Goal: Communication & Community: Answer question/provide support

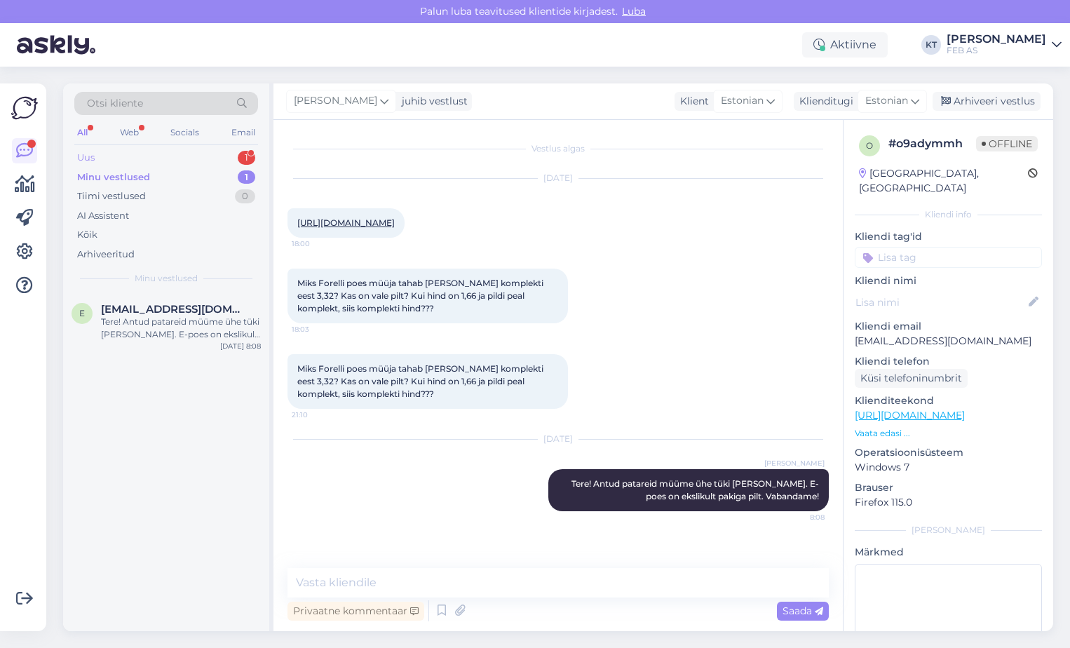
click at [132, 155] on div "Uus 1" at bounding box center [166, 158] width 184 height 20
click at [140, 322] on div "tere, ei paigaldata vastu seina." at bounding box center [181, 322] width 160 height 13
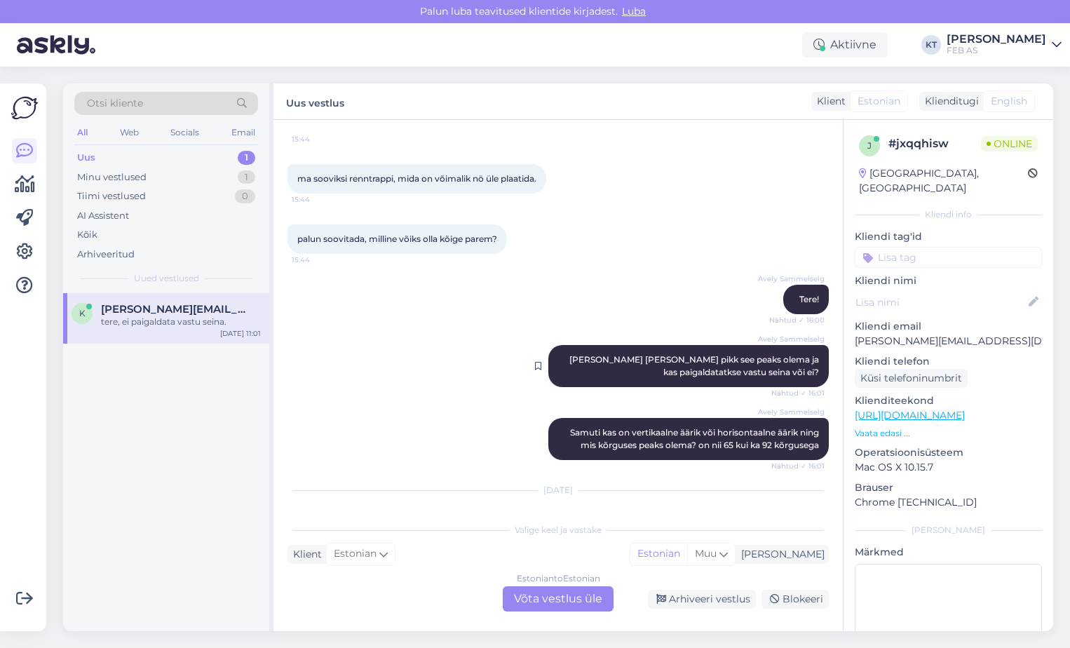
scroll to position [167, 0]
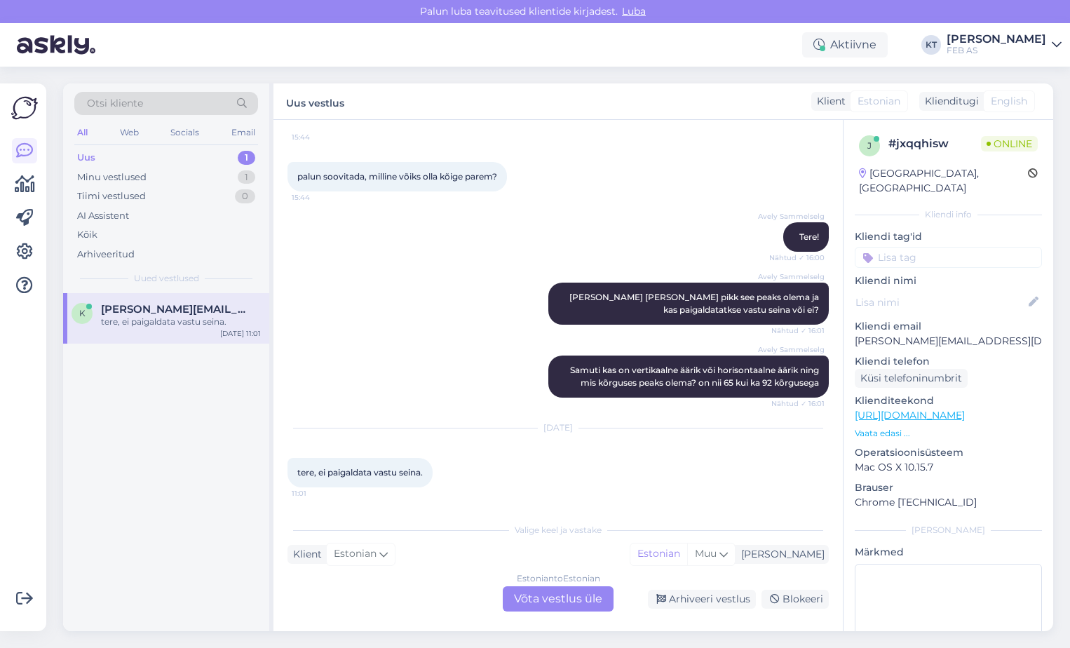
click at [580, 602] on div "Estonian to Estonian Võta vestlus üle" at bounding box center [558, 598] width 111 height 25
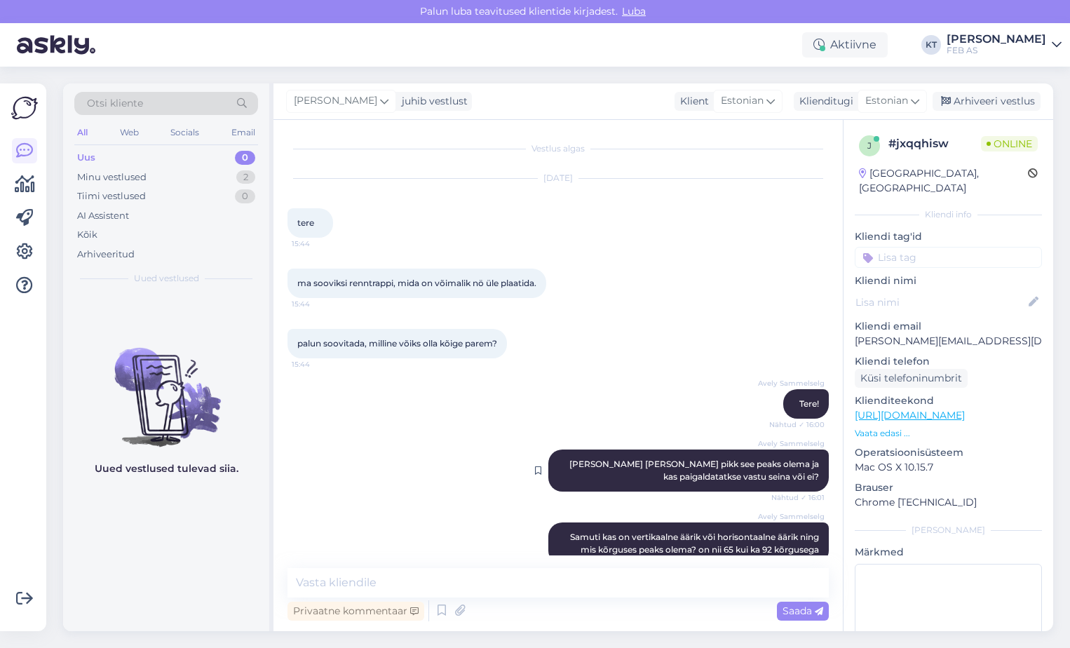
scroll to position [114, 0]
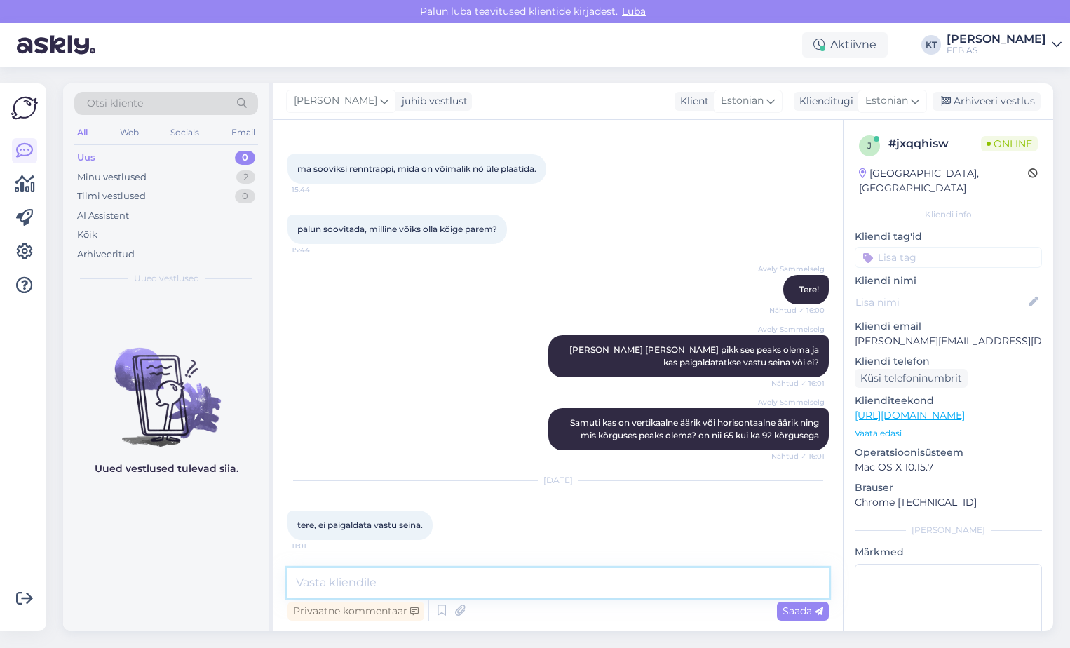
click at [523, 586] on textarea at bounding box center [559, 582] width 542 height 29
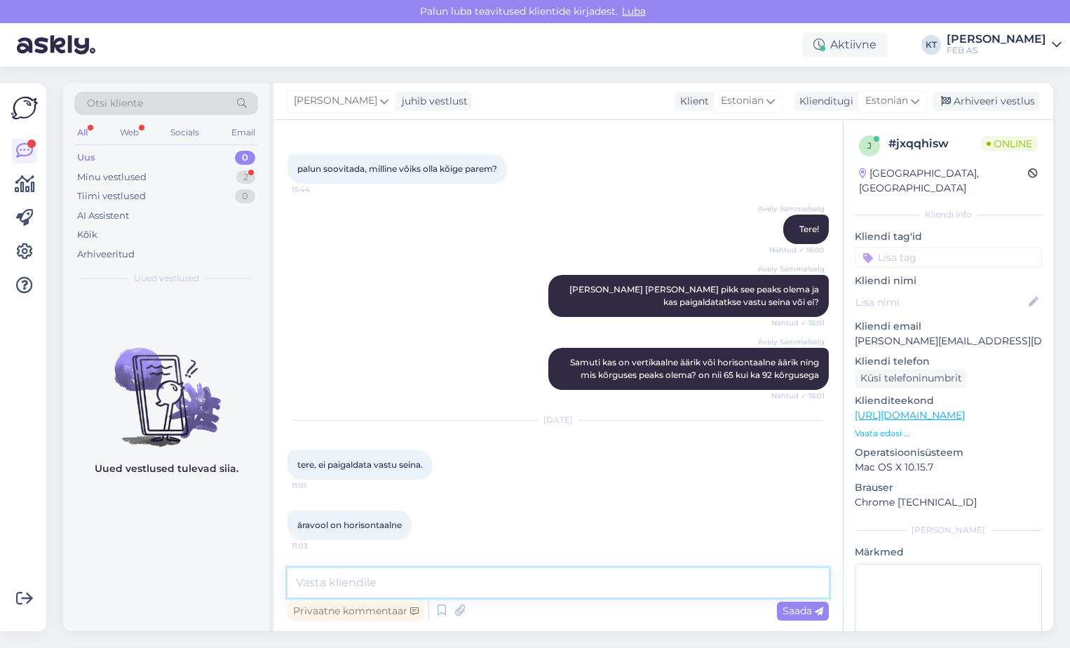
click at [509, 585] on textarea at bounding box center [559, 582] width 542 height 29
click at [548, 573] on textarea at bounding box center [559, 582] width 542 height 29
click at [546, 586] on textarea at bounding box center [559, 582] width 542 height 29
click at [542, 598] on div "Privaatne kommentaar Saada" at bounding box center [559, 611] width 542 height 27
click at [541, 593] on textarea at bounding box center [559, 582] width 542 height 29
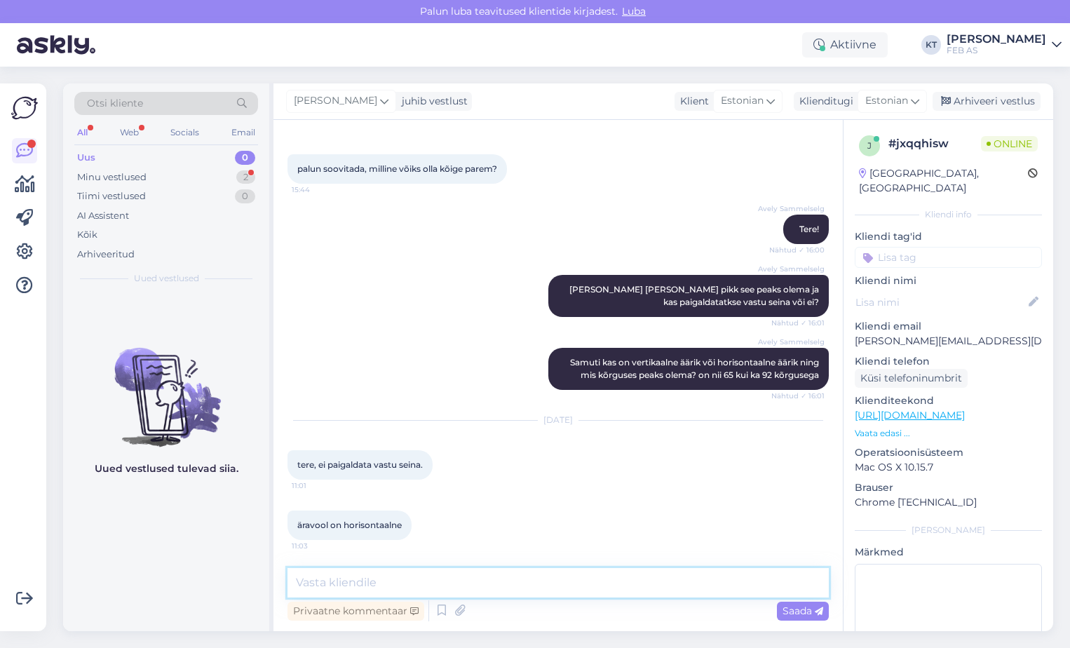
click at [543, 589] on textarea at bounding box center [559, 582] width 542 height 29
type textarea "Tere! Kohe uurin."
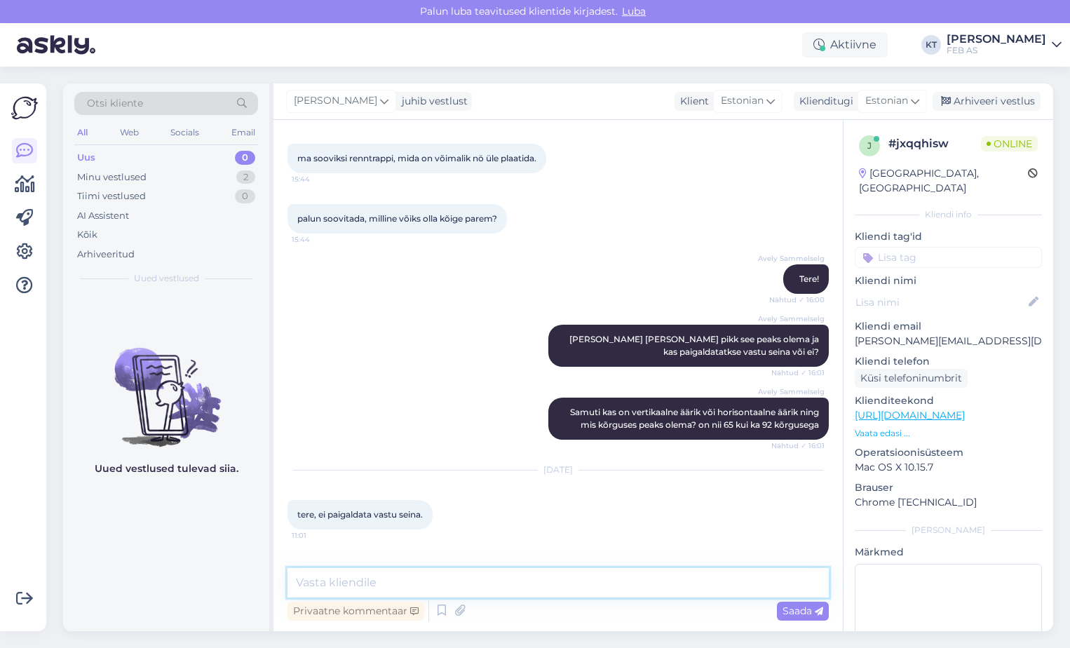
scroll to position [0, 0]
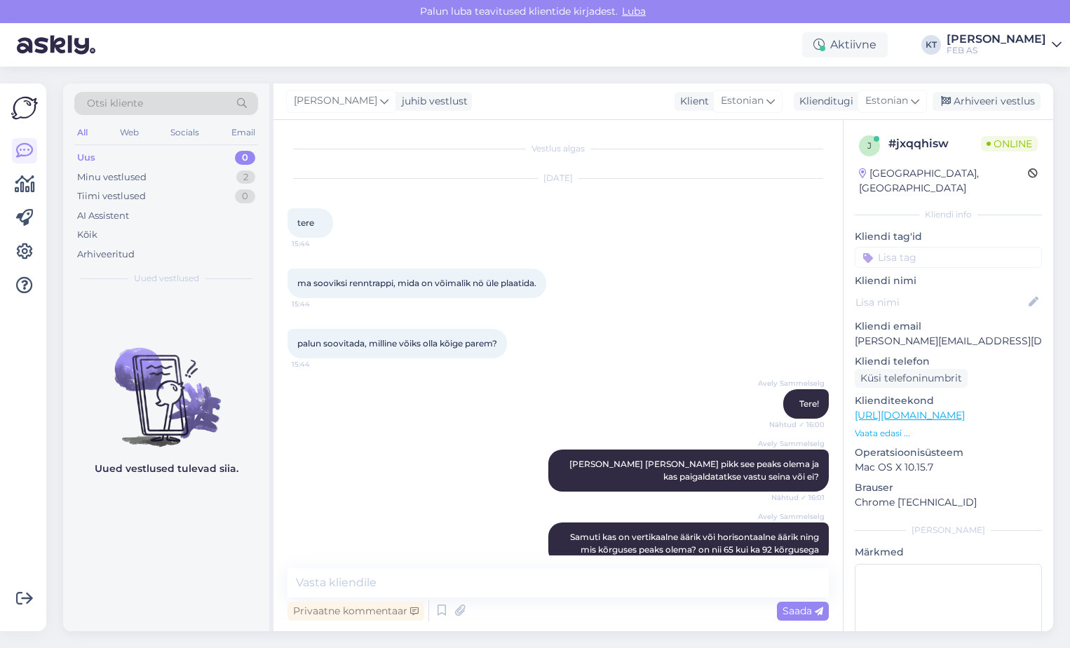
drag, startPoint x: 547, startPoint y: 285, endPoint x: 291, endPoint y: 285, distance: 256.0
click at [291, 285] on div "ma sooviksi renntrappi, mida on võimalik nö üle plaatida. 15:44" at bounding box center [417, 283] width 259 height 29
copy span "ma sooviksi renntrappi, mida on võimalik nö üle plaatida."
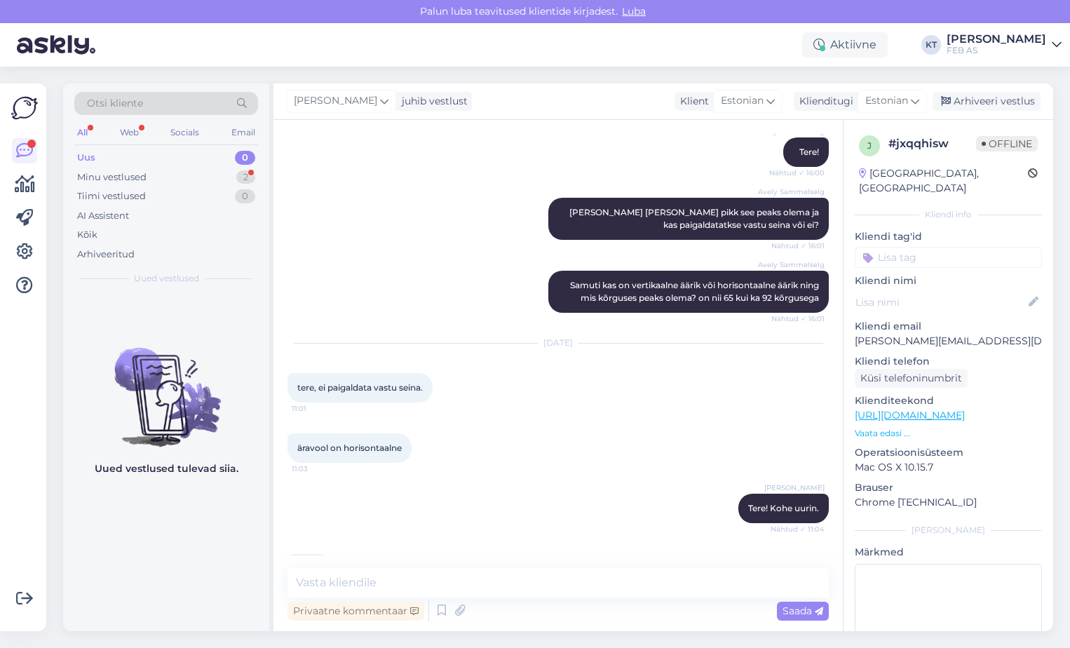
scroll to position [295, 0]
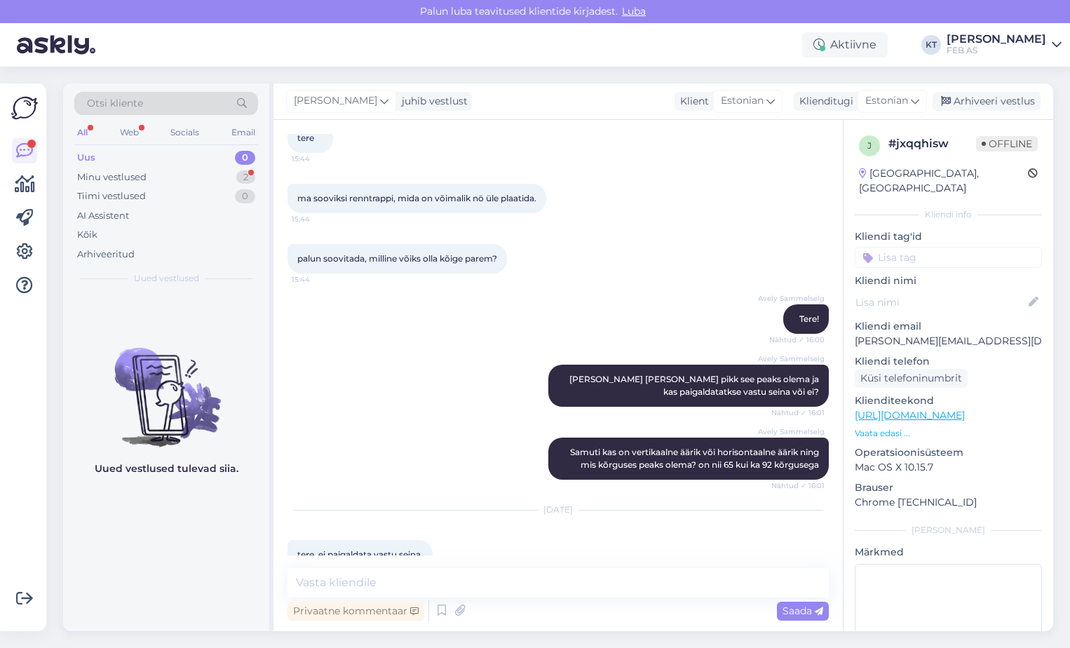
click at [450, 252] on div "palun soovitada, milline võiks olla kõige parem? 15:44" at bounding box center [398, 258] width 220 height 29
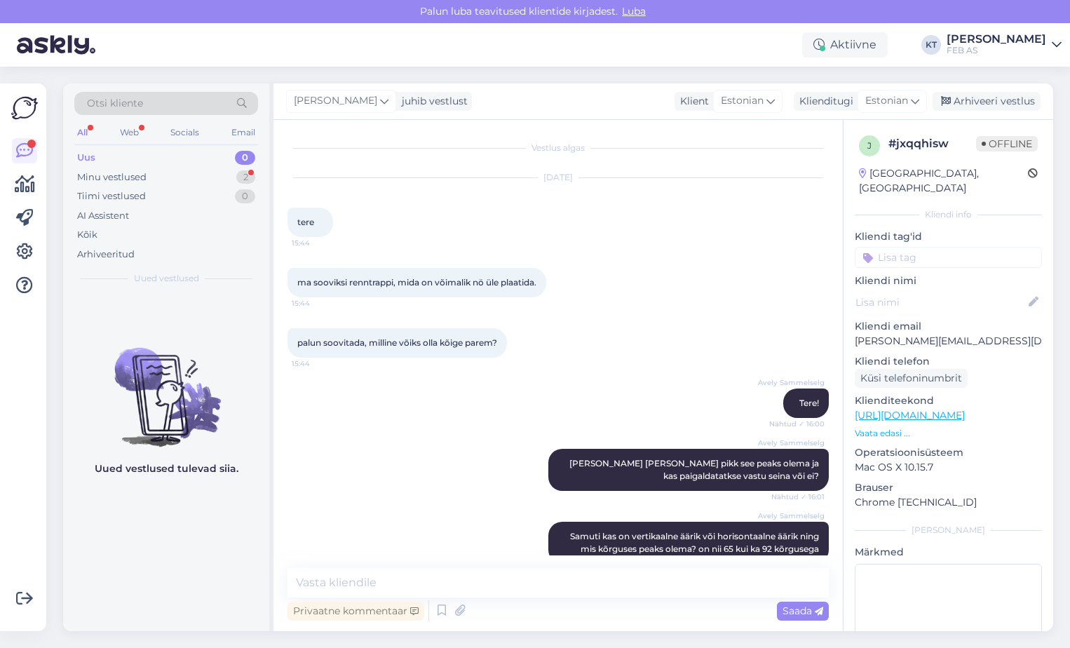
scroll to position [0, 0]
click at [135, 128] on div "Web" at bounding box center [129, 132] width 25 height 18
click at [129, 169] on div "Minu vestlused 2" at bounding box center [166, 178] width 184 height 20
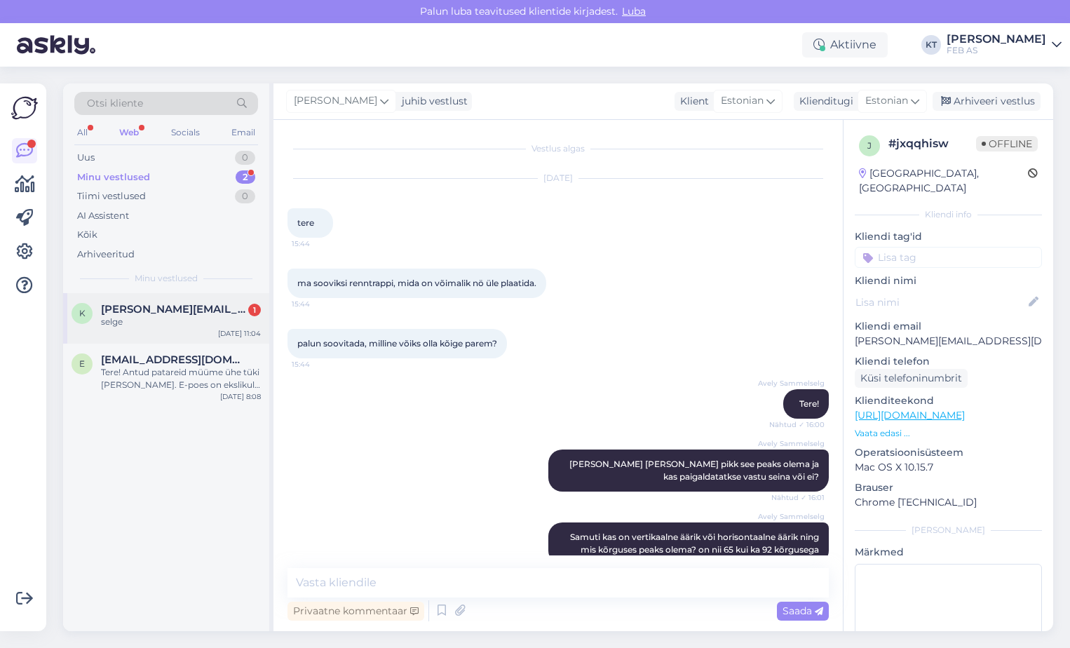
click at [171, 310] on span "[PERSON_NAME][EMAIL_ADDRESS][DOMAIN_NAME]" at bounding box center [174, 309] width 146 height 13
drag, startPoint x: 312, startPoint y: 281, endPoint x: 549, endPoint y: 285, distance: 237.1
click at [546, 285] on div "ma sooviksi renntrappi, mida on võimalik nö üle plaatida. 15:44" at bounding box center [417, 283] width 259 height 29
copy span "sooviksi renntrappi, mida on võimalik nö üle plaatida."
click at [638, 355] on div "palun soovitada, milline võiks olla kõige parem? 15:44" at bounding box center [559, 344] width 542 height 60
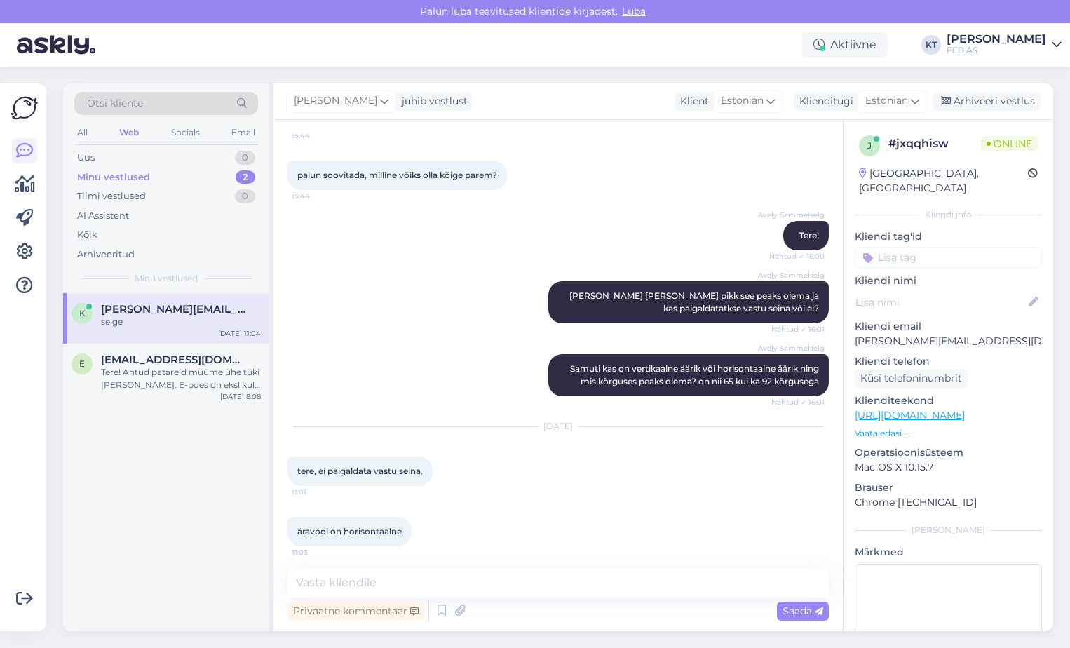
scroll to position [295, 0]
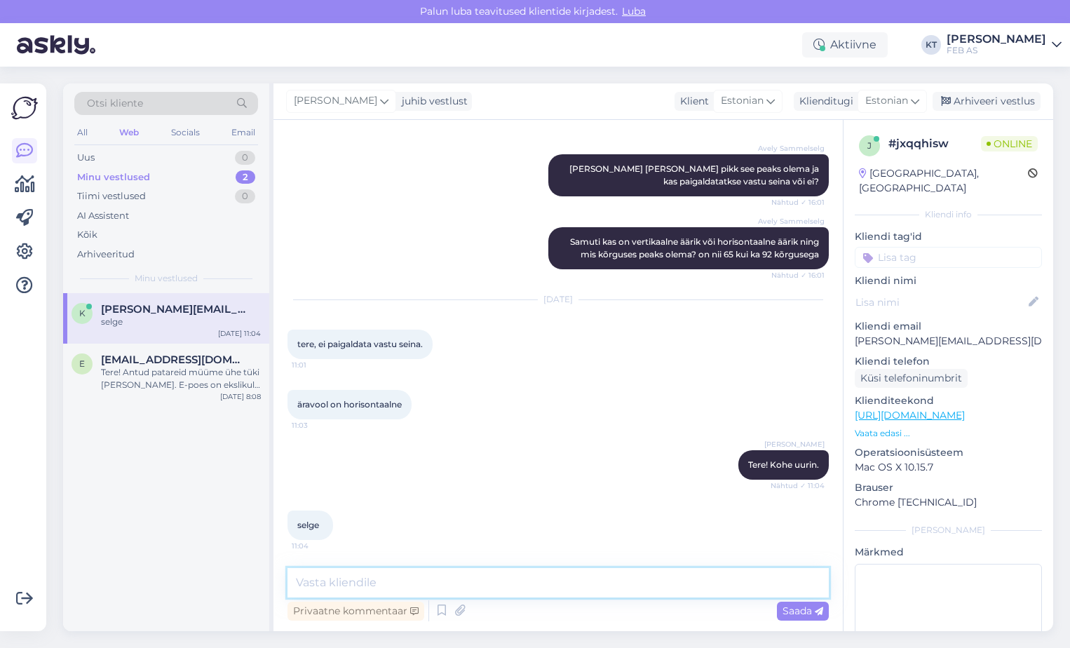
click at [556, 582] on textarea at bounding box center [559, 582] width 542 height 29
click at [519, 574] on textarea at bounding box center [559, 582] width 542 height 29
type textarea "E"
type textarea "P"
type textarea "W"
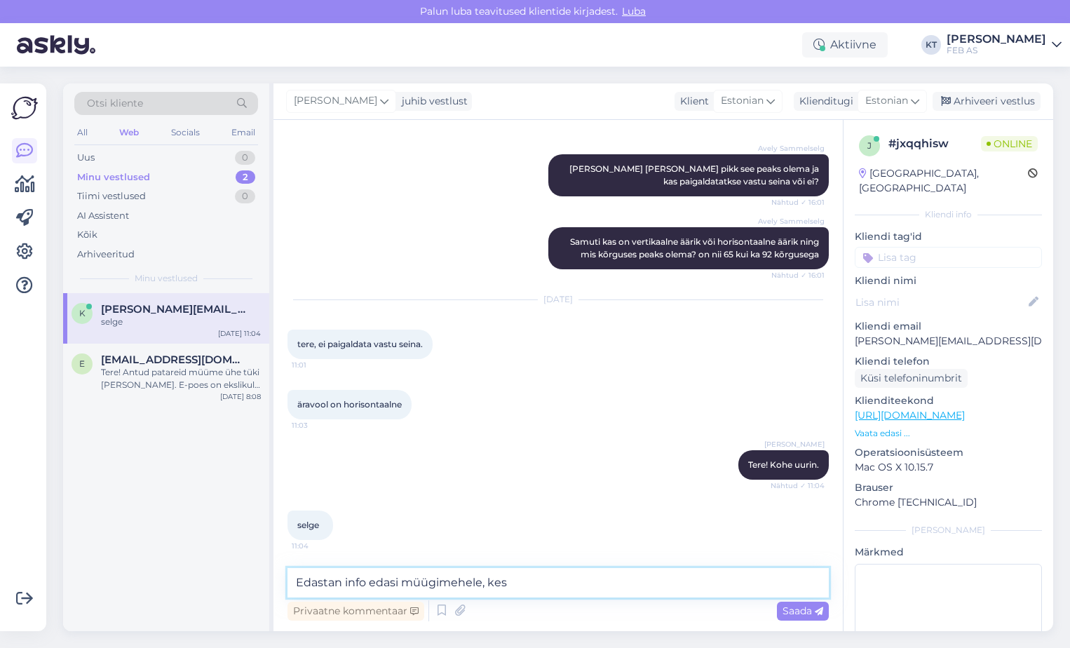
drag, startPoint x: 566, startPoint y: 582, endPoint x: 195, endPoint y: 597, distance: 371.4
click at [195, 597] on div "Otsi kliente All Web Socials Email Uus 0 Minu vestlused 2 Tiimi vestlused 0 AI …" at bounding box center [558, 357] width 990 height 548
click at [522, 584] on textarea "Edastan info edasi müügimehele, kes" at bounding box center [559, 582] width 542 height 29
drag, startPoint x: 526, startPoint y: 584, endPoint x: 245, endPoint y: 598, distance: 281.7
click at [245, 600] on div "Otsi kliente All Web Socials Email Uus 0 Minu vestlused 2 Tiimi vestlused 0 AI …" at bounding box center [558, 357] width 990 height 548
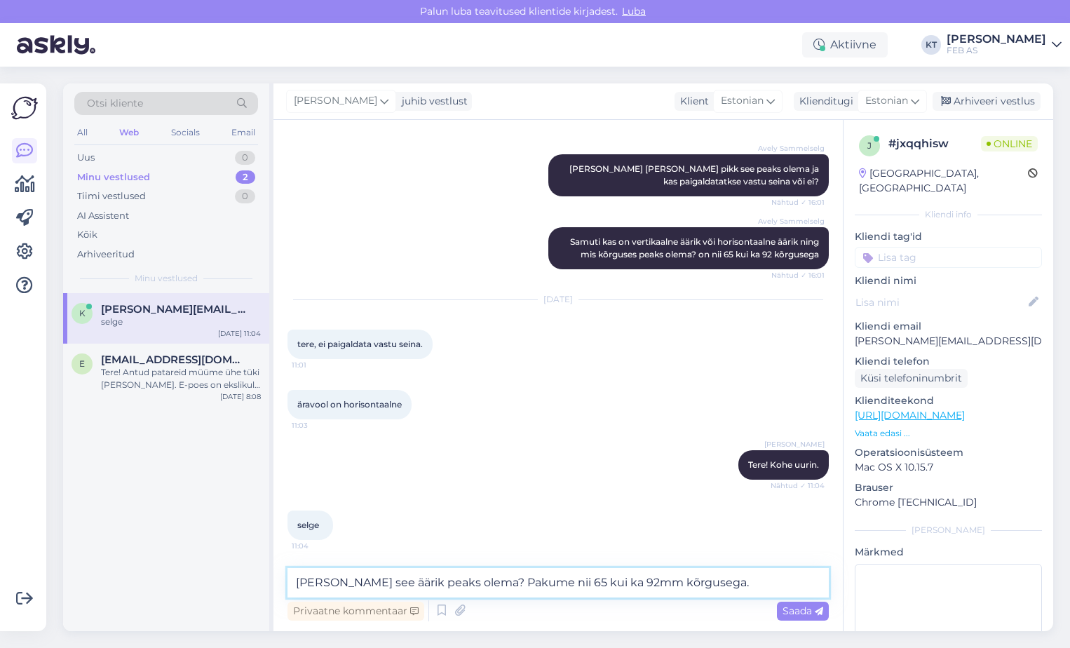
type textarea "[PERSON_NAME] see äärik peaks olema? Pakume nii 65 kui ka 92mm kõrgusega."
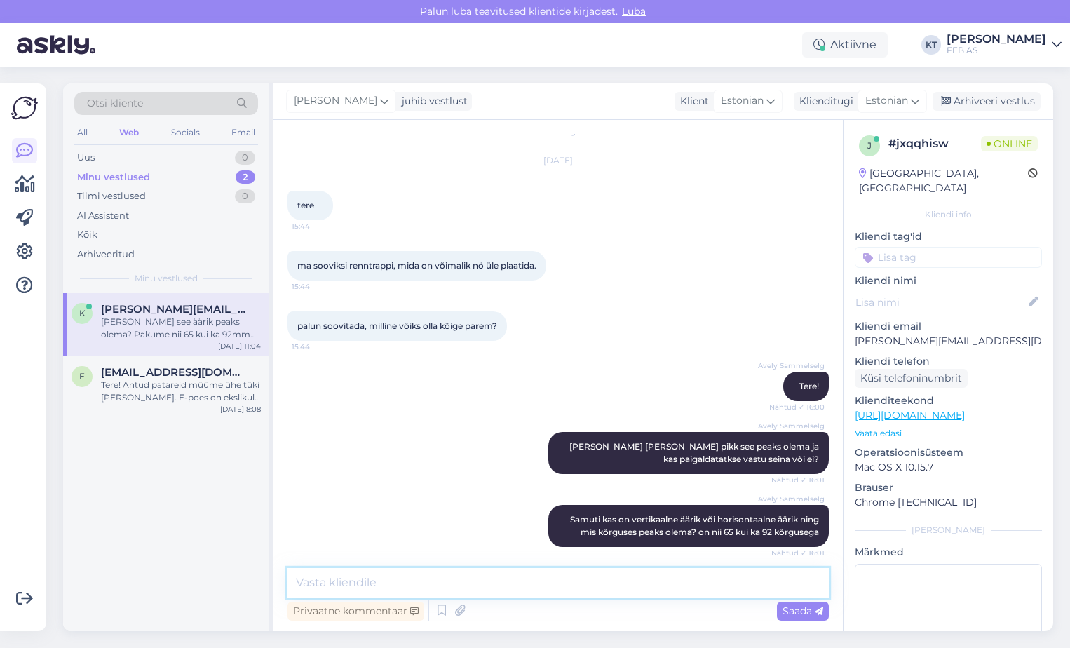
scroll to position [368, 0]
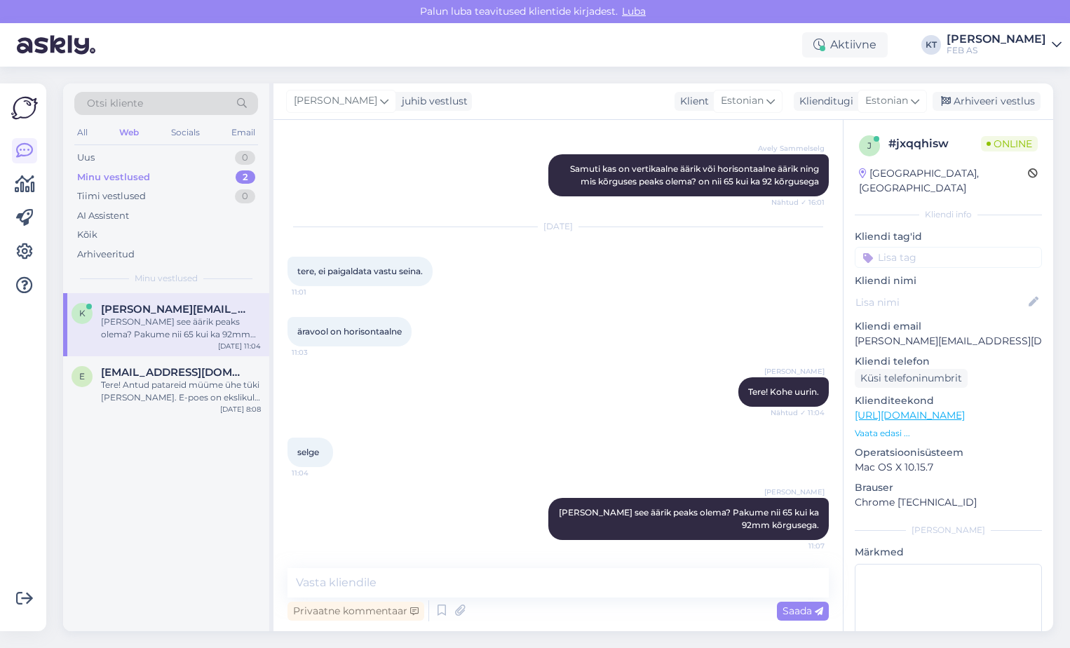
click at [624, 411] on div "[PERSON_NAME] Tere! Kohe uurin. Nähtud ✓ 11:04" at bounding box center [559, 392] width 542 height 60
click at [516, 583] on textarea at bounding box center [559, 582] width 542 height 29
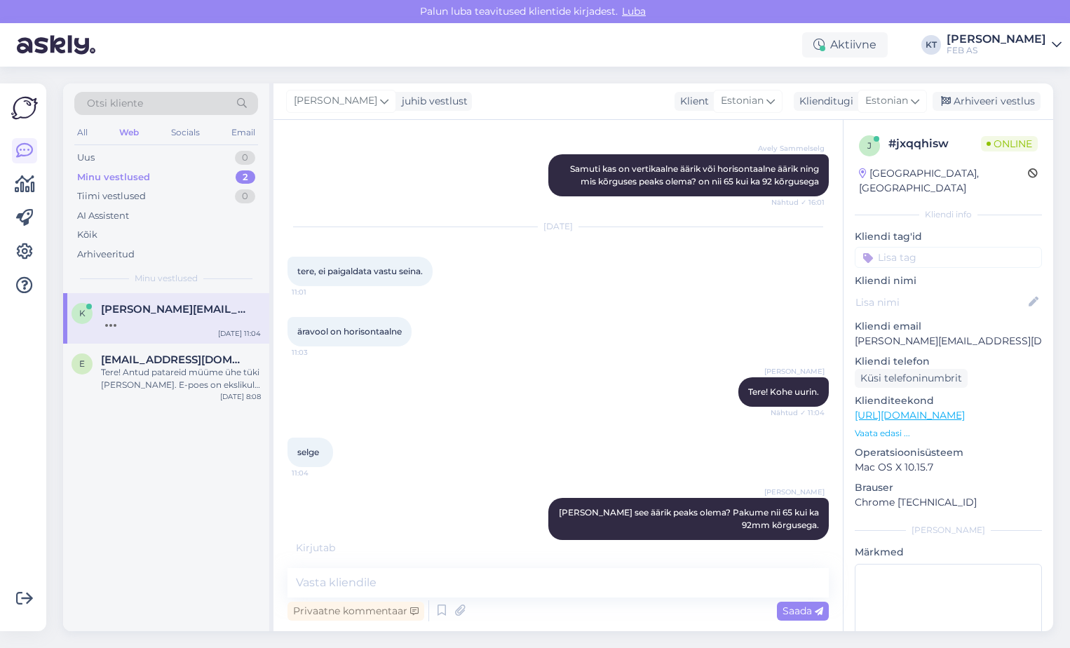
click at [401, 504] on div "[PERSON_NAME] [PERSON_NAME] see äärik peaks olema? Pakume nii 65 kui ka 92mm kõ…" at bounding box center [559, 519] width 542 height 73
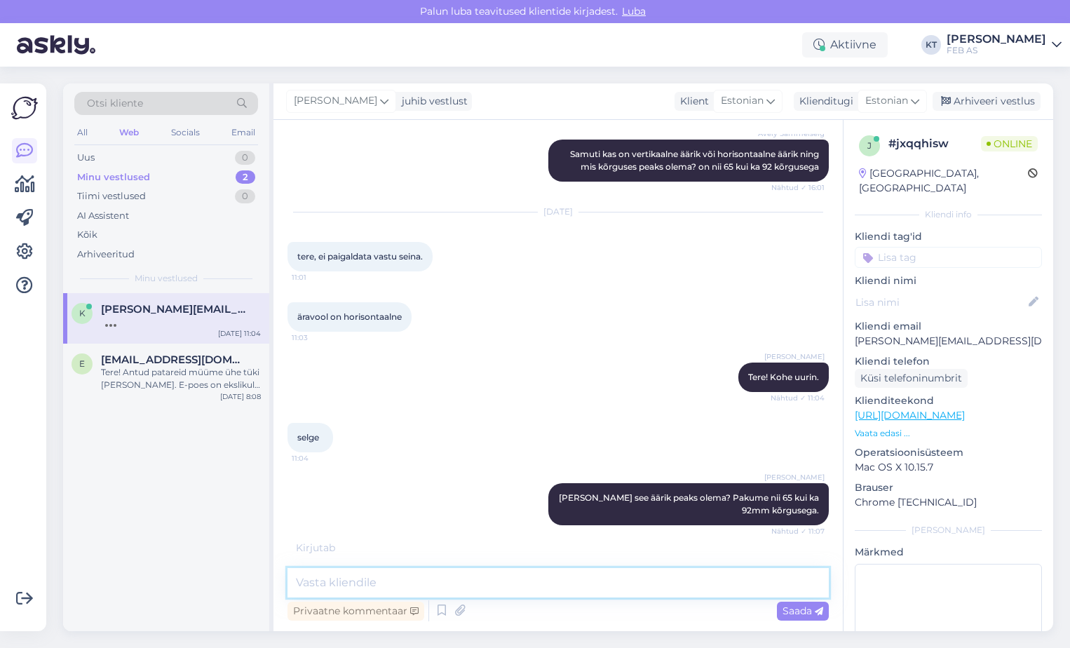
click at [424, 585] on textarea at bounding box center [559, 582] width 542 height 29
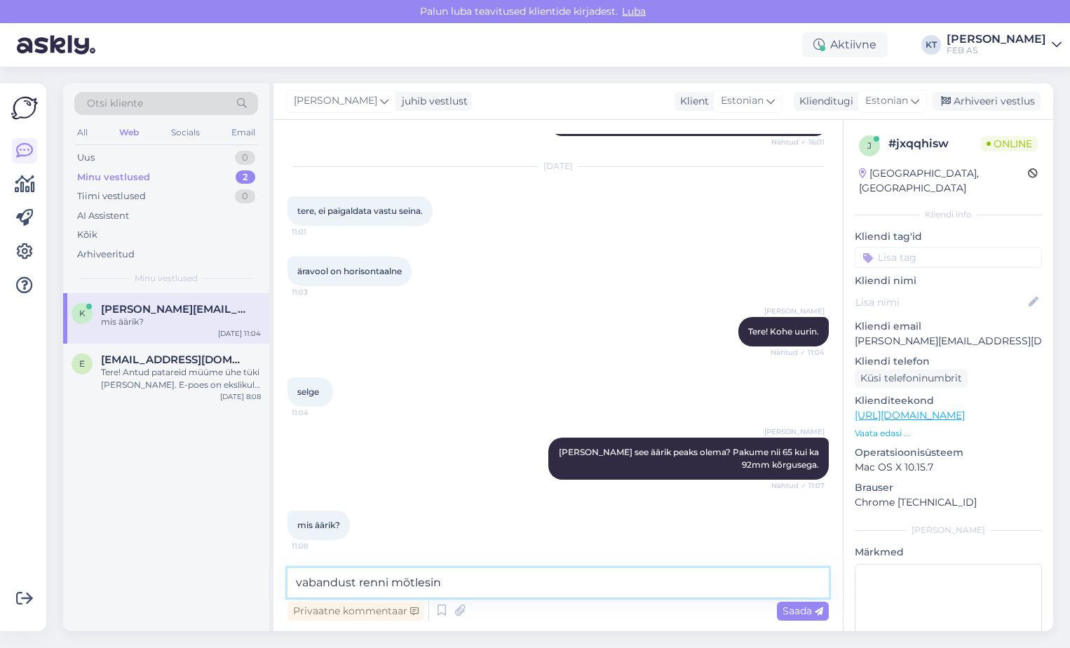
click at [355, 580] on textarea "vabandust renni mõtlesin" at bounding box center [559, 582] width 542 height 29
click at [499, 584] on textarea "vabandust, renni mõtlesin" at bounding box center [559, 582] width 542 height 29
type textarea "vabandust, renni mõtlesin."
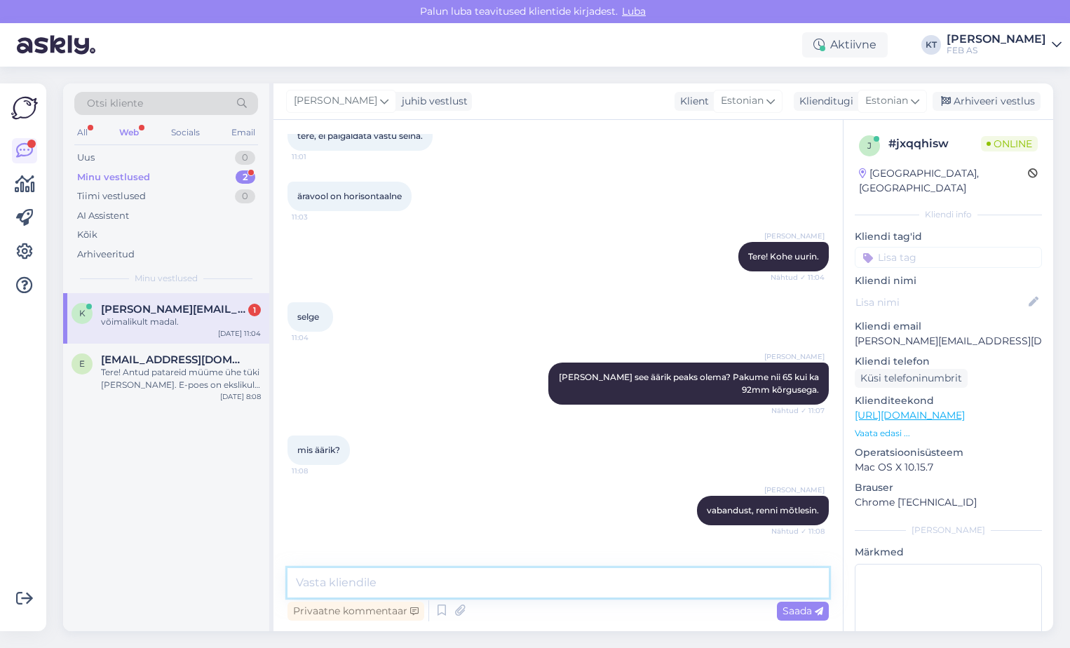
scroll to position [549, 0]
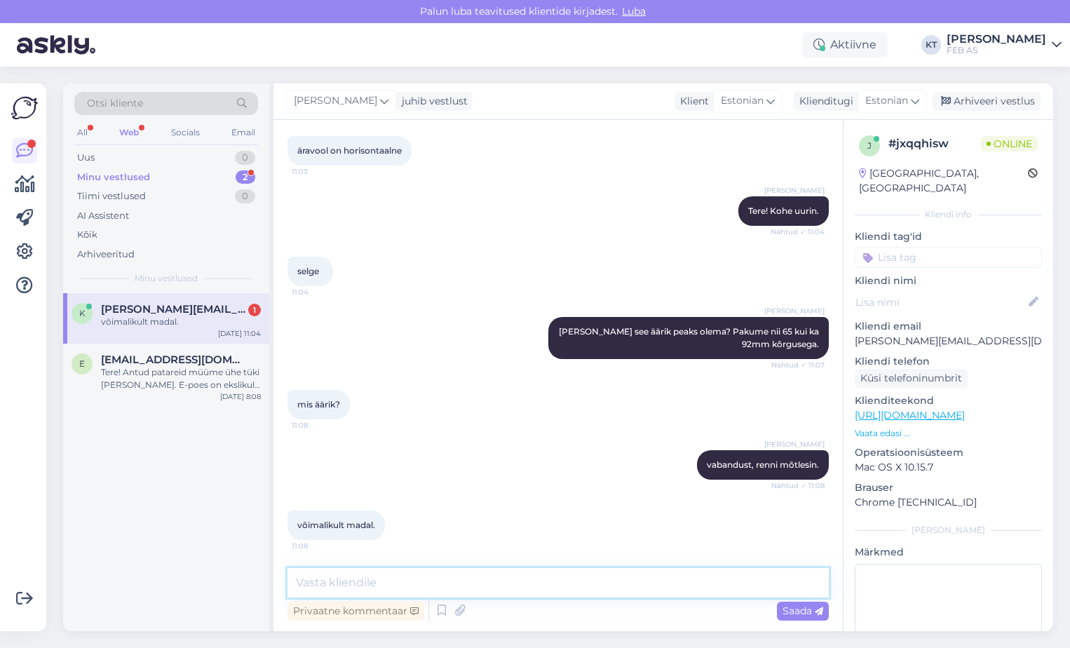
click at [476, 583] on textarea at bounding box center [559, 582] width 542 height 29
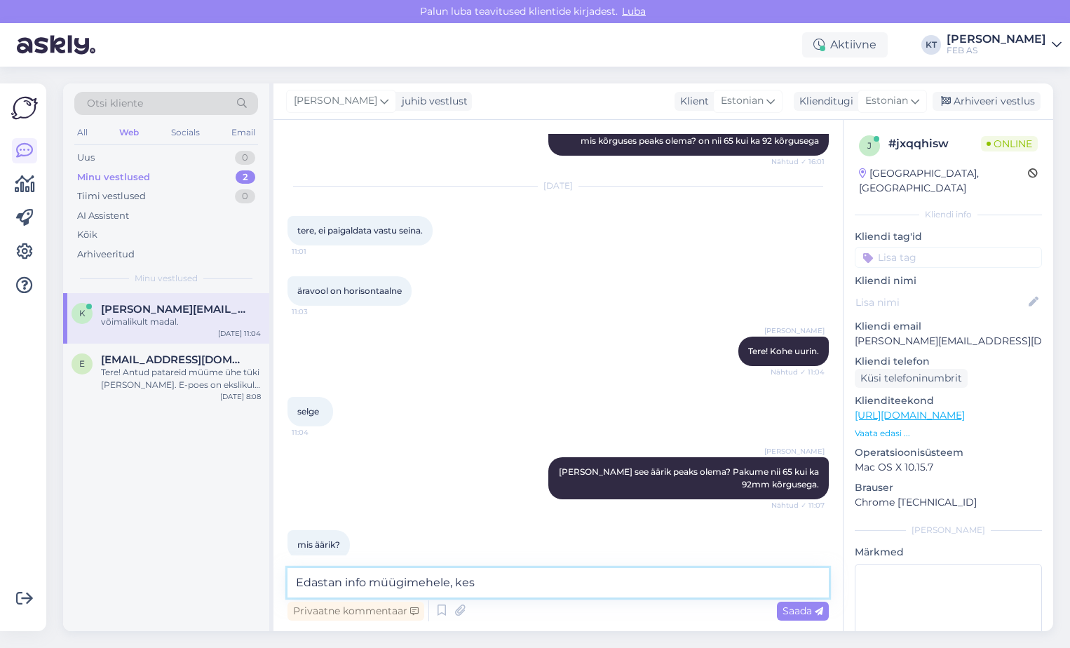
scroll to position [610, 0]
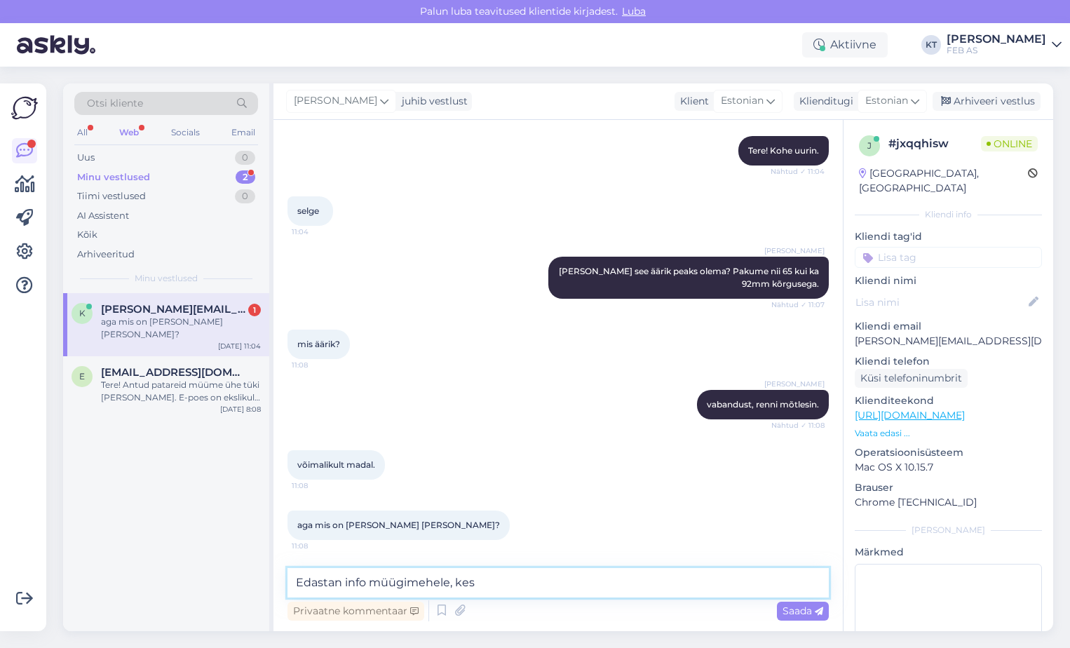
click at [485, 582] on textarea "Edastan info müügimehele, kes" at bounding box center [559, 582] width 542 height 29
click at [745, 582] on textarea "Edastan info müügimehele, kes võtab Teiega ühendust antud teemal." at bounding box center [559, 582] width 542 height 29
click at [732, 580] on textarea "Edastan info müügimehele, kes võtab Teiega ühendust antud teemal." at bounding box center [559, 582] width 542 height 29
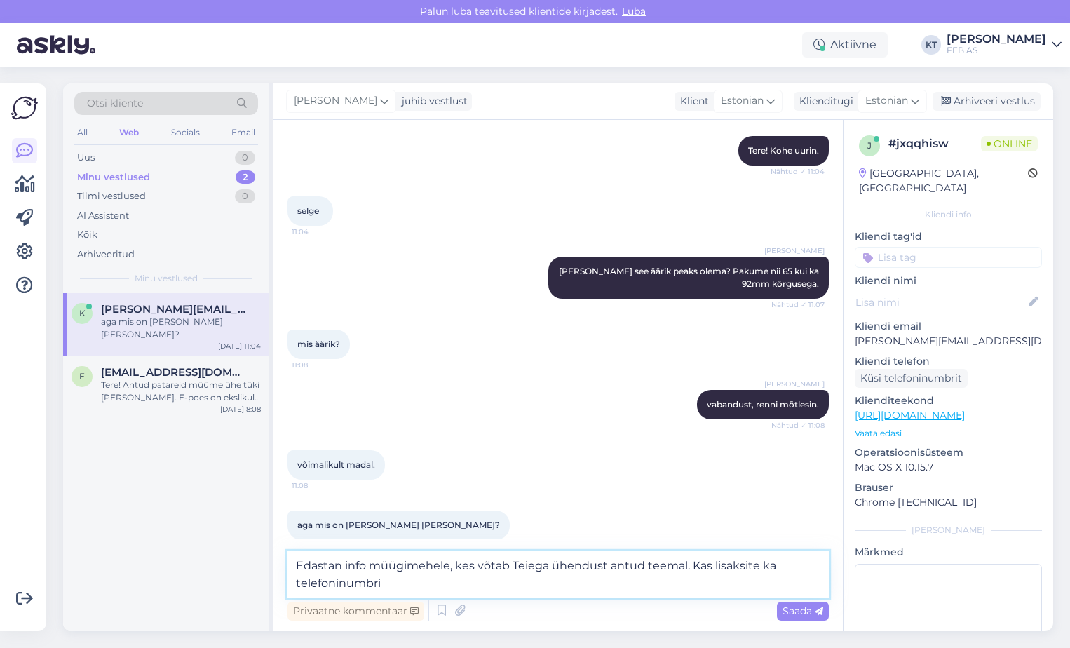
type textarea "Edastan info müügimehele, kes võtab Teiega ühendust antud teemal. Kas lisaksite…"
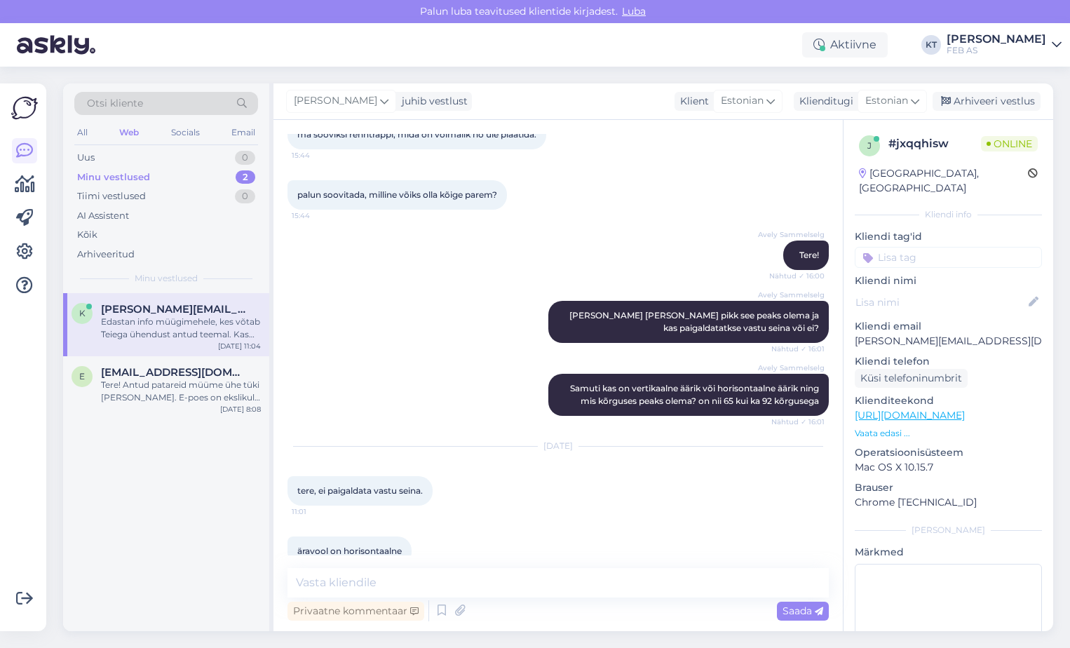
scroll to position [0, 0]
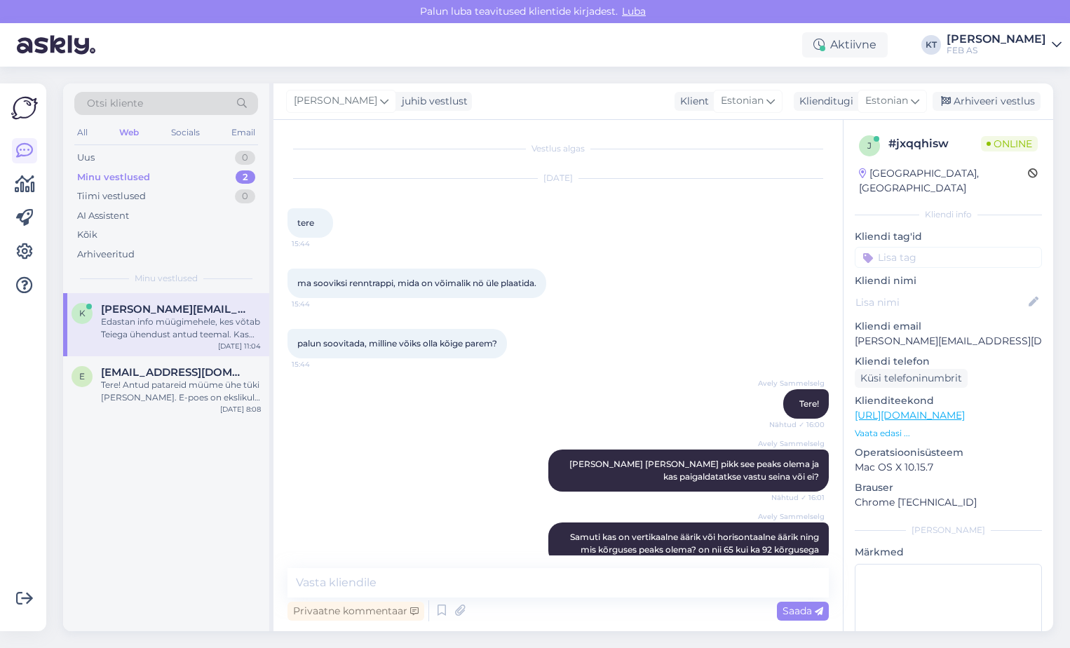
drag, startPoint x: 351, startPoint y: 283, endPoint x: 546, endPoint y: 287, distance: 194.3
click at [546, 287] on div "ma sooviksi renntrappi, mida on võimalik nö üle plaatida. 15:44" at bounding box center [417, 283] width 259 height 29
copy span "enntrappi, mida on võimalik nö üle plaatida."
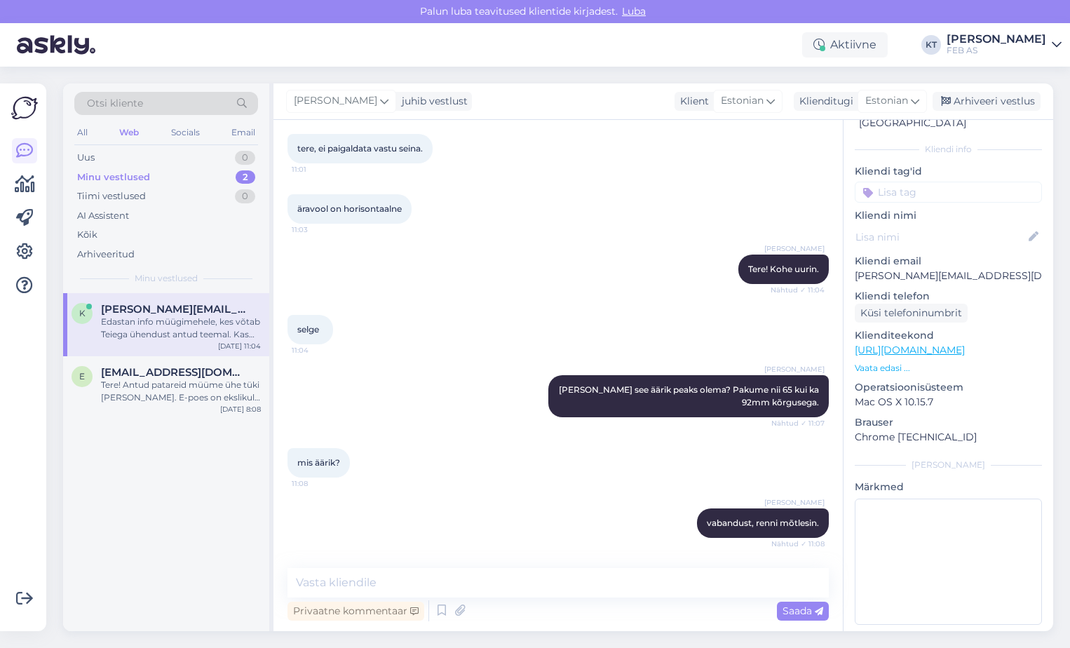
scroll to position [683, 0]
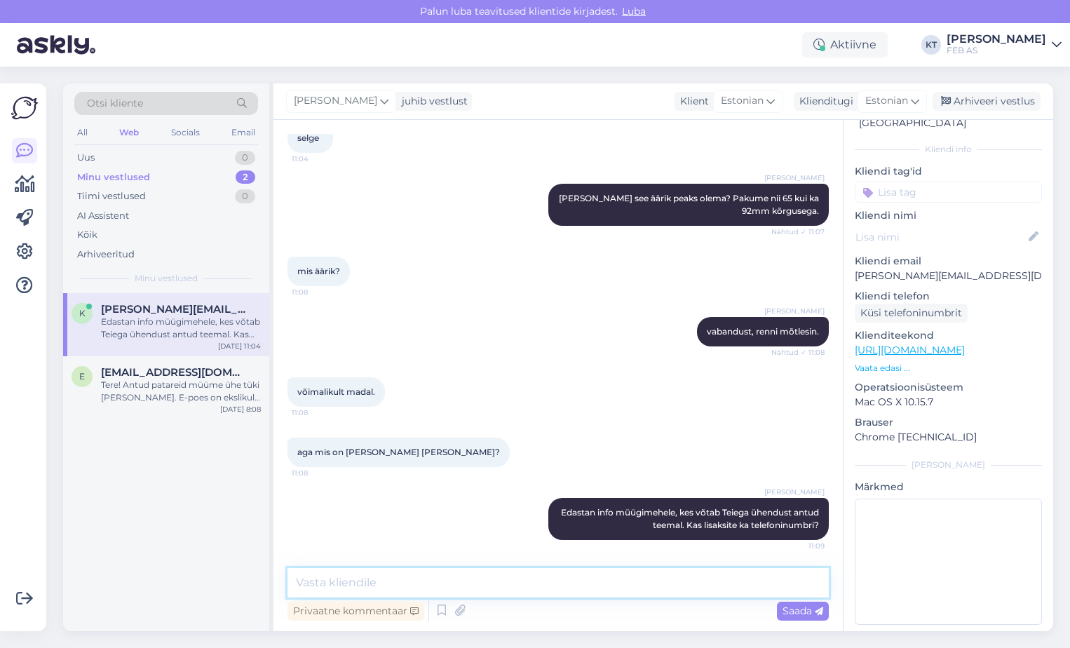
click at [574, 577] on textarea at bounding box center [559, 582] width 542 height 29
drag, startPoint x: 999, startPoint y: 262, endPoint x: 852, endPoint y: 265, distance: 147.3
click at [852, 265] on div "j # jxqqhisw Online [GEOGRAPHIC_DATA], [GEOGRAPHIC_DATA] Kliendi info Kliendi t…" at bounding box center [949, 350] width 210 height 591
copy p "[PERSON_NAME][EMAIL_ADDRESS][DOMAIN_NAME]"
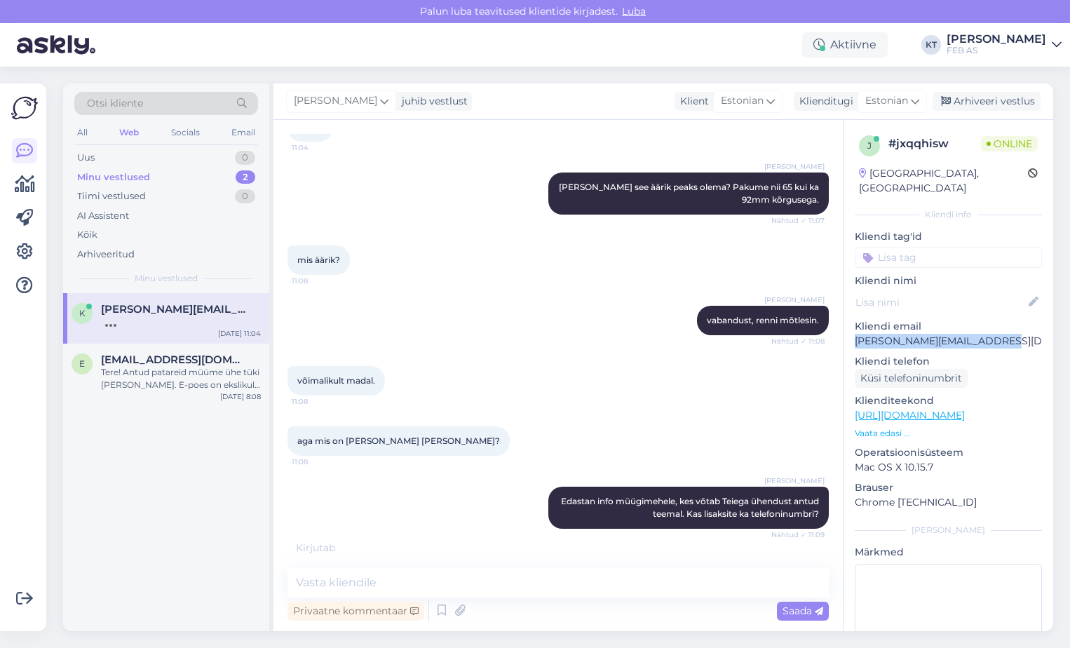
scroll to position [697, 0]
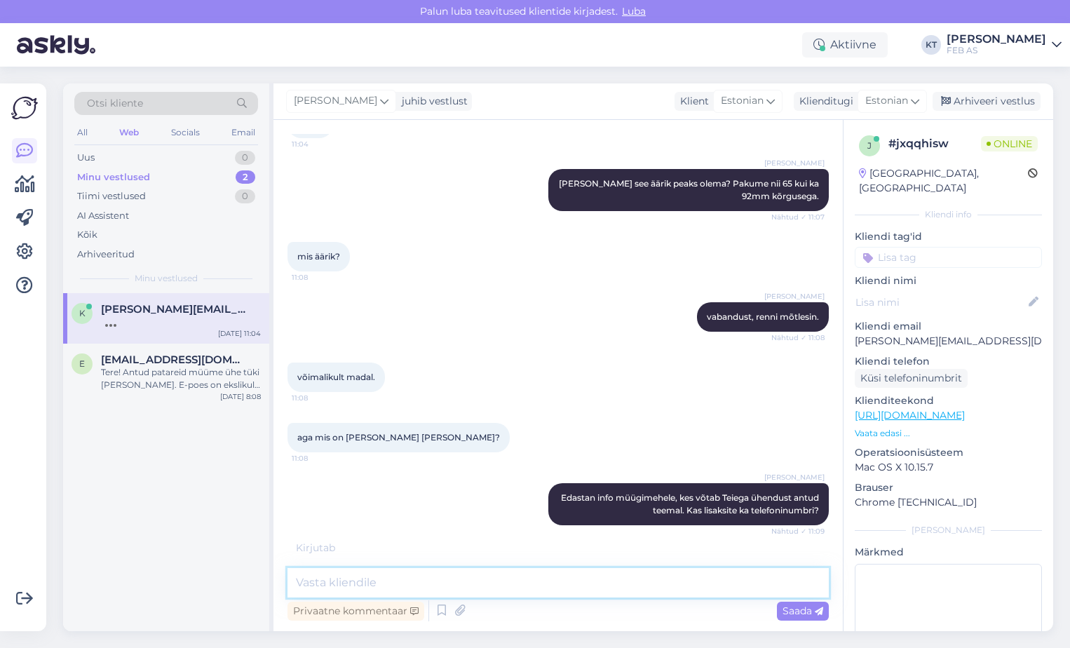
click at [575, 568] on textarea at bounding box center [559, 582] width 542 height 29
click at [485, 488] on div "[PERSON_NAME] Edastan info müügimehele, kes võtab Teiega ühendust antud teemal.…" at bounding box center [559, 504] width 542 height 73
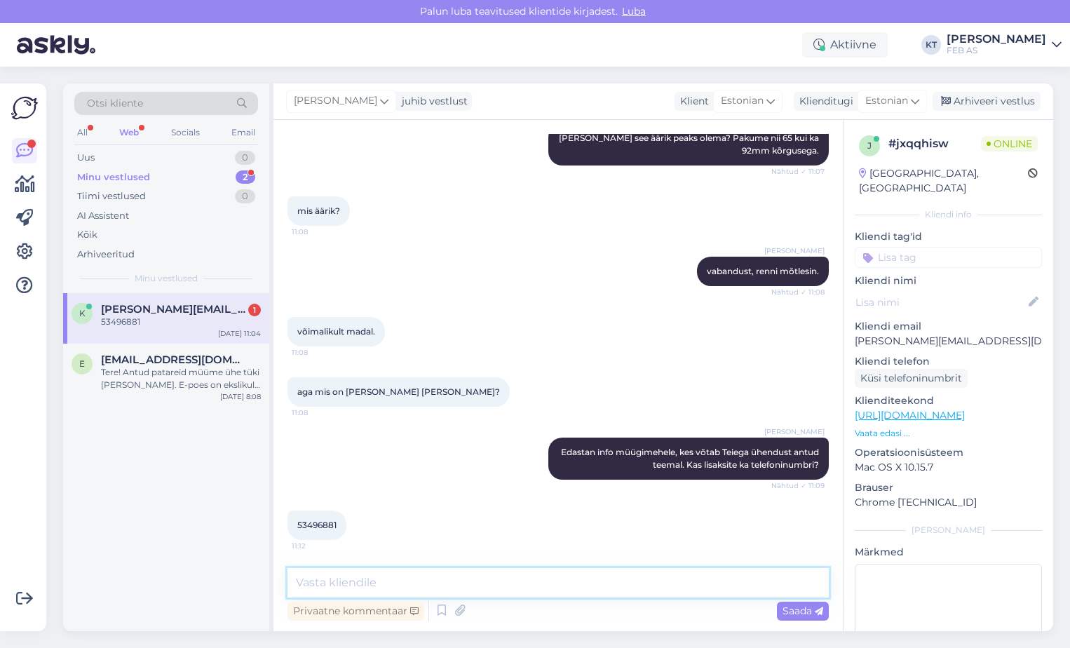
click at [379, 586] on textarea at bounding box center [559, 582] width 542 height 29
type textarea "Aitäh! Müügimees võtab Teiega ühendust. Kas saan Teile veel abiks olla?"
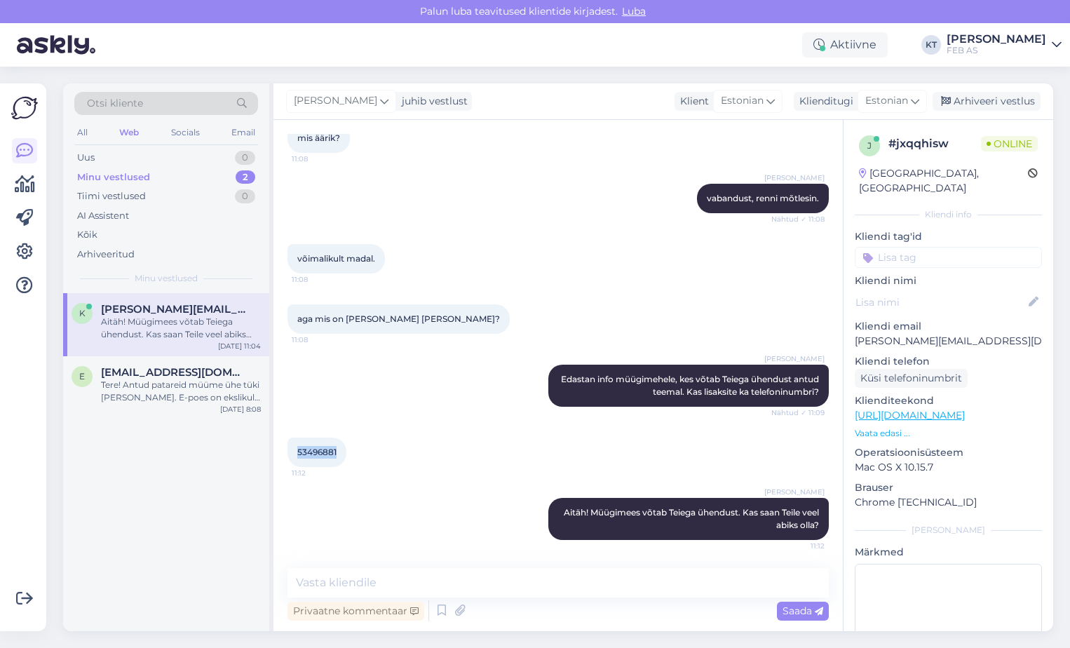
drag, startPoint x: 337, startPoint y: 452, endPoint x: 288, endPoint y: 457, distance: 49.3
click at [288, 457] on div "53496881 11:12" at bounding box center [317, 452] width 59 height 29
copy span "53496881"
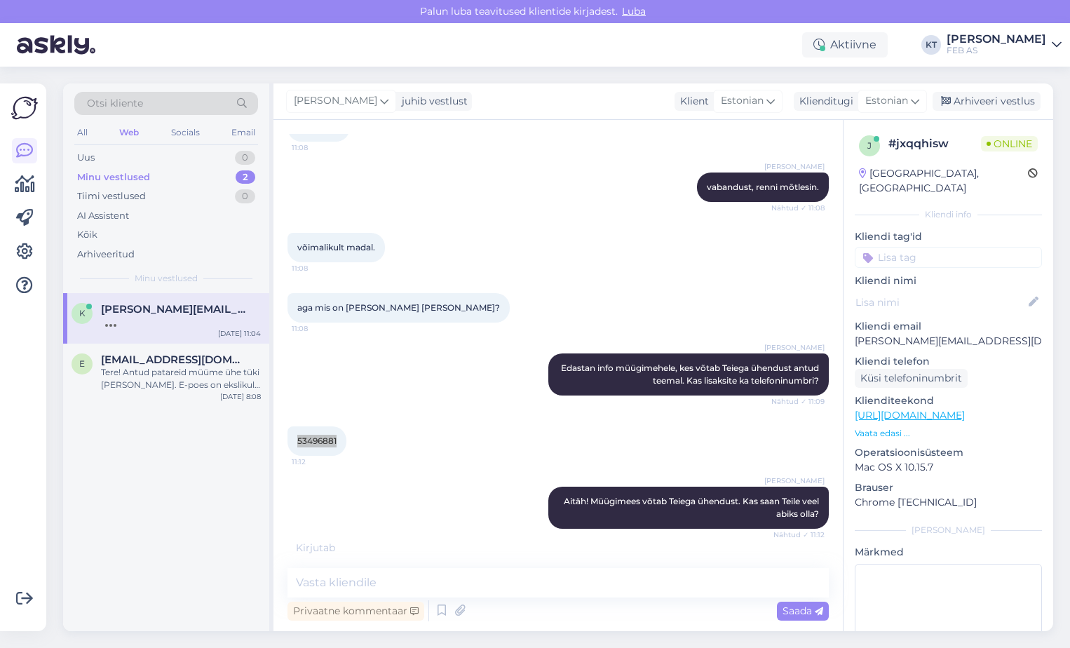
scroll to position [831, 0]
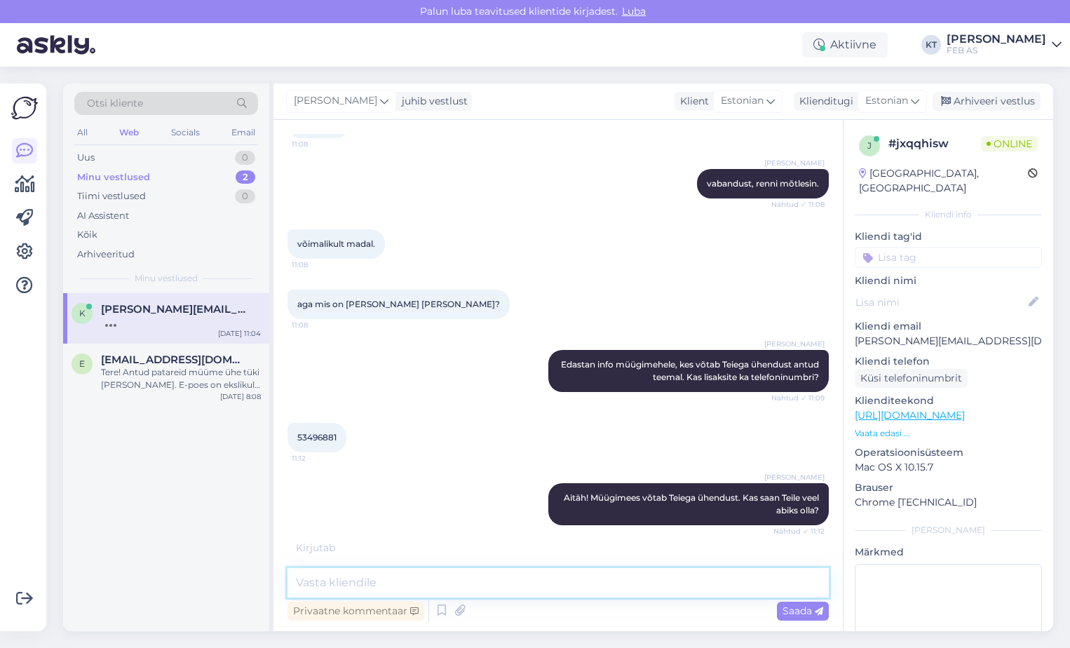
click at [546, 593] on textarea at bounding box center [559, 582] width 542 height 29
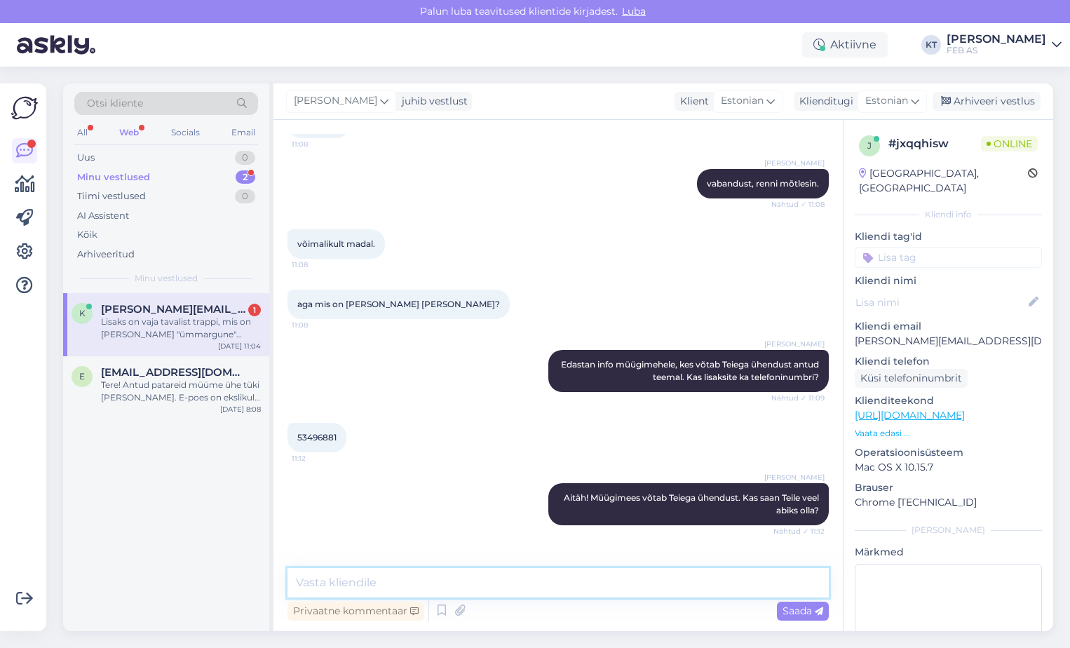
scroll to position [889, 0]
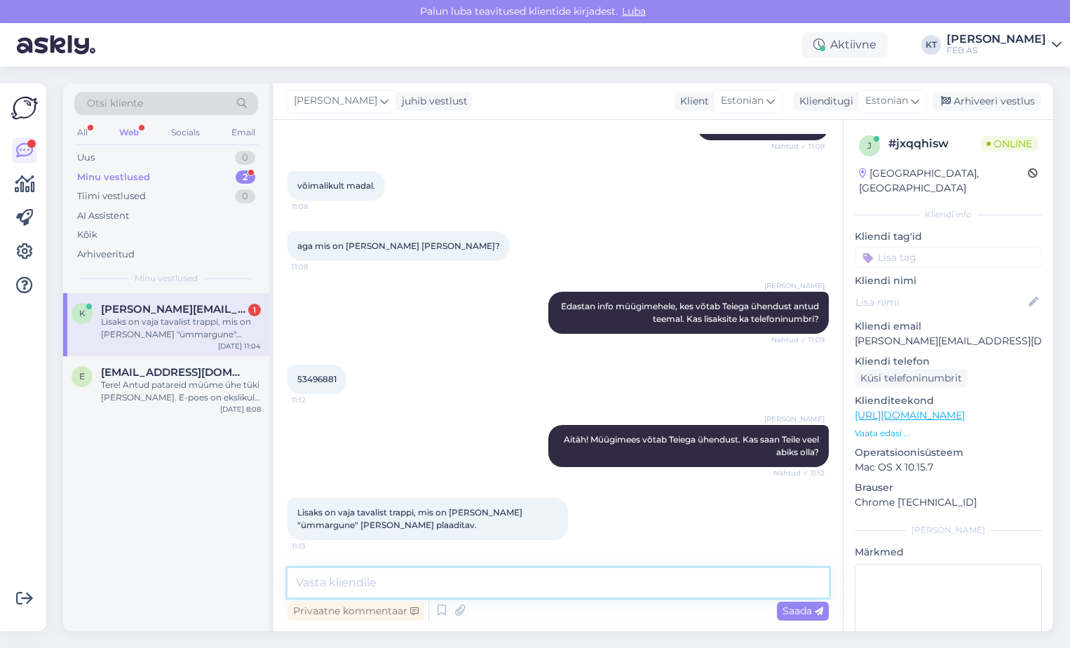
click at [420, 577] on textarea at bounding box center [559, 582] width 542 height 29
click at [415, 575] on textarea at bounding box center [559, 582] width 542 height 29
click at [414, 575] on textarea at bounding box center [559, 582] width 542 height 29
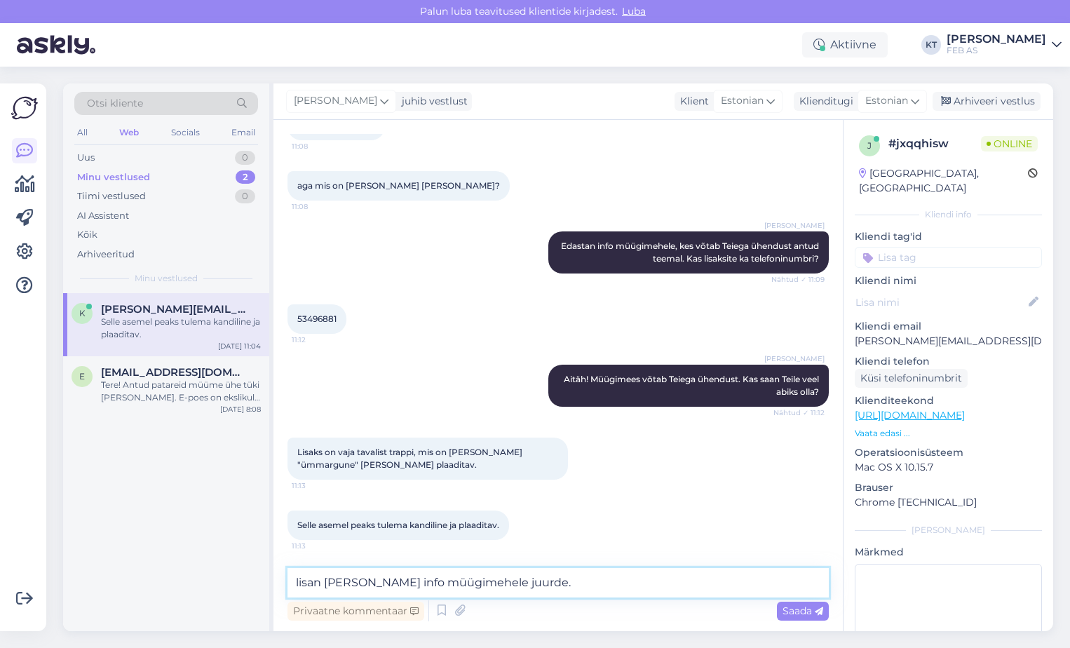
type textarea "lisan [PERSON_NAME] info müügimehele juurde."
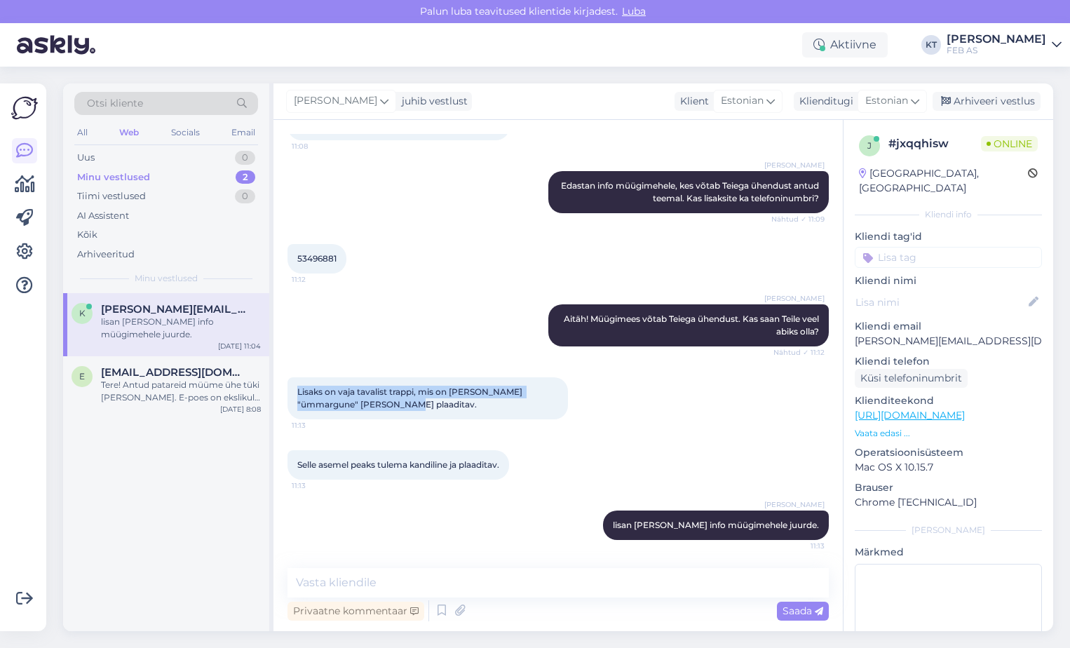
drag, startPoint x: 375, startPoint y: 401, endPoint x: 294, endPoint y: 392, distance: 81.9
click at [294, 392] on div "Lisaks on vaja tavalist trappi, mis on [PERSON_NAME] "ümmargune" [PERSON_NAME] …" at bounding box center [428, 398] width 281 height 42
copy span "Lisaks on vaja tavalist trappi, mis on [PERSON_NAME] "ümmargune" [PERSON_NAME] …"
drag, startPoint x: 506, startPoint y: 466, endPoint x: 285, endPoint y: 470, distance: 221.0
click at [285, 470] on div "Vestlus algas [DATE] tere 15:44 ma sooviksi renntrappi, mida on võimalik nö üle…" at bounding box center [559, 375] width 570 height 511
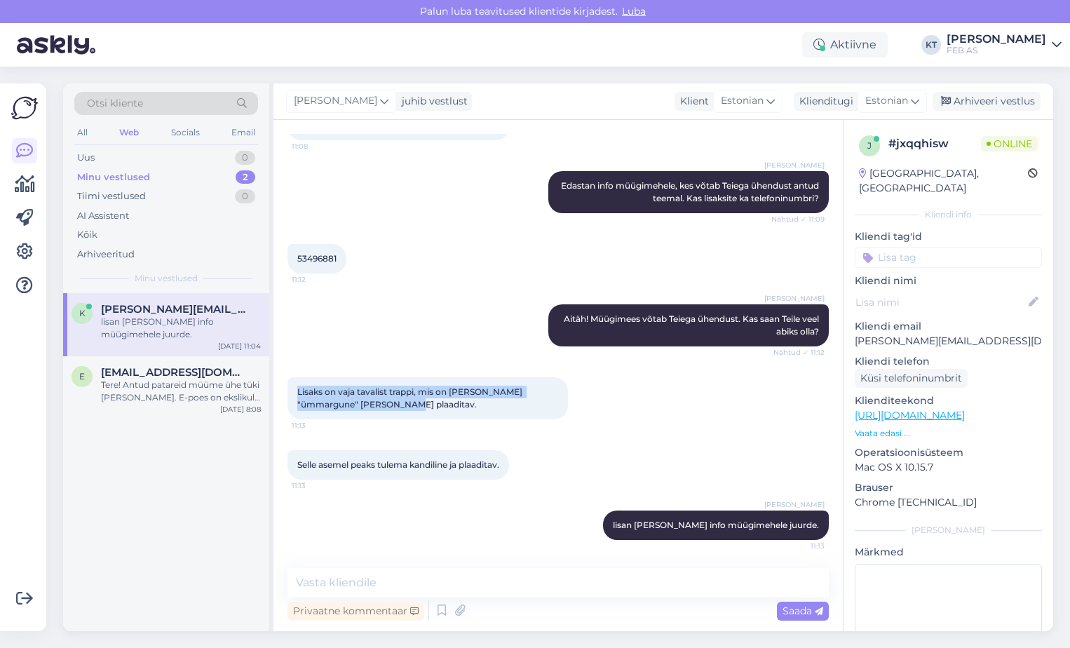
copy span "Selle asemel peaks tulema kandiline ja plaaditav."
click at [558, 497] on div "[PERSON_NAME] lisan [PERSON_NAME] info müügimehele juurde. 11:13" at bounding box center [559, 525] width 542 height 60
click at [673, 396] on div "Lisaks on vaja tavalist trappi, mis on [PERSON_NAME] "ümmargune" [PERSON_NAME] …" at bounding box center [559, 398] width 542 height 73
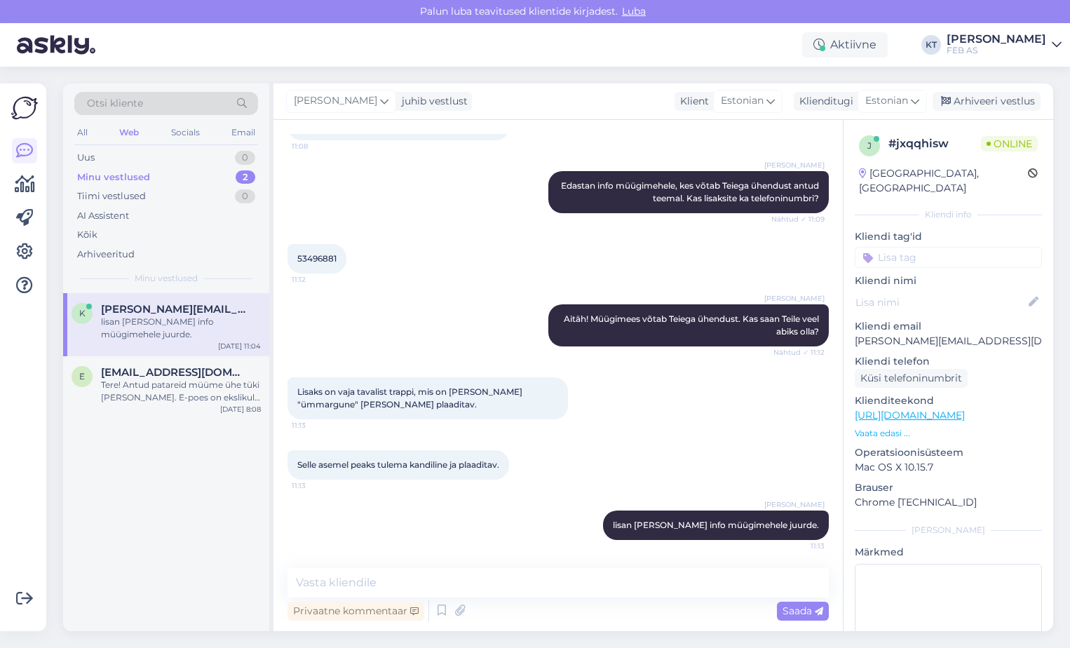
click at [673, 396] on div "Lisaks on vaja tavalist trappi, mis on [PERSON_NAME] "ümmargune" [PERSON_NAME] …" at bounding box center [559, 398] width 542 height 73
click at [558, 402] on div "Lisaks on vaja tavalist trappi, mis on [PERSON_NAME] "ümmargune" [PERSON_NAME] …" at bounding box center [428, 398] width 281 height 42
click at [610, 392] on div "Lisaks on vaja tavalist trappi, mis on [PERSON_NAME] "ümmargune" [PERSON_NAME] …" at bounding box center [559, 398] width 542 height 73
click at [640, 471] on div "Selle asemel peaks tulema kandiline ja plaaditav. 11:13" at bounding box center [559, 465] width 542 height 60
click at [645, 452] on div "Selle asemel peaks tulema kandiline ja plaaditav. 11:13" at bounding box center [559, 465] width 542 height 60
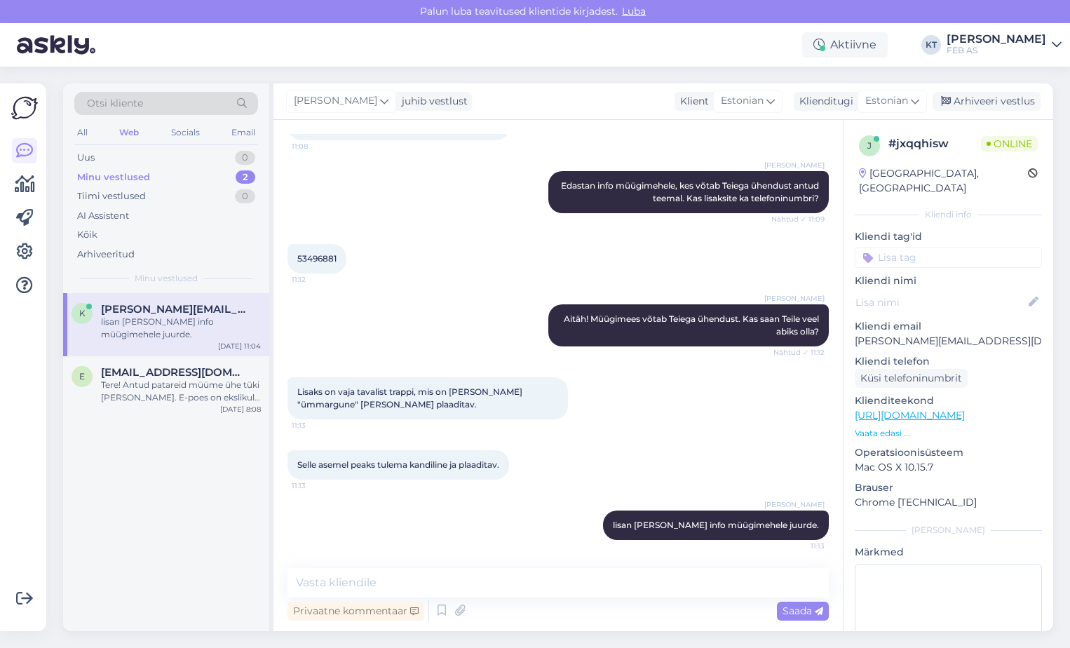
click at [523, 523] on div "[PERSON_NAME] lisan [PERSON_NAME] info müügimehele juurde. 11:13" at bounding box center [559, 525] width 542 height 60
click at [154, 378] on span "[EMAIL_ADDRESS][DOMAIN_NAME]" at bounding box center [174, 372] width 146 height 13
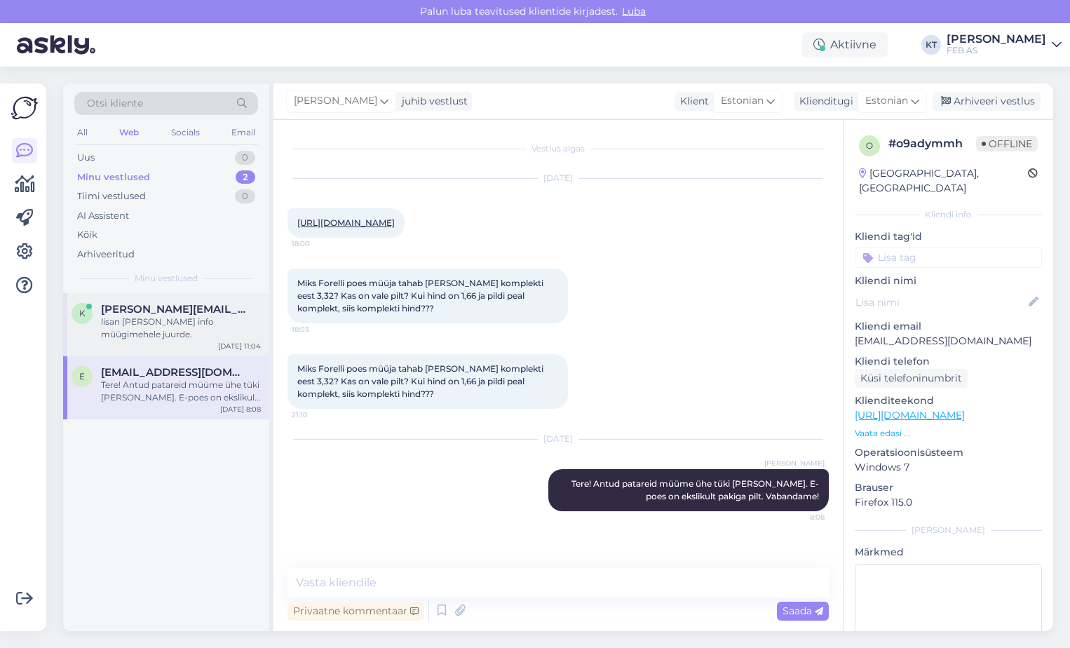
click at [161, 309] on span "[PERSON_NAME][EMAIL_ADDRESS][DOMAIN_NAME]" at bounding box center [174, 309] width 146 height 13
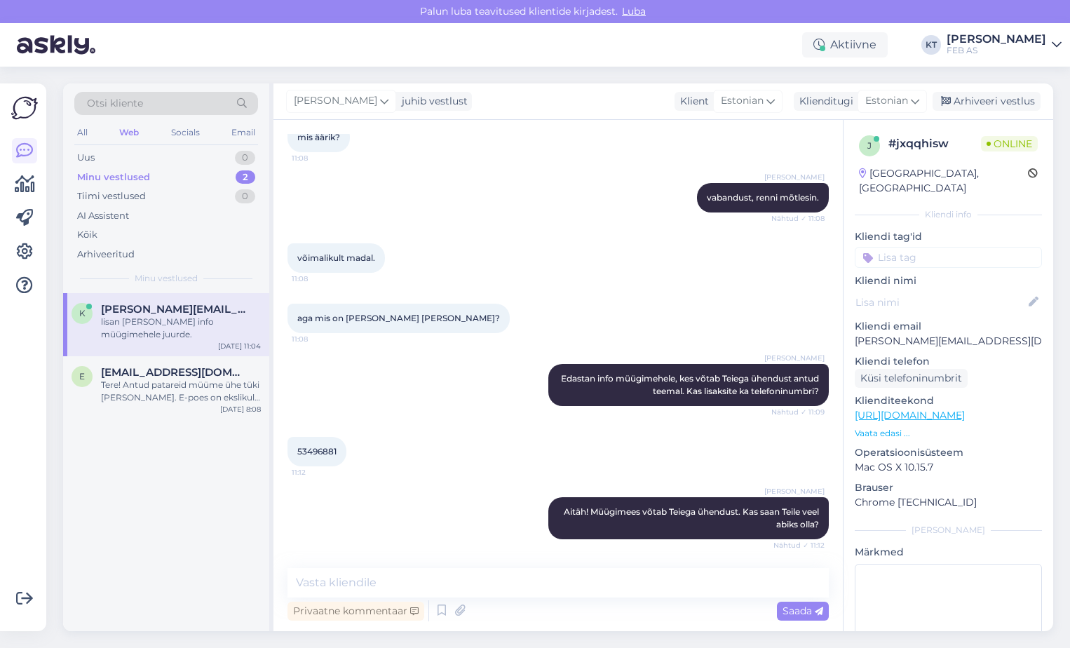
scroll to position [1009, 0]
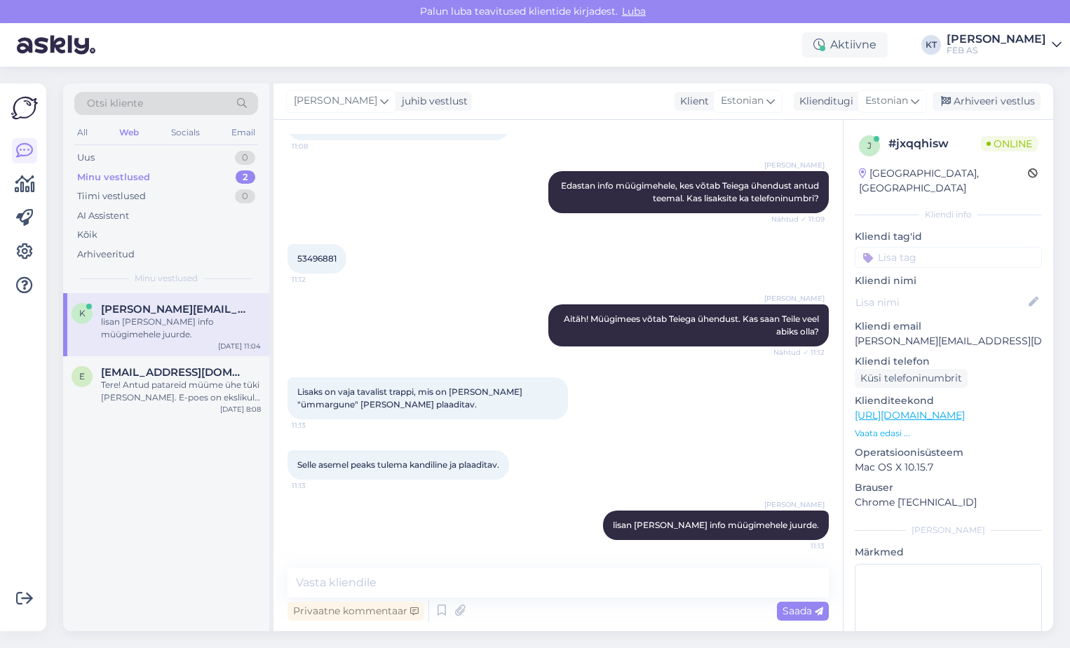
click at [760, 401] on div "Lisaks on vaja tavalist trappi, mis on [PERSON_NAME] "ümmargune" [PERSON_NAME] …" at bounding box center [559, 398] width 542 height 73
click at [184, 360] on div "e [EMAIL_ADDRESS][DOMAIN_NAME] Tere! Antud patareid müüme ühe tüki [PERSON_NAME…" at bounding box center [166, 387] width 206 height 63
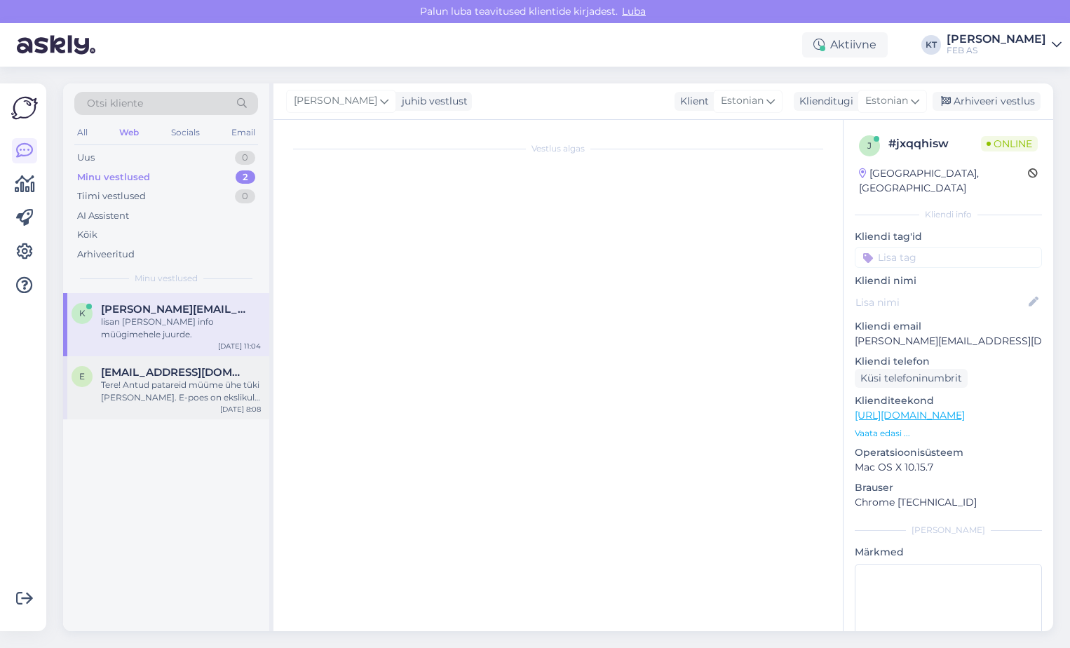
scroll to position [0, 0]
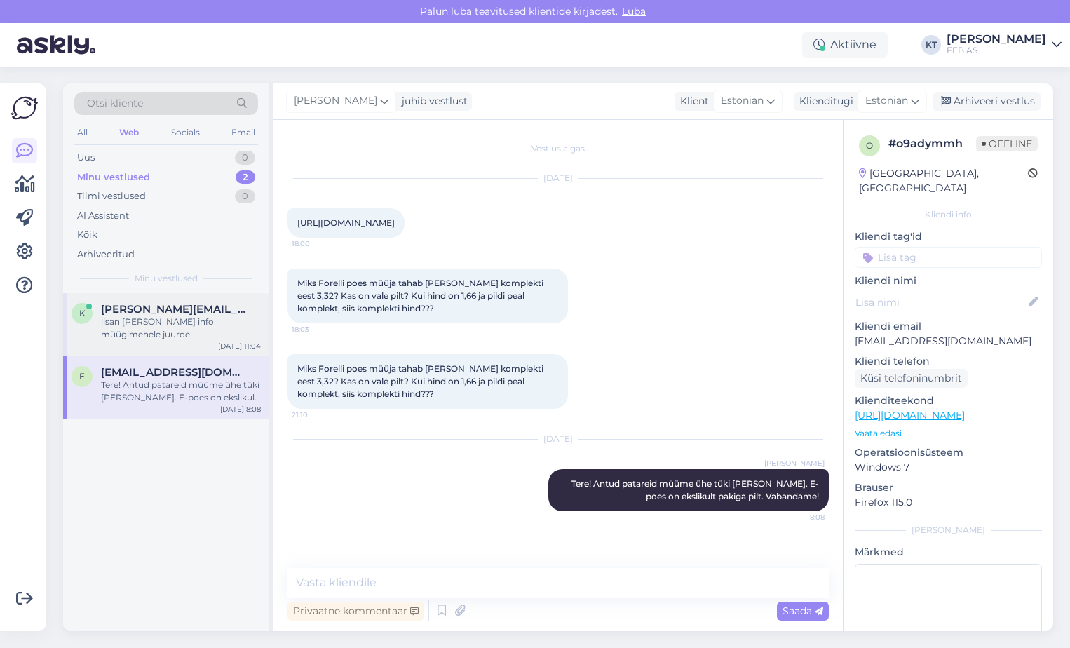
click at [161, 302] on div "k [PERSON_NAME][EMAIL_ADDRESS][DOMAIN_NAME] lisan [PERSON_NAME] info müügimehel…" at bounding box center [166, 324] width 206 height 63
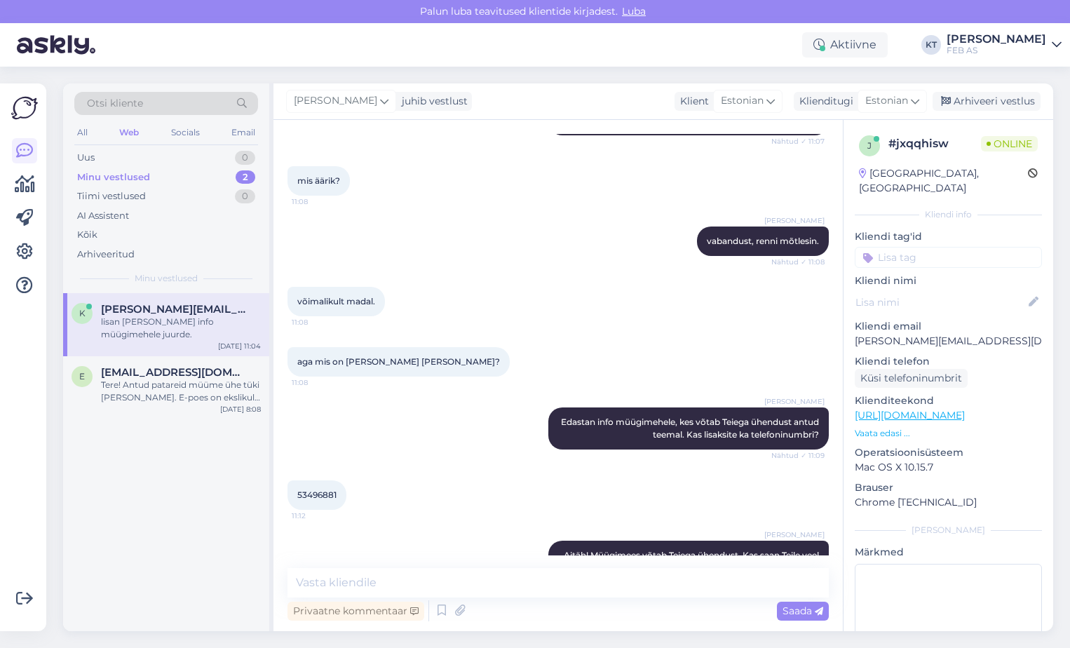
scroll to position [1009, 0]
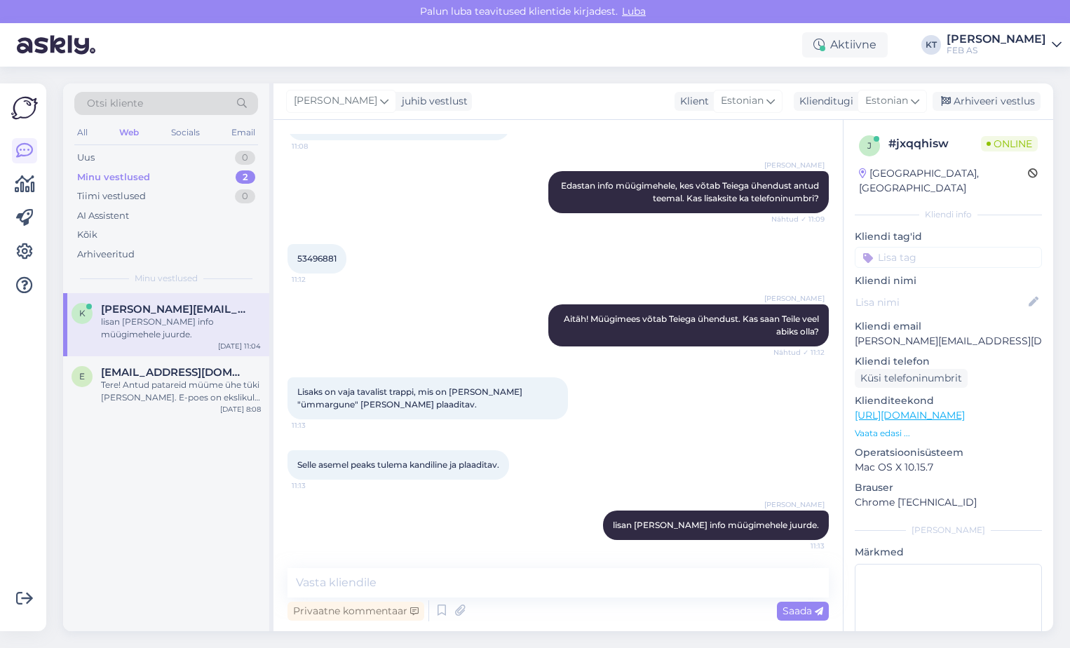
click at [586, 450] on div "Selle asemel peaks tulema kandiline ja plaaditav. 11:13" at bounding box center [559, 465] width 542 height 60
click at [621, 438] on div "Selle asemel peaks tulema kandiline ja plaaditav. 11:13" at bounding box center [559, 465] width 542 height 60
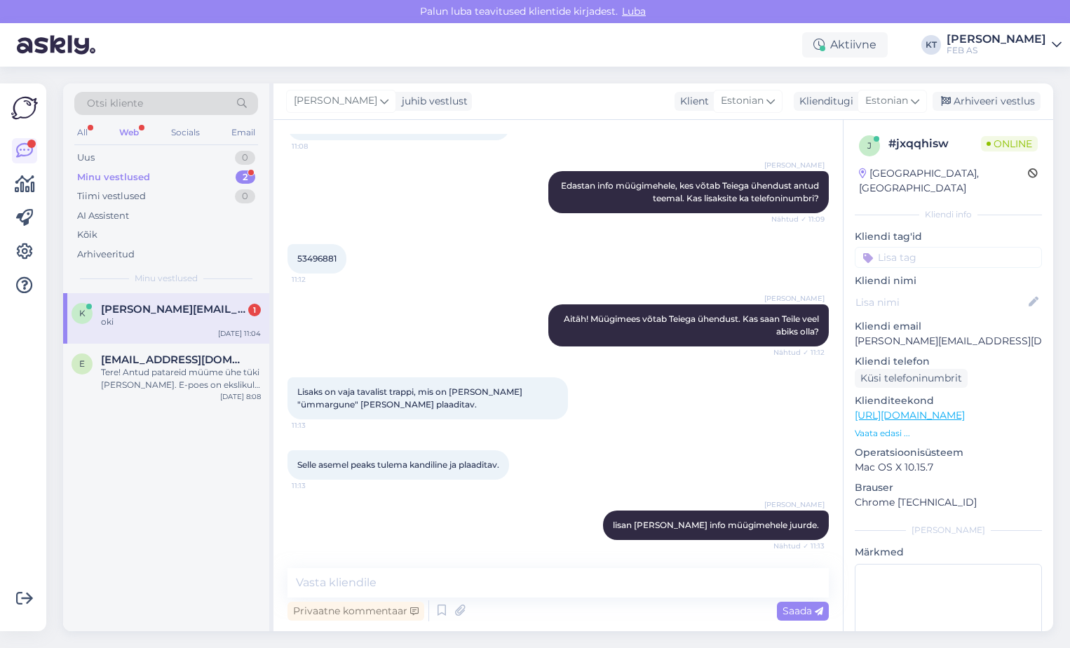
scroll to position [1070, 0]
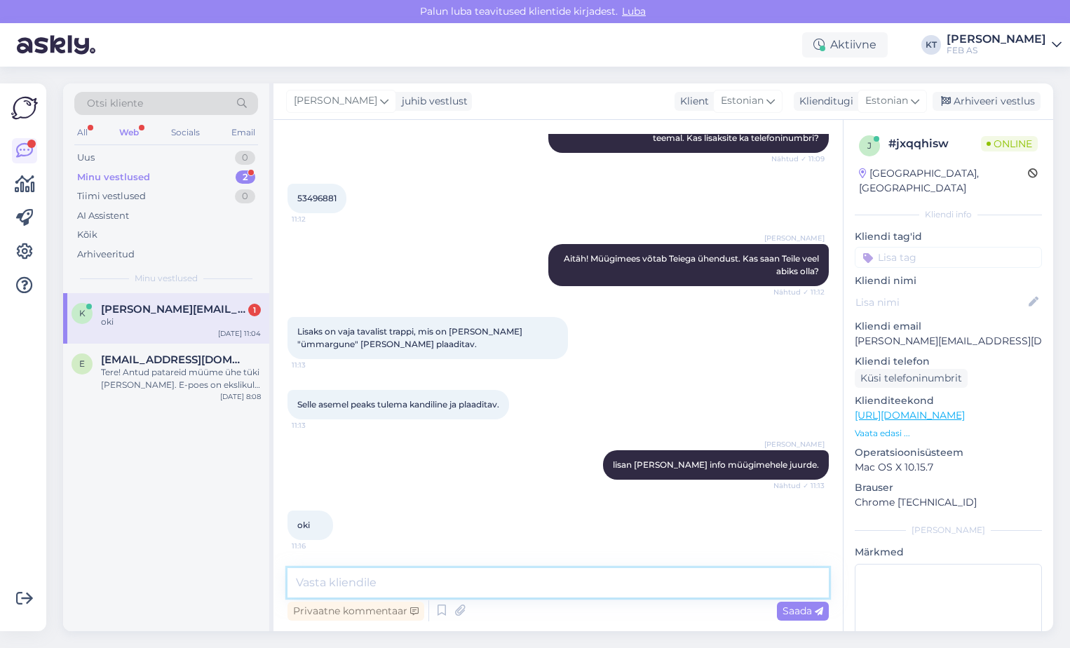
click at [340, 579] on textarea at bounding box center [559, 582] width 542 height 29
click at [435, 612] on icon at bounding box center [441, 610] width 17 height 21
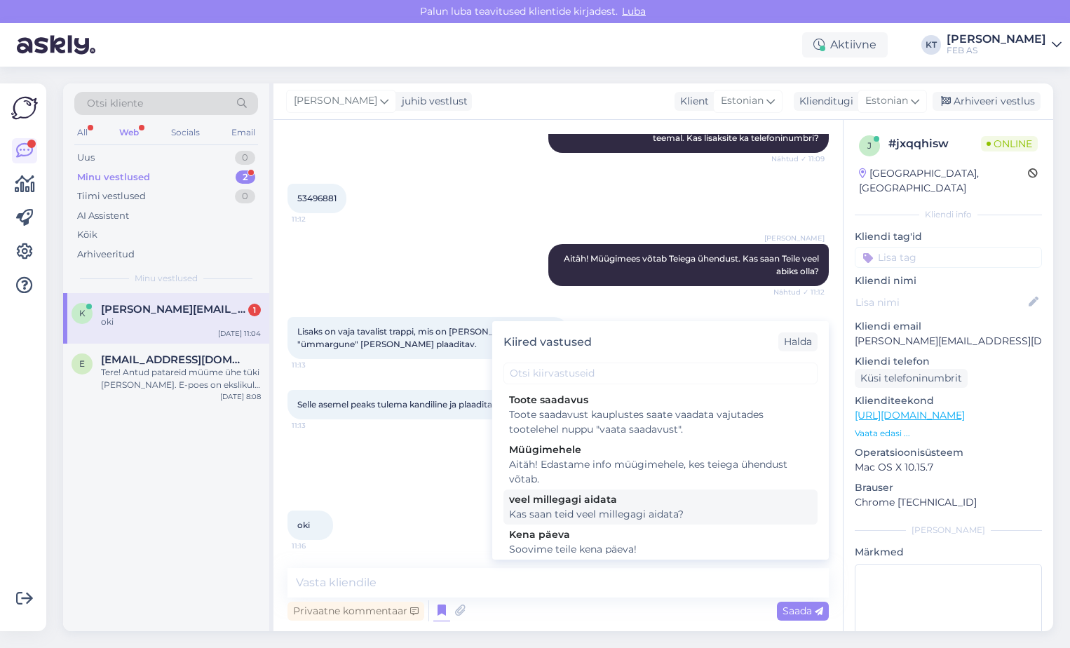
click at [586, 516] on div "Kas saan teid veel millegagi aidata?" at bounding box center [660, 514] width 303 height 15
type textarea "Kas saan teid veel millegagi aidata?"
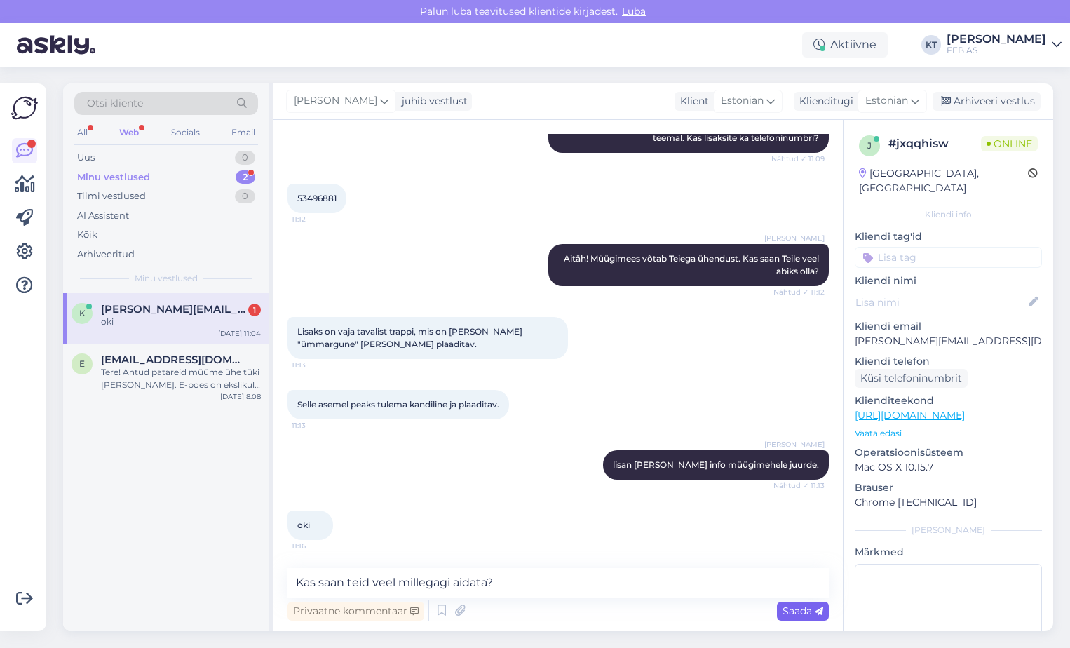
click at [786, 618] on div "Saada" at bounding box center [803, 611] width 52 height 19
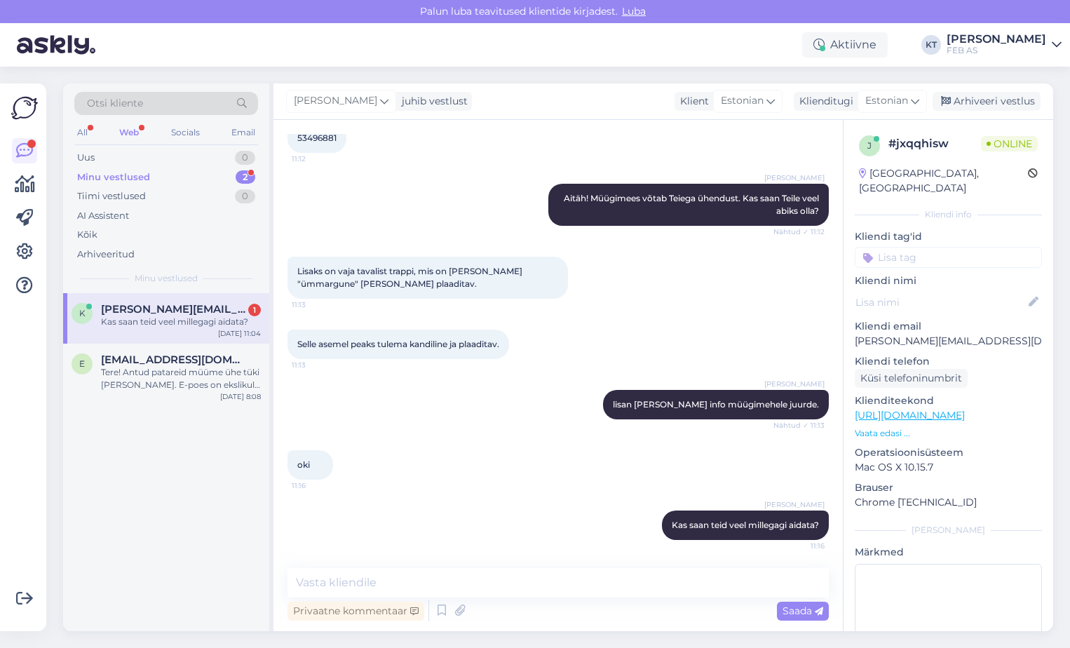
click at [223, 323] on div "Kas saan teid veel millegagi aidata?" at bounding box center [181, 322] width 160 height 13
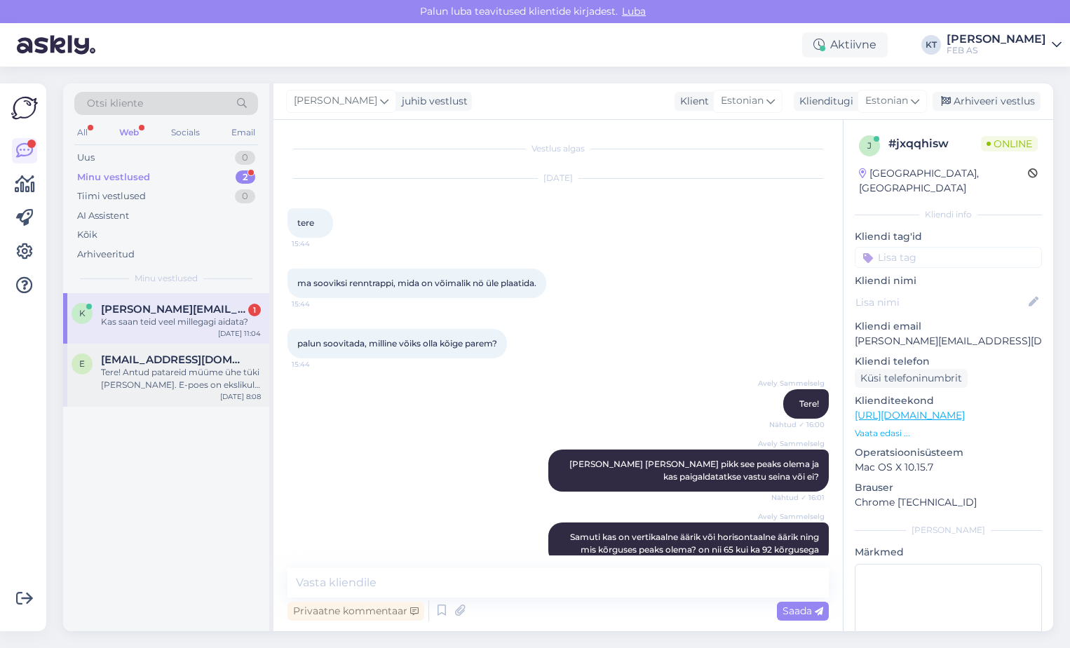
click at [215, 349] on div "e [EMAIL_ADDRESS][DOMAIN_NAME] Tere! Antud patareid müüme ühe tüki [PERSON_NAME…" at bounding box center [166, 375] width 206 height 63
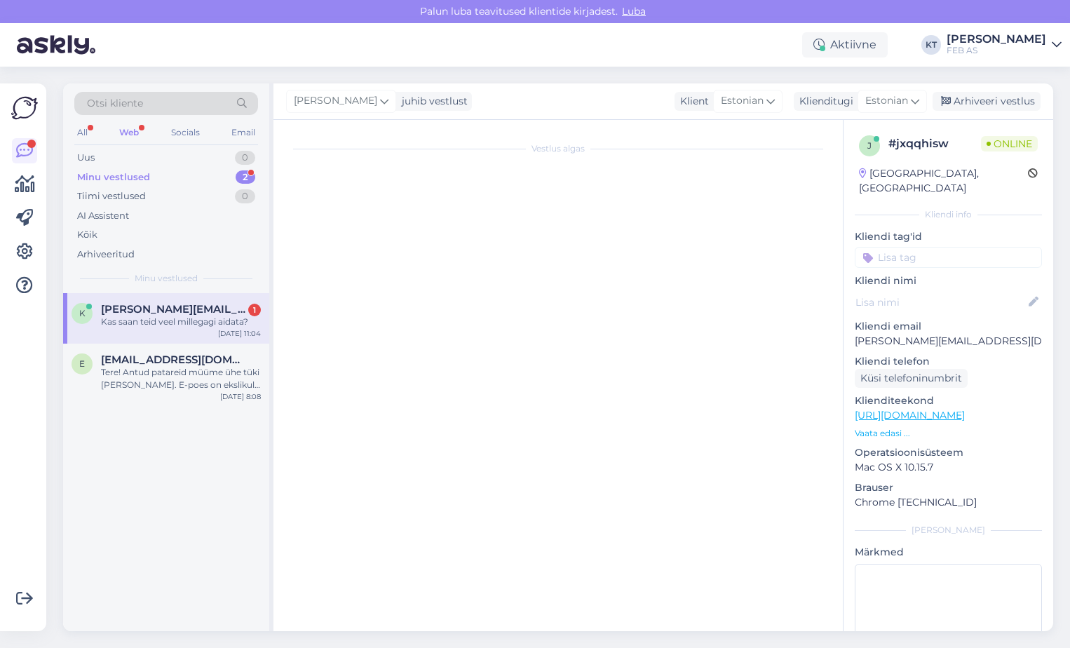
click at [208, 321] on div "Kas saan teid veel millegagi aidata?" at bounding box center [181, 322] width 160 height 13
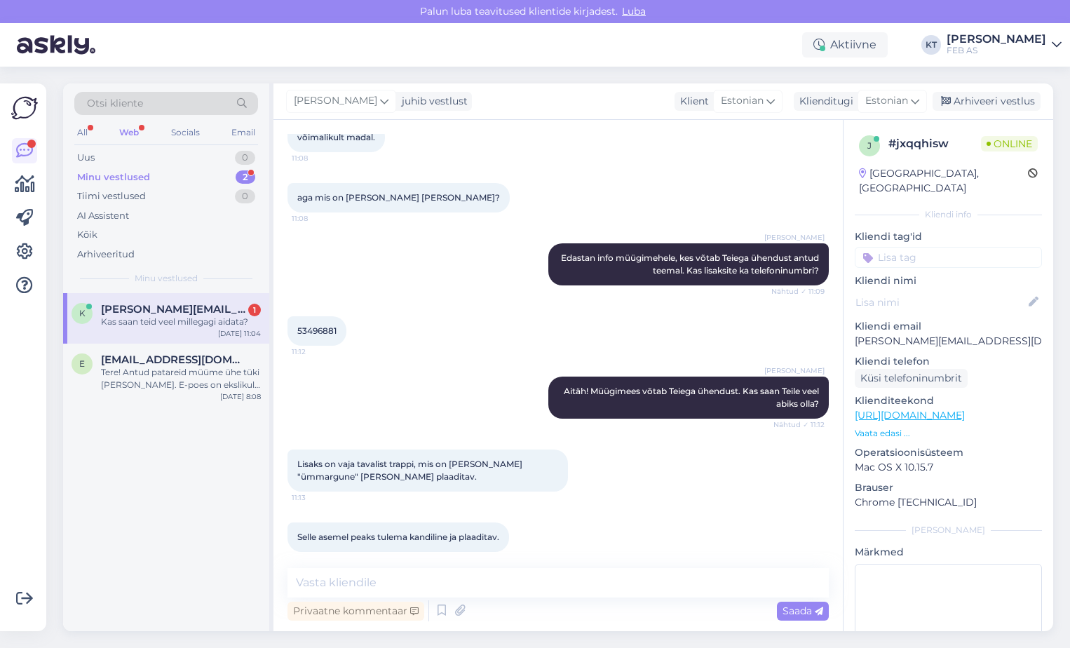
scroll to position [1130, 0]
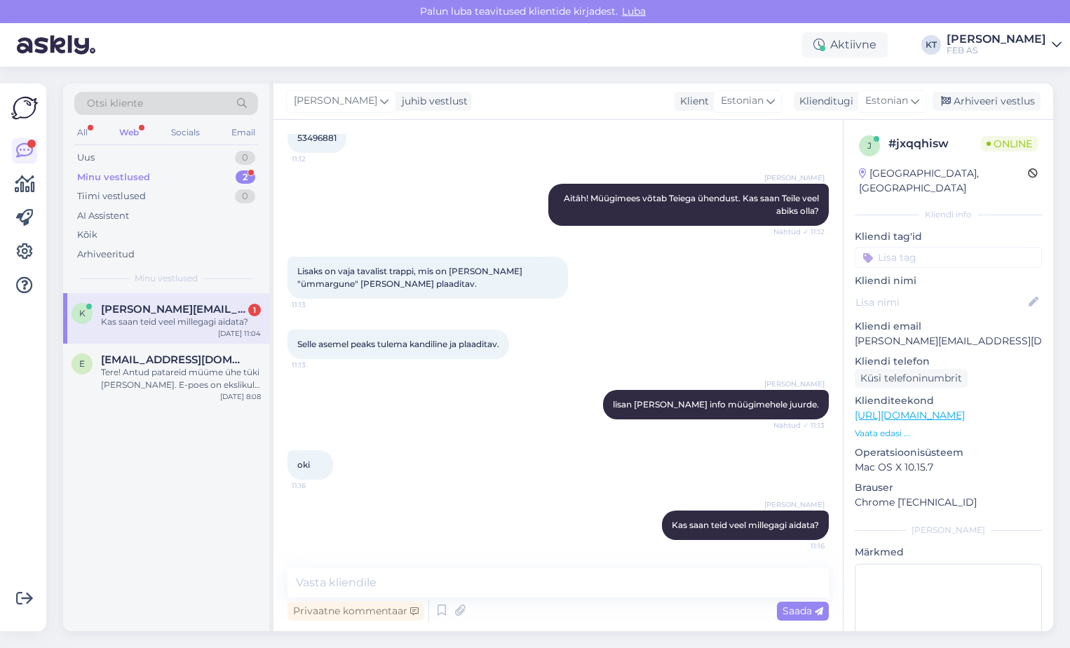
click at [513, 483] on div "oki 11:16" at bounding box center [559, 465] width 542 height 60
click at [526, 596] on textarea at bounding box center [559, 582] width 542 height 29
click at [145, 338] on div "k [PERSON_NAME][EMAIL_ADDRESS][DOMAIN_NAME] 1 Kas saan teid veel millegagi aida…" at bounding box center [166, 318] width 206 height 51
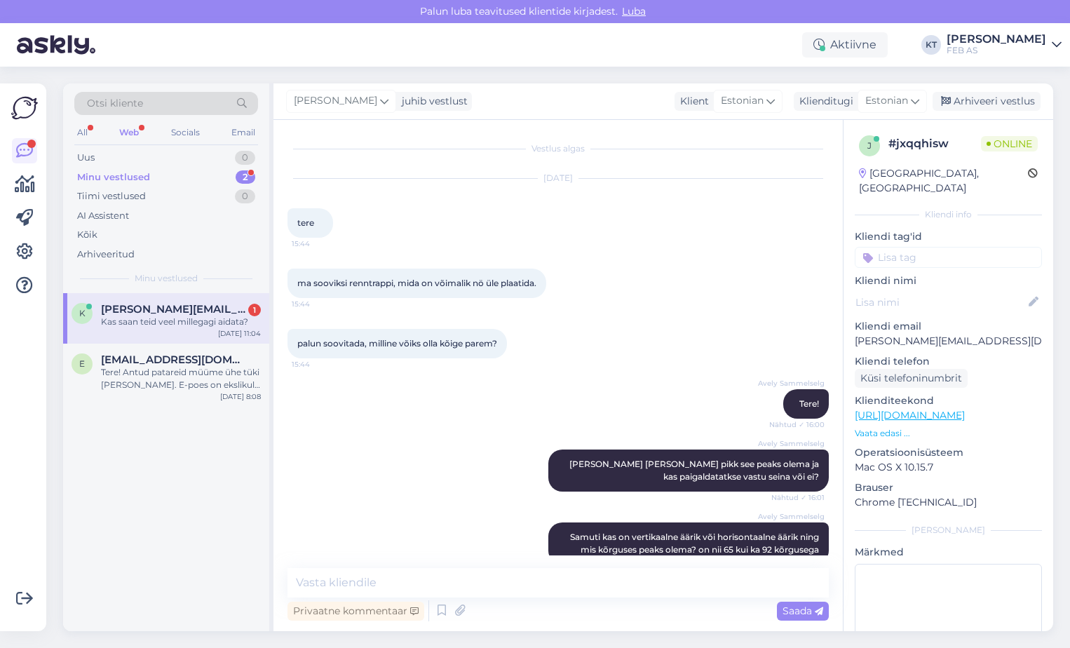
click at [132, 127] on div "Web" at bounding box center [128, 132] width 25 height 18
click at [182, 328] on div "k [PERSON_NAME][EMAIL_ADDRESS][DOMAIN_NAME] Kas saan teid veel millegagi aidata…" at bounding box center [166, 318] width 206 height 51
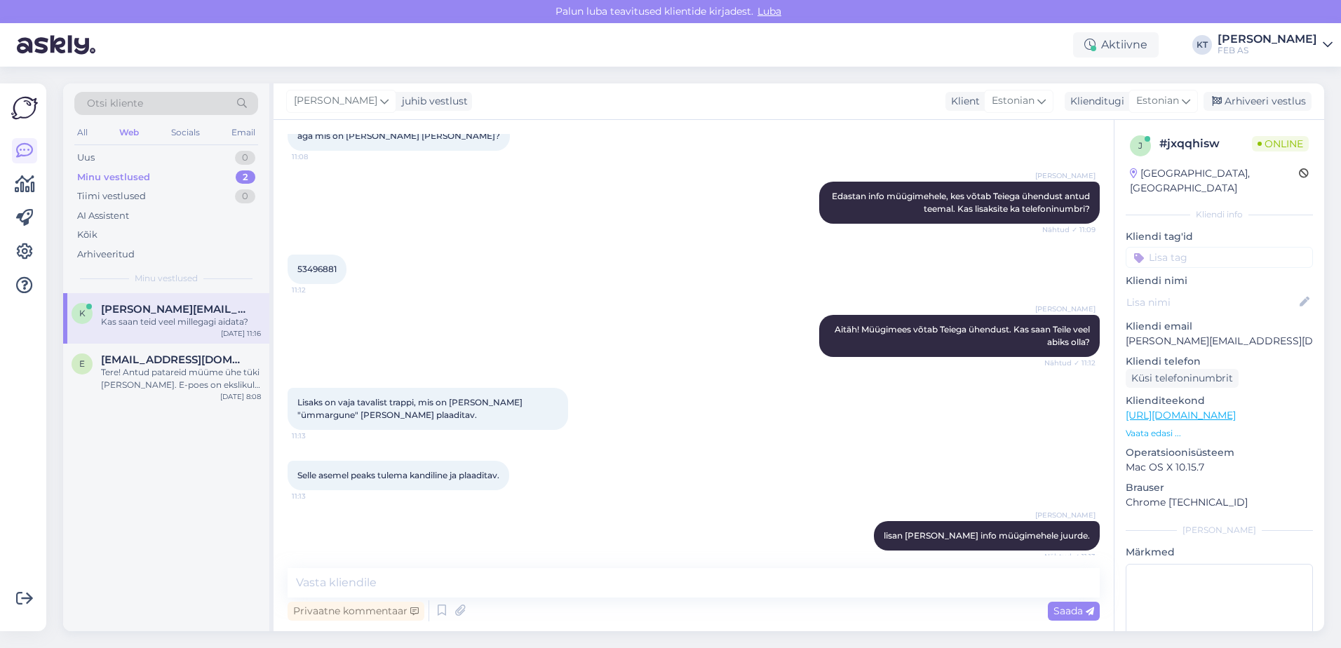
scroll to position [1130, 0]
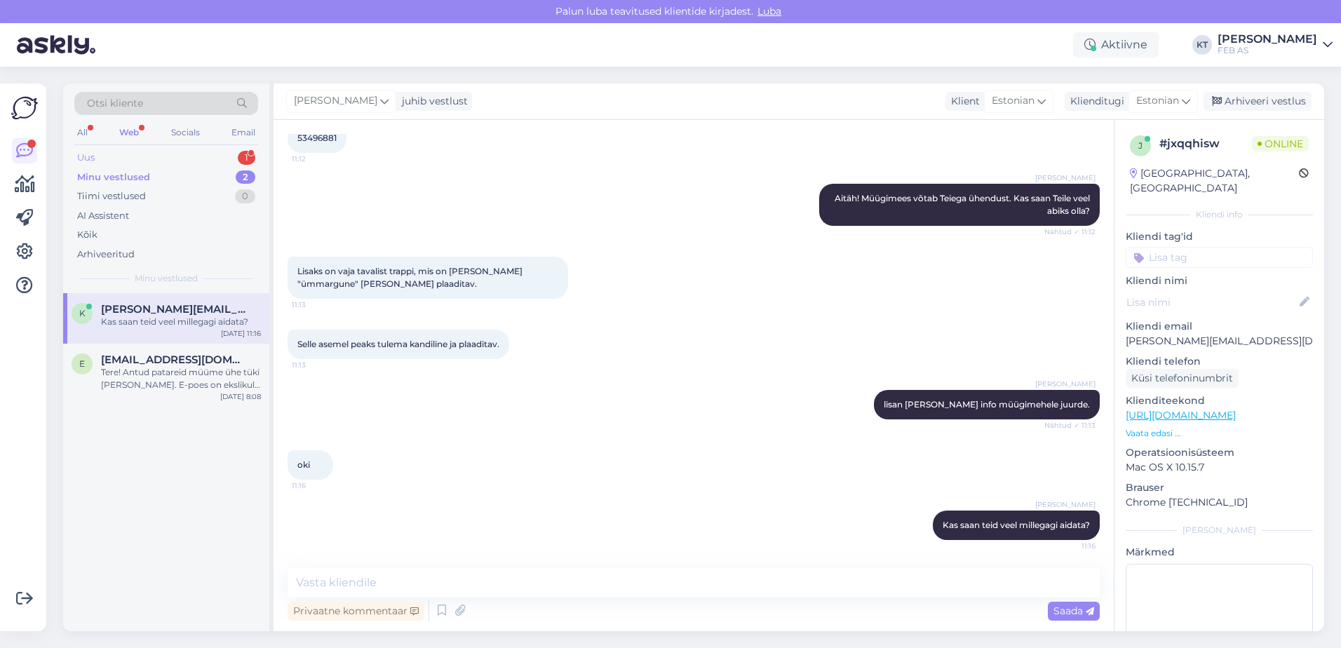
click at [108, 159] on div "Uus 1" at bounding box center [166, 158] width 184 height 20
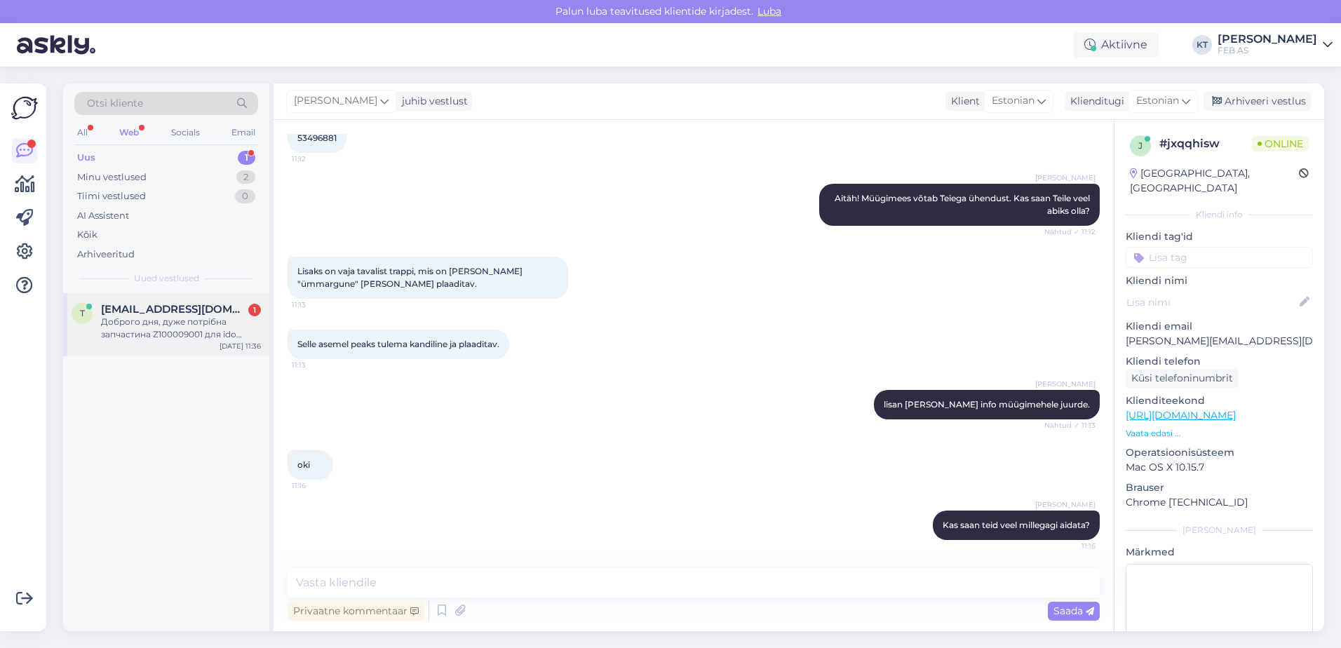
click at [159, 330] on div "Доброго дня, дуже потрібна запчастина Z100009001 для ido mosaic, можливо придба…" at bounding box center [181, 328] width 160 height 25
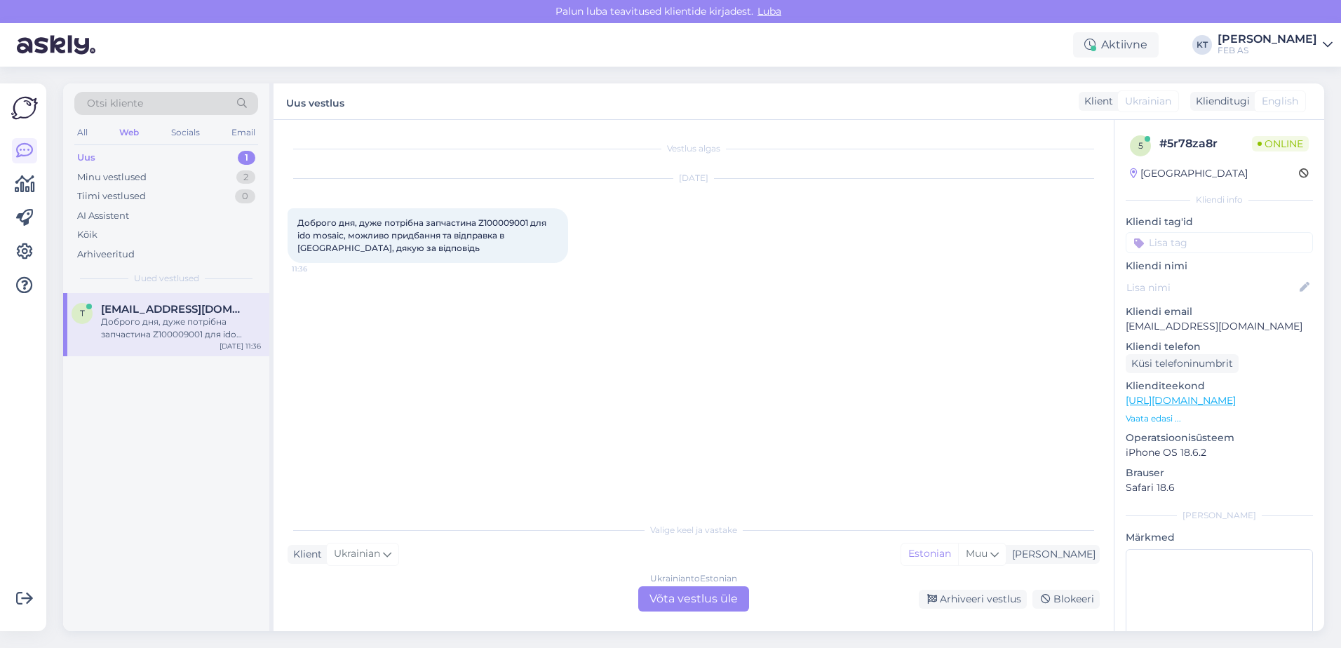
click at [695, 601] on div "Ukrainian to Estonian Võta vestlus üle" at bounding box center [693, 598] width 111 height 25
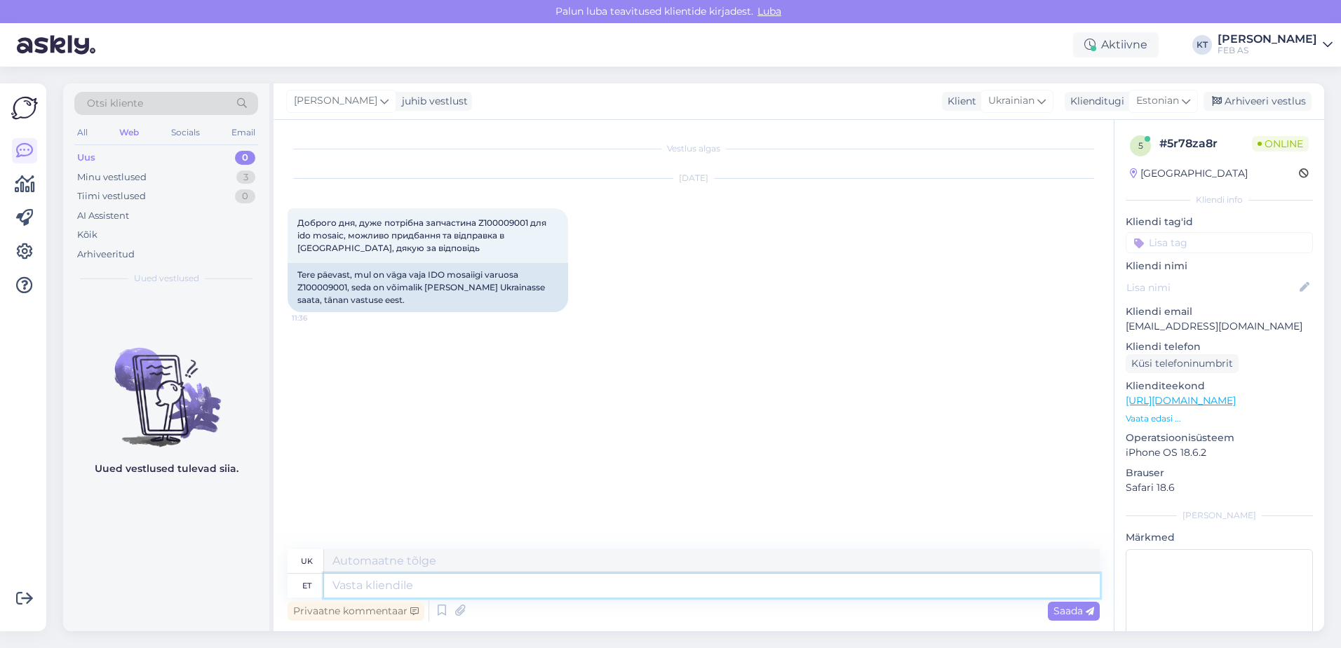
click at [425, 584] on textarea at bounding box center [712, 586] width 776 height 24
type textarea "Good"
type textarea "Добре"
type textarea "Good"
click at [1070, 90] on div "Estonian" at bounding box center [1163, 101] width 69 height 22
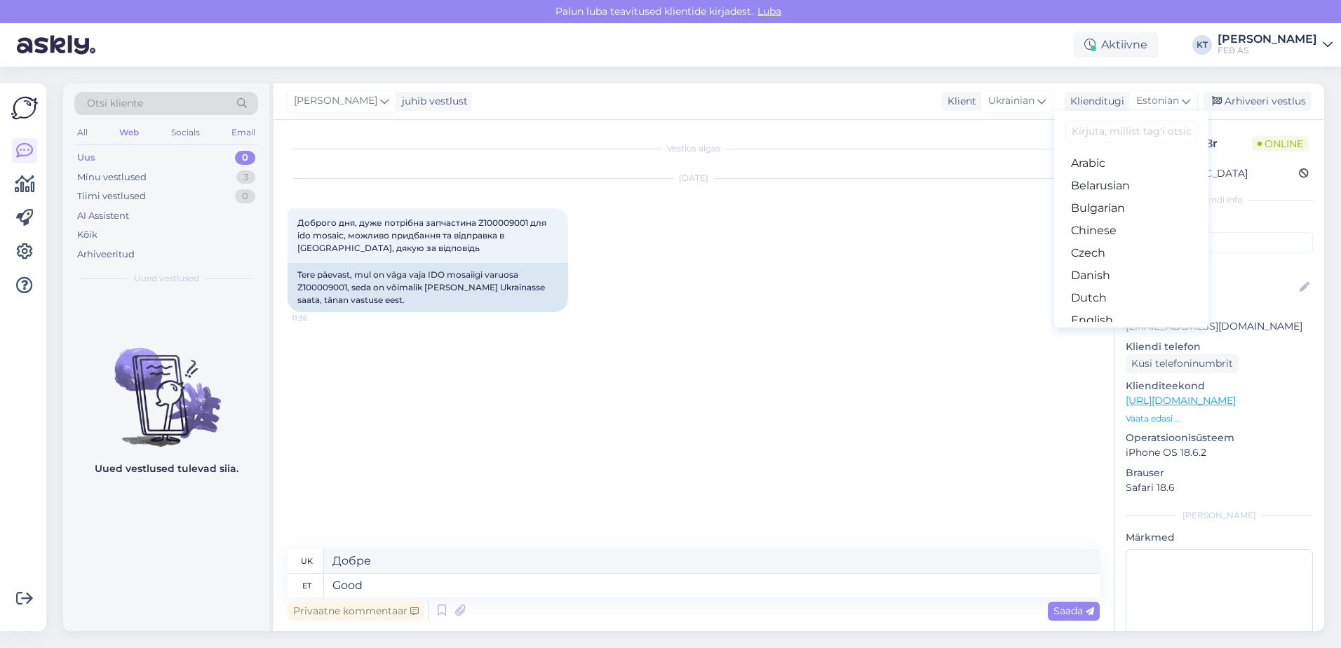
click at [1070, 133] on input at bounding box center [1132, 132] width 132 height 22
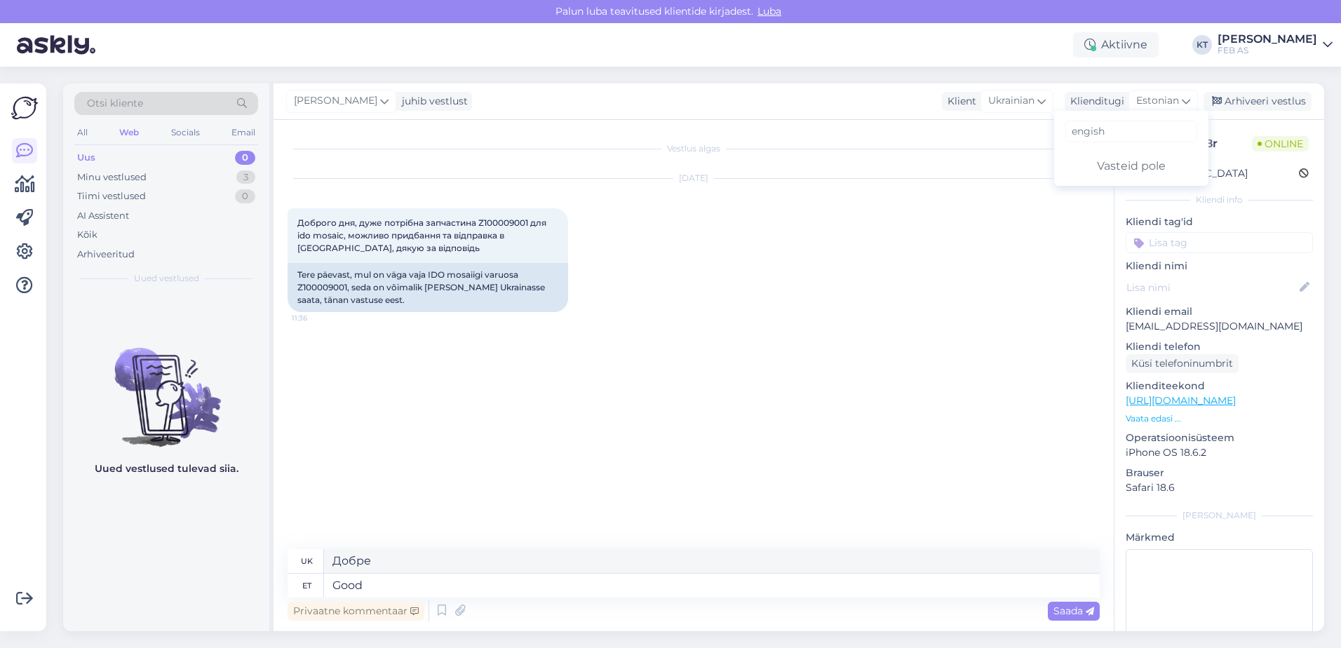
click at [1070, 135] on input "engish" at bounding box center [1132, 132] width 132 height 22
drag, startPoint x: 1117, startPoint y: 133, endPoint x: 1051, endPoint y: 131, distance: 66.0
click at [1051, 131] on div "[PERSON_NAME] juhib vestlust Klient [DEMOGRAPHIC_DATA] Klienditugi [DEMOGRAPHIC…" at bounding box center [799, 357] width 1051 height 548
click at [1070, 104] on span "Estonian" at bounding box center [1157, 100] width 43 height 15
click at [1070, 135] on input "engish" at bounding box center [1132, 132] width 132 height 22
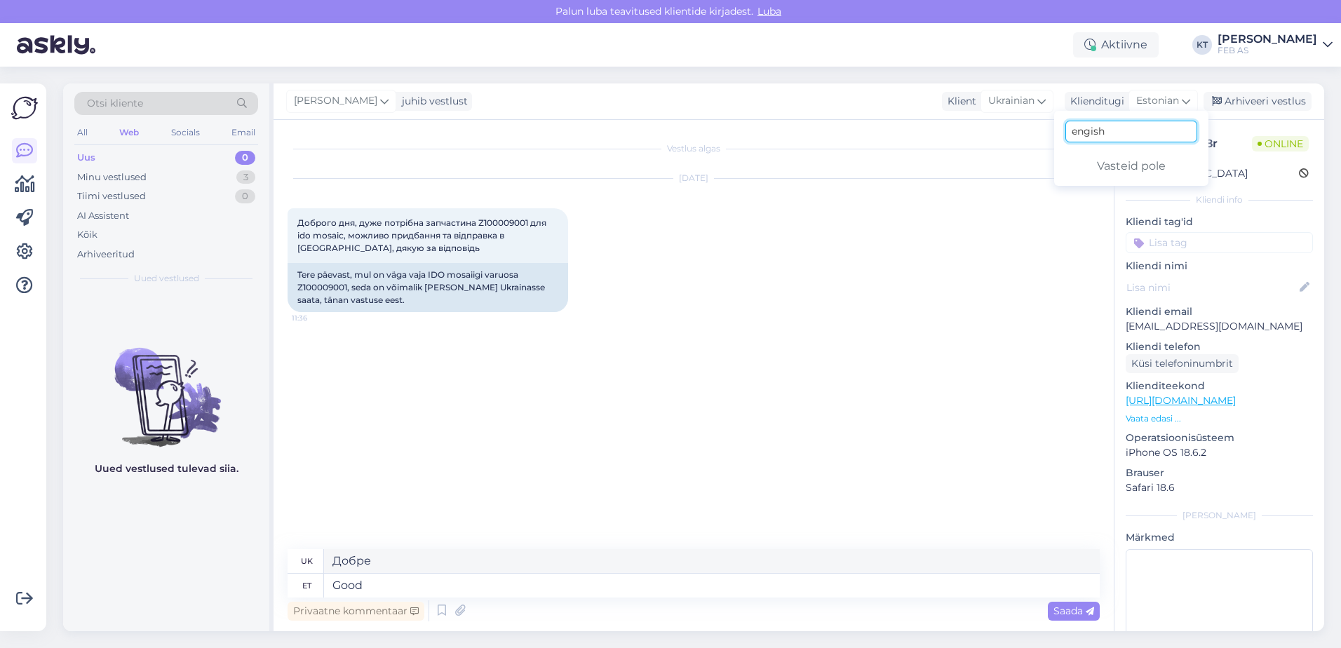
drag, startPoint x: 1124, startPoint y: 133, endPoint x: 1073, endPoint y: 133, distance: 51.2
click at [1070, 133] on input "engish" at bounding box center [1132, 132] width 132 height 22
type input "englis"
click at [1070, 169] on link "English" at bounding box center [1131, 163] width 154 height 22
click at [370, 586] on textarea "Good" at bounding box center [712, 586] width 776 height 24
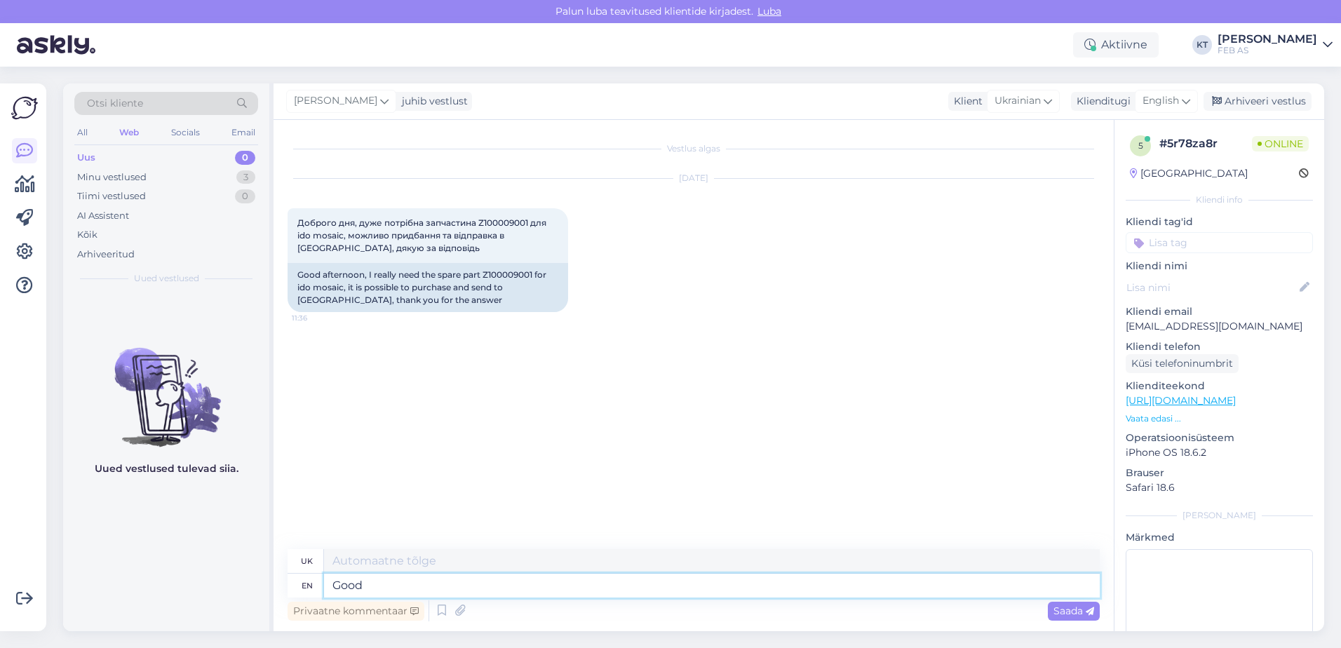
type textarea "Добре"
type textarea "Good day!"
type textarea "Доброго дня!"
click at [550, 578] on textarea "Good day!" at bounding box center [712, 586] width 776 height 24
type textarea "Good day! We"
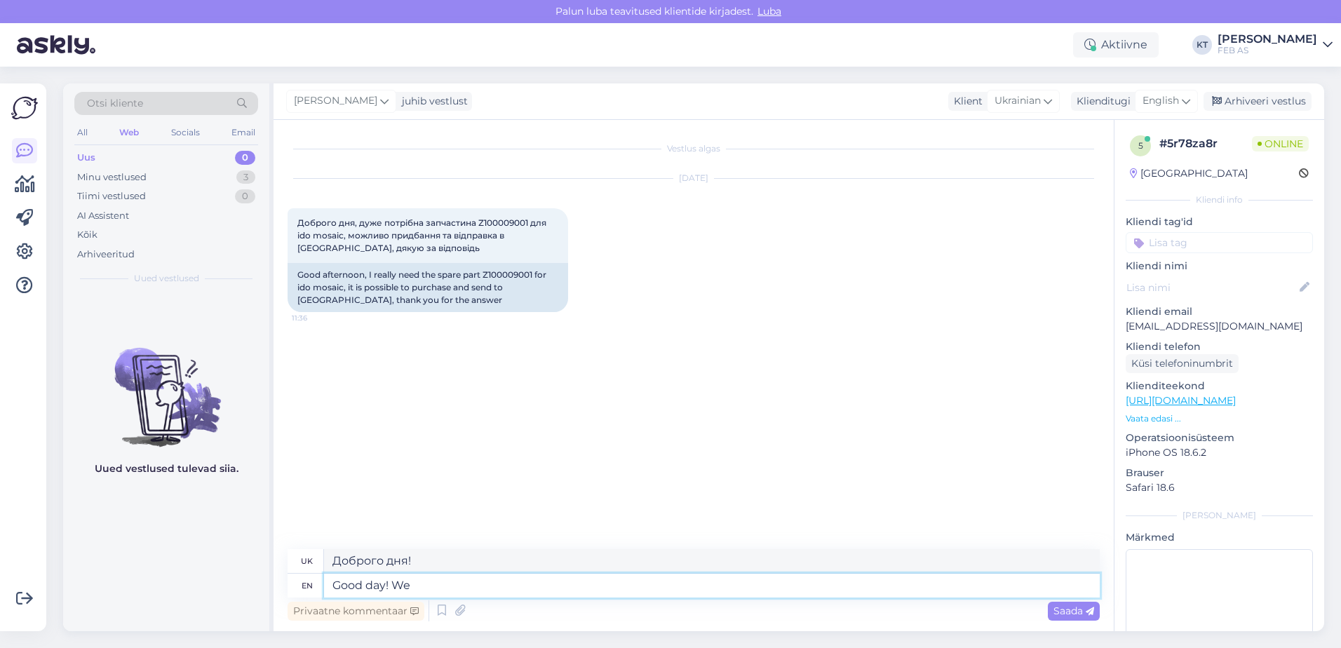
type textarea "Доброго дня! Ми"
type textarea "Good day! We don't"
type textarea "Доброго дня! Ми не"
click at [482, 587] on textarea "Good day! We don't" at bounding box center [712, 586] width 776 height 24
type textarea "Good day! We don't tr"
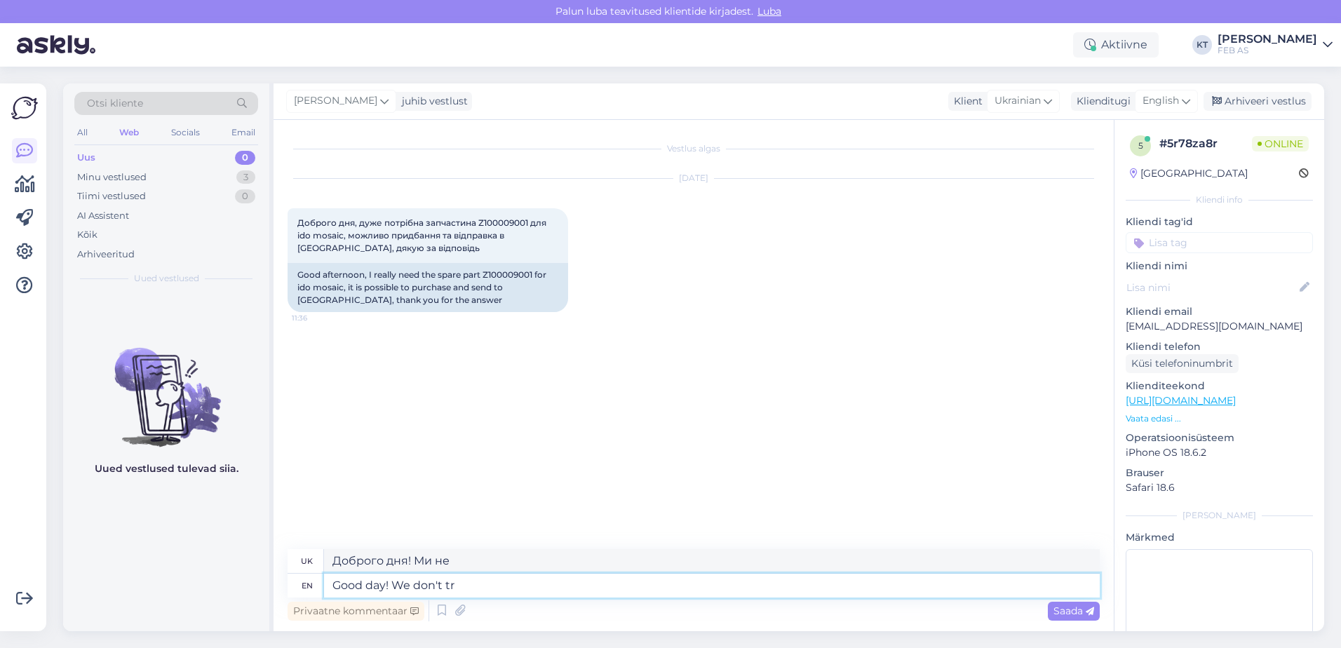
type textarea "Доброго дня! Ми не пробуємо"
type textarea "Good day! We don't transport"
type textarea "Доброго дня! Ми не займаємося перевезеннями"
type textarea "Good day! We don't transport outside"
type textarea "Доброго дня! Ми не здійснюємо перевезення на вулицю."
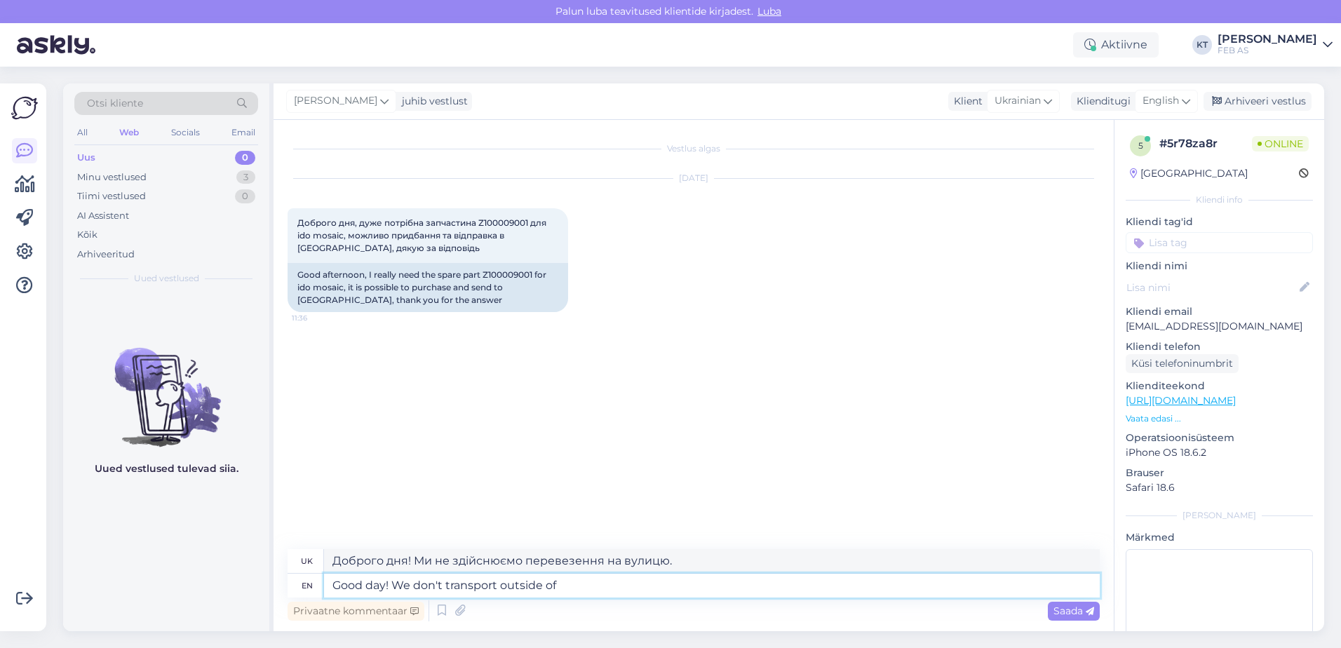
type textarea "Good day! We don't transport outside of E"
type textarea "Доброго дня! Ми не здійснюємо перевезення за межі"
type textarea "Good day! We don't transport outside of [GEOGRAPHIC_DATA]."
type textarea "Доброго дня! Ми не здійснюємо перевезення за межі [GEOGRAPHIC_DATA]."
click at [640, 585] on textarea "Good day! We don't transport outside of [GEOGRAPHIC_DATA]." at bounding box center [712, 586] width 776 height 24
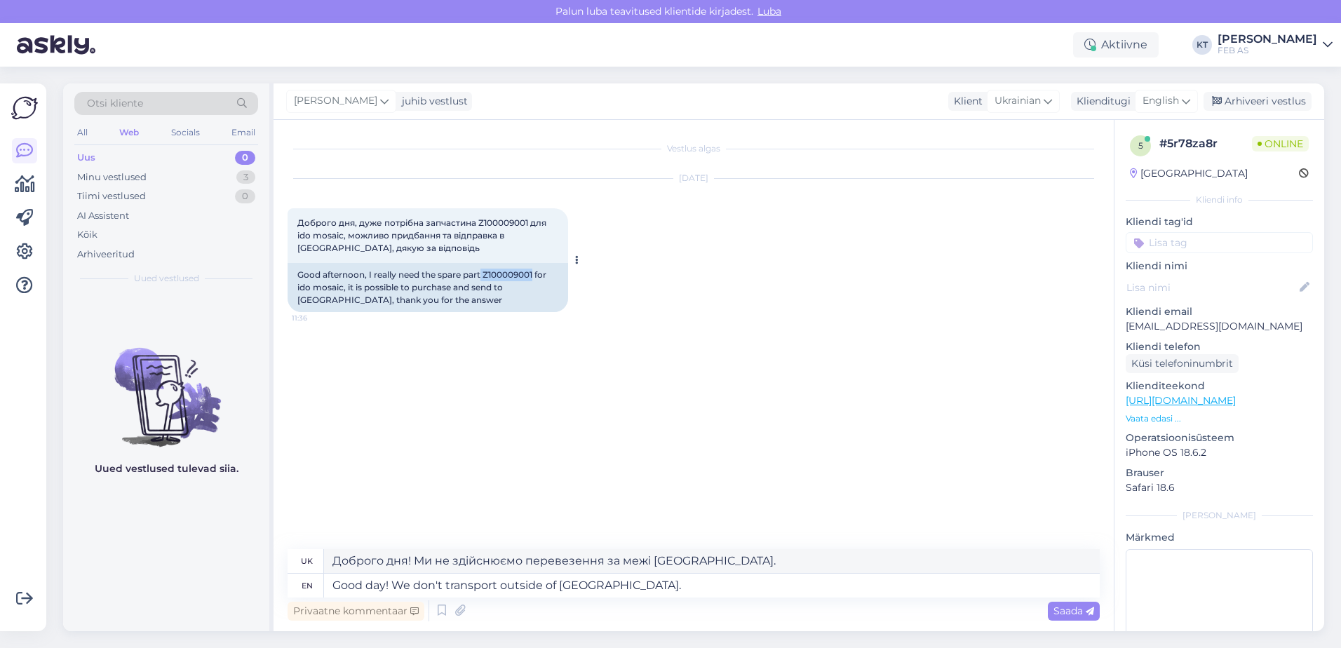
drag, startPoint x: 484, startPoint y: 277, endPoint x: 535, endPoint y: 274, distance: 51.3
click at [535, 274] on div "Good afternoon, I really need the spare part Z100009001 for ido mosaic, it is p…" at bounding box center [428, 287] width 281 height 49
copy div "Z100009001"
click at [646, 598] on div "Privaatne kommentaar Saada" at bounding box center [694, 611] width 812 height 27
click at [651, 582] on textarea "Good day! We don't transport outside of [GEOGRAPHIC_DATA]." at bounding box center [712, 586] width 776 height 24
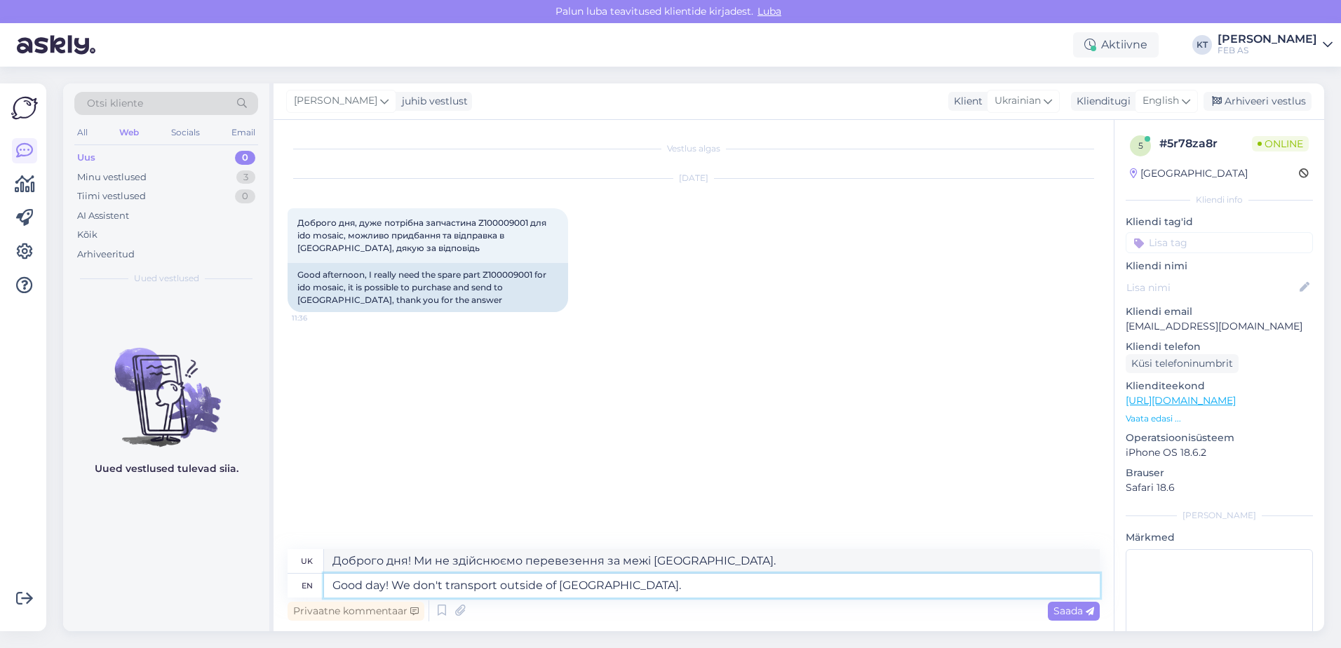
click at [617, 594] on textarea "Good day! We don't transport outside of [GEOGRAPHIC_DATA]." at bounding box center [712, 586] width 776 height 24
type textarea "Good day! We don't transport outside of [GEOGRAPHIC_DATA]. The product is"
type textarea "Доброго дня! Ми не здійснюємо перевезення за межі [GEOGRAPHIC_DATA]. Продукт є"
type textarea "Good day! We don't transport outside of [GEOGRAPHIC_DATA]. The product is ava"
type textarea "Доброго дня! Ми не здійснюємо перевезення за межі [GEOGRAPHIC_DATA]. Продукт до…"
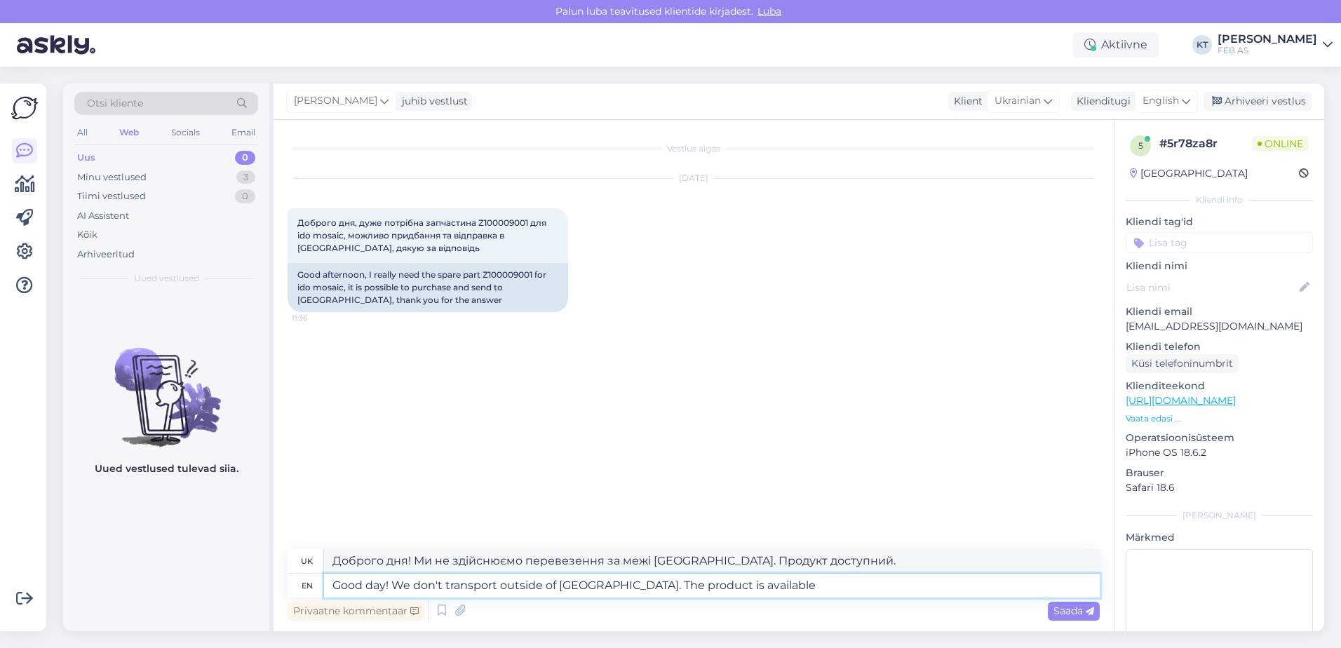
type textarea "Good day! We don't transport outside of [GEOGRAPHIC_DATA]. The product is avail…"
type textarea "Доброго дня! Ми не здійснюємо перевезення за межі [GEOGRAPHIC_DATA]. Товар є в …"
type textarea "Good day! We don't transport outside of [GEOGRAPHIC_DATA]. The product is avail…"
type textarea "Доброго дня! Ми не здійснюємо перевезення за межі [GEOGRAPHIC_DATA]. Товар дост…"
type textarea "Good day! We don't transport outside of [GEOGRAPHIC_DATA]. The product is avail…"
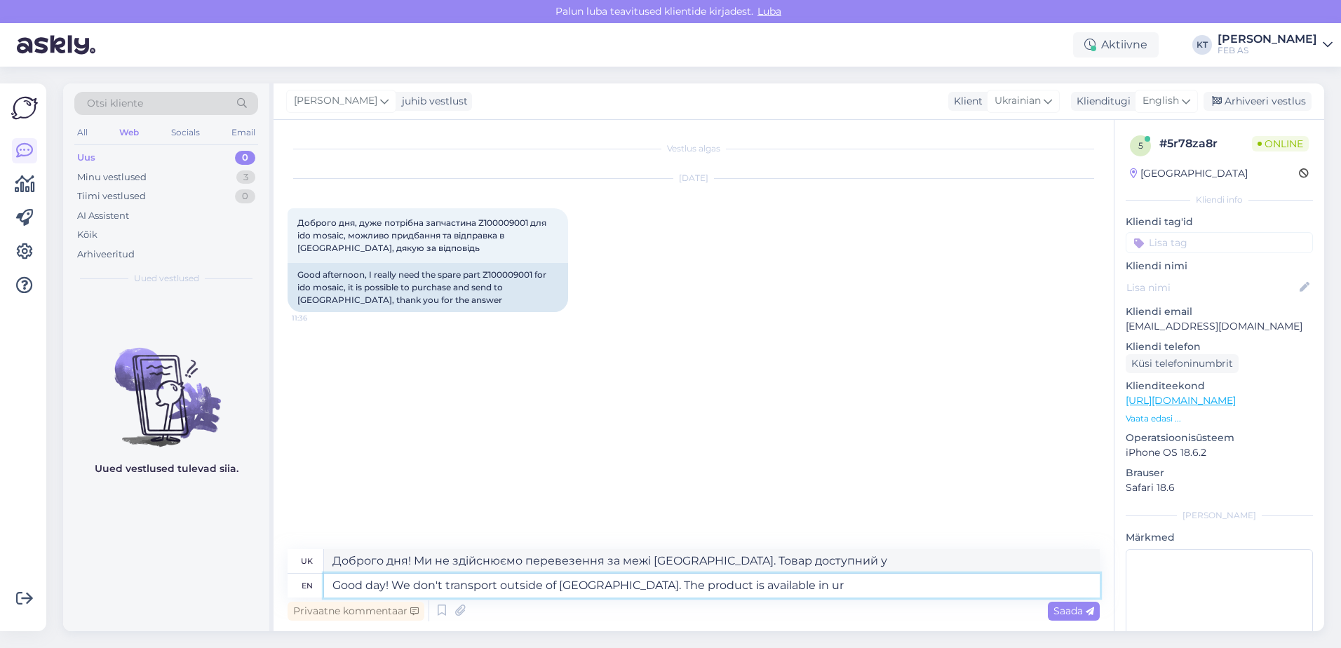
type textarea "Доброго дня! Ми не здійснюємо перевезення за межі [GEOGRAPHIC_DATA]. Товар дост…"
type textarea "Good day! We don't transport outside of [GEOGRAPHIC_DATA]. The product is avail…"
type textarea "Доброго дня! Ми не здійснюємо перевезення за межі [GEOGRAPHIC_DATA]. Товар є в …"
type textarea "Good day! We don't transport outside of [GEOGRAPHIC_DATA]. The product is avail…"
type textarea "Доброго дня! Ми не здійснюємо перевезення за межі [GEOGRAPHIC_DATA]. Товар є в …"
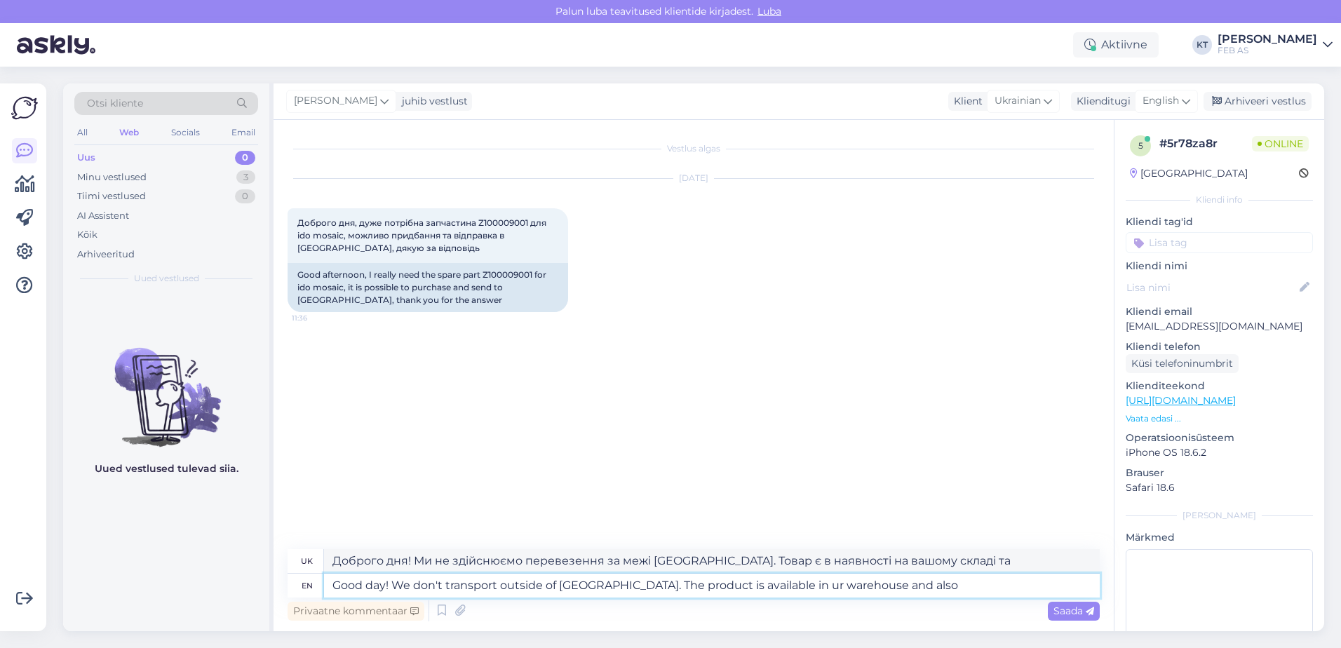
type textarea "Good day! We don't transport outside of [GEOGRAPHIC_DATA]. The product is avail…"
type textarea "Доброго дня! Ми не здійснюємо перевезення за межі [GEOGRAPHIC_DATA]. Товар дост…"
type textarea "Good day! We don't transport outside of [GEOGRAPHIC_DATA]. The product is avail…"
type textarea "Доброго дня! Ми не здійснюємо перевезення за межі [GEOGRAPHIC_DATA]. Товар дост…"
type textarea "Good day! We don't transport outside of [GEOGRAPHIC_DATA]. The product is avail…"
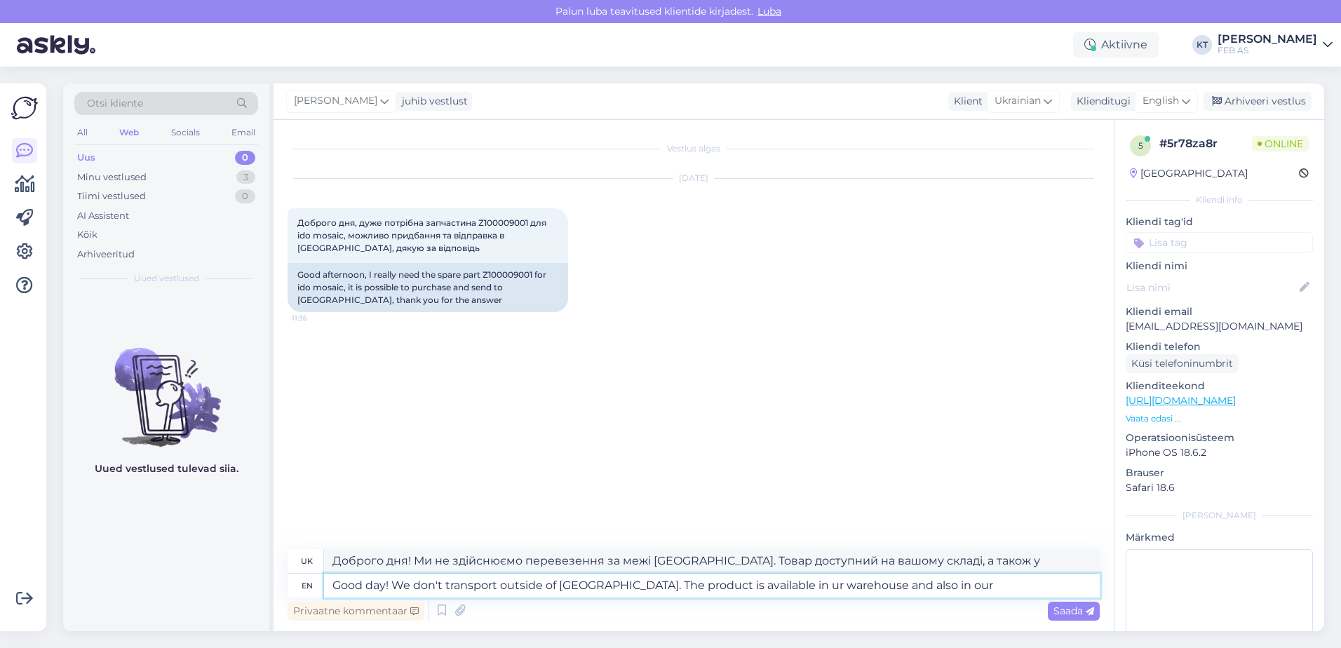
type textarea "Доброго дня! Ми не здійснюємо перевезення за межі [GEOGRAPHIC_DATA]. Товар дост…"
type textarea "Good day! We don't transport outside of [GEOGRAPHIC_DATA]. The product is avail…"
type textarea "Доброго дня! Ми не здійснюємо перевезення за межі [GEOGRAPHIC_DATA]. Товар дост…"
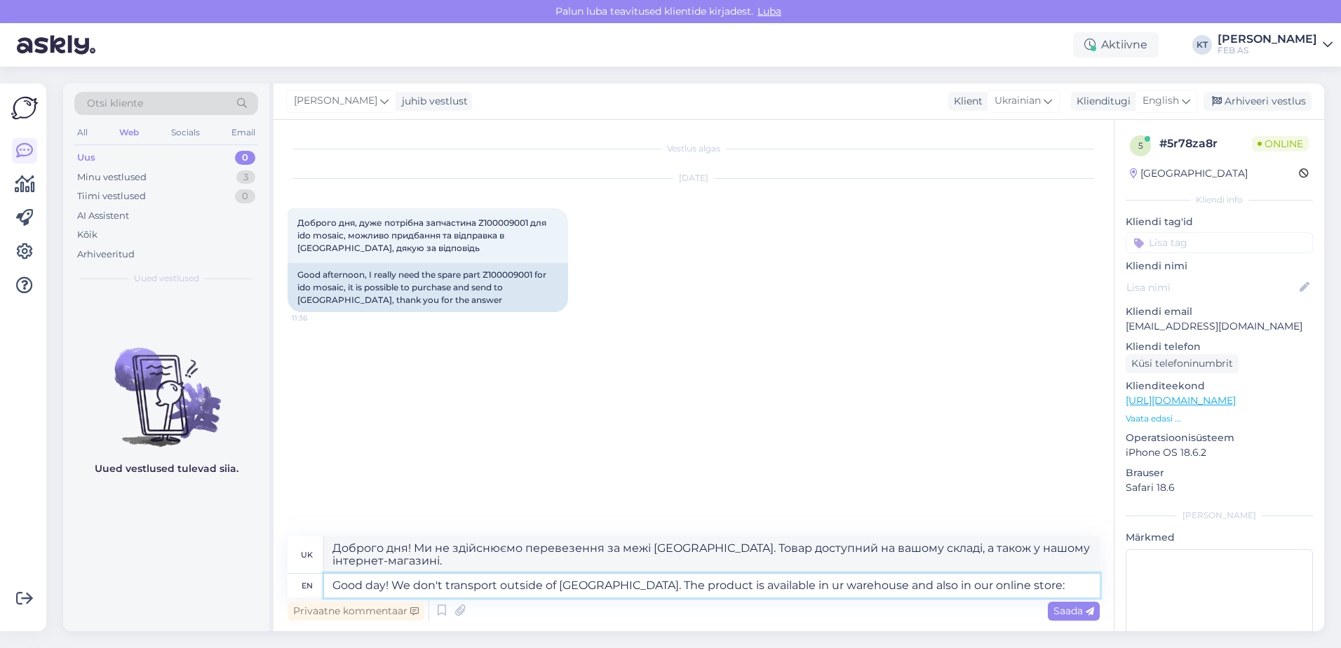
type textarea "Good day! We don't transport outside of [GEOGRAPHIC_DATA]. The product is avail…"
type textarea "Доброго дня! Ми не здійснюємо перевезення за межі [GEOGRAPHIC_DATA]. Товар дост…"
click at [1004, 588] on textarea "Good day! We don't transport outside of [GEOGRAPHIC_DATA]. The product is avail…" at bounding box center [712, 586] width 776 height 24
paste textarea "[URL][DOMAIN_NAME]"
type textarea "Good day! We don't transport outside of [GEOGRAPHIC_DATA]. The product is avail…"
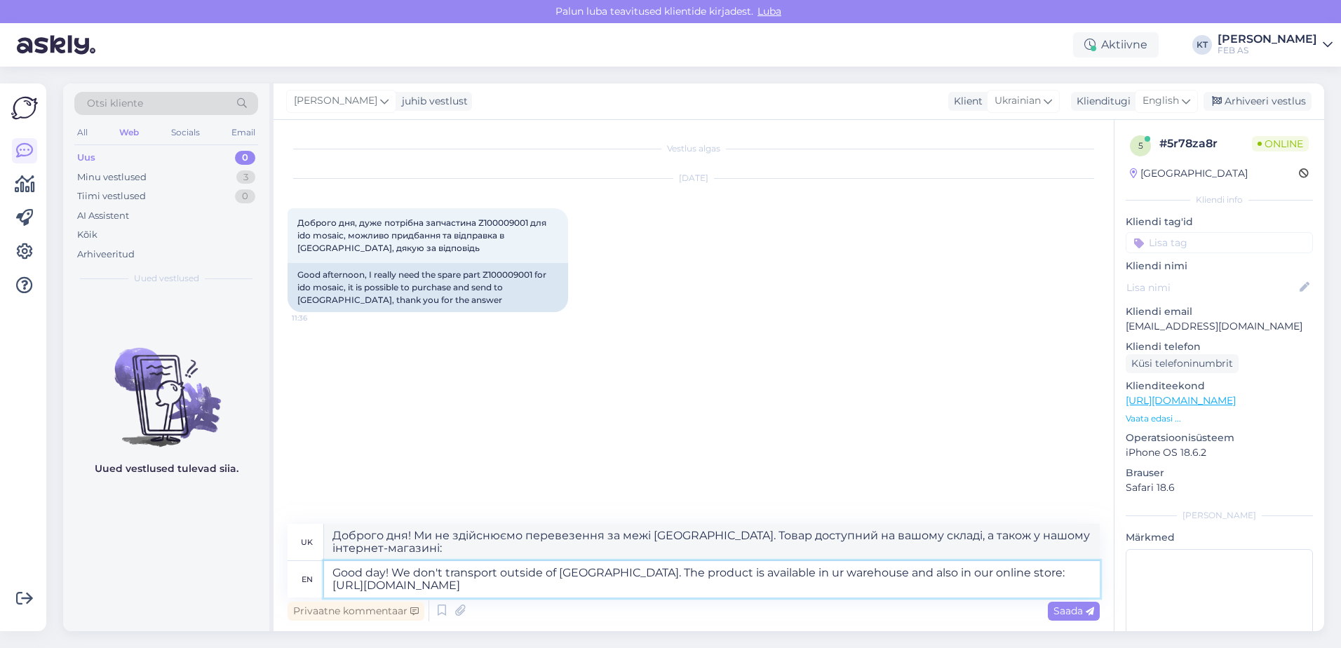
type textarea "Доброго дня! Ми не здійснюємо перевезення за межі [GEOGRAPHIC_DATA]. Товар дост…"
type textarea "Good day! We don't transport outside of [GEOGRAPHIC_DATA]. The product is avail…"
type textarea "Доброго дня! Ми не здійснюємо перевезення за межі [GEOGRAPHIC_DATA]. Товар дост…"
click at [651, 367] on div "Vestlus algas [DATE] Доброго дня, дуже потрібна запчастина Z100009001 для ido m…" at bounding box center [700, 322] width 825 height 377
click at [625, 596] on textarea "Good day! We don't transport outside of [GEOGRAPHIC_DATA]. The product is avail…" at bounding box center [712, 579] width 776 height 36
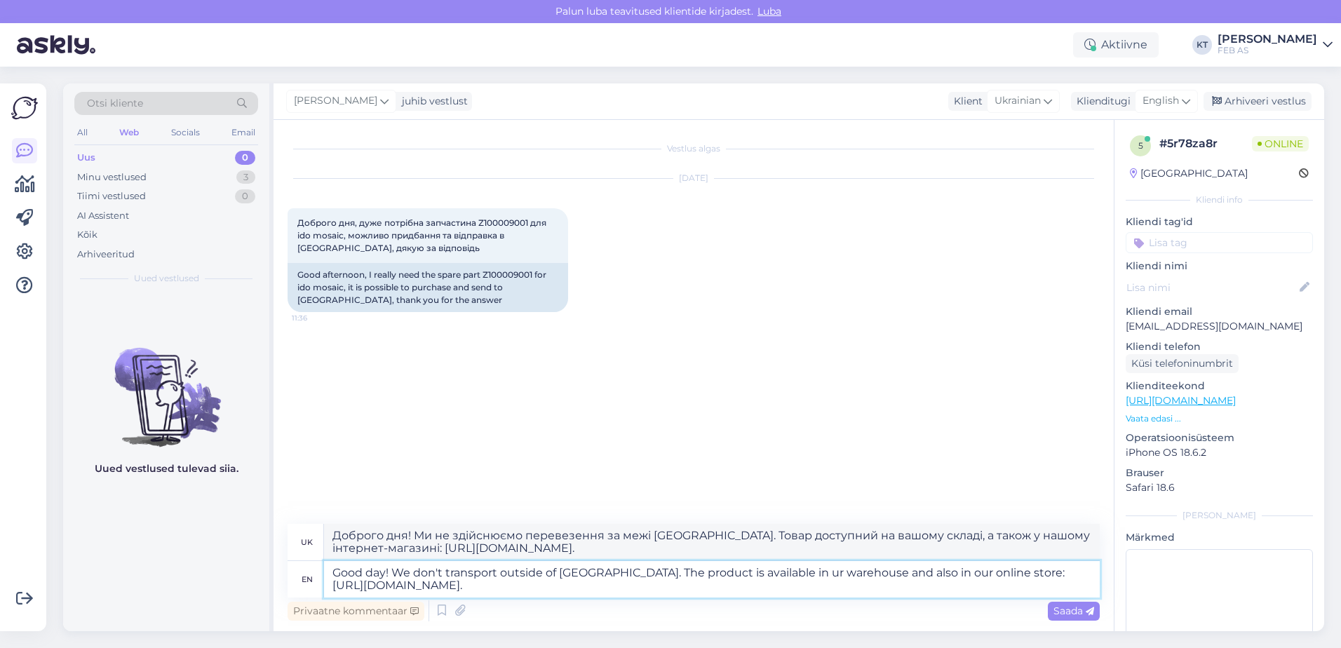
click at [603, 572] on textarea "Good day! We don't transport outside of [GEOGRAPHIC_DATA]. The product is avail…" at bounding box center [712, 579] width 776 height 36
click at [606, 572] on textarea "Good day! We don't transport outside of [GEOGRAPHIC_DATA]. The product is avail…" at bounding box center [712, 579] width 776 height 36
type textarea "Good day! We don't transport outside of [GEOGRAPHIC_DATA]. If The product is av…"
type textarea "Доброго дня! Ми не здійснюємо перевезення за межі [GEOGRAPHIC_DATA]. Якщо товар…"
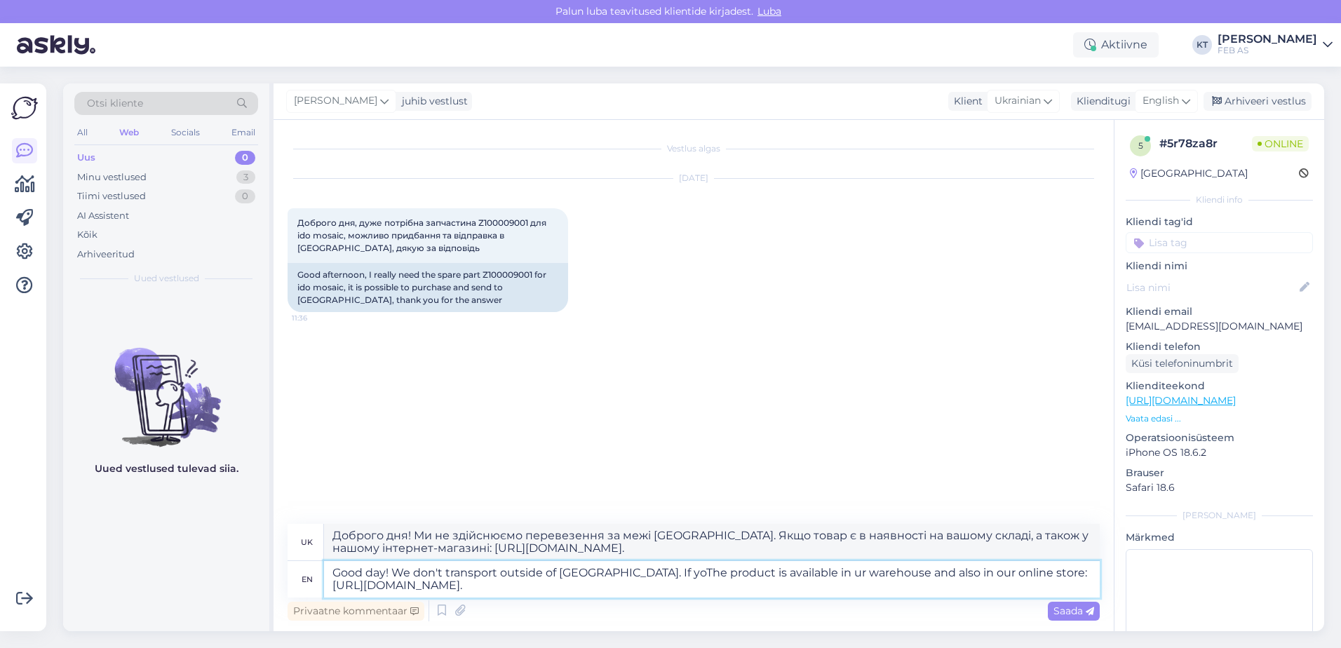
type textarea "Good day! We don't transport outside of [GEOGRAPHIC_DATA]. If youThe product is…"
type textarea "Доброго дня! Ми не здійснюємо перевезення за межі [GEOGRAPHIC_DATA]. Якщо ваш т…"
type textarea "Good day! We don't transport outside of [GEOGRAPHIC_DATA]. If you The product i…"
type textarea "Доброго дня! Ми не здійснюємо перевезення за межі [GEOGRAPHIC_DATA]. Якщо вам п…"
type textarea "Good day! We don't transport outside of [GEOGRAPHIC_DATA]. If you wanThe produc…"
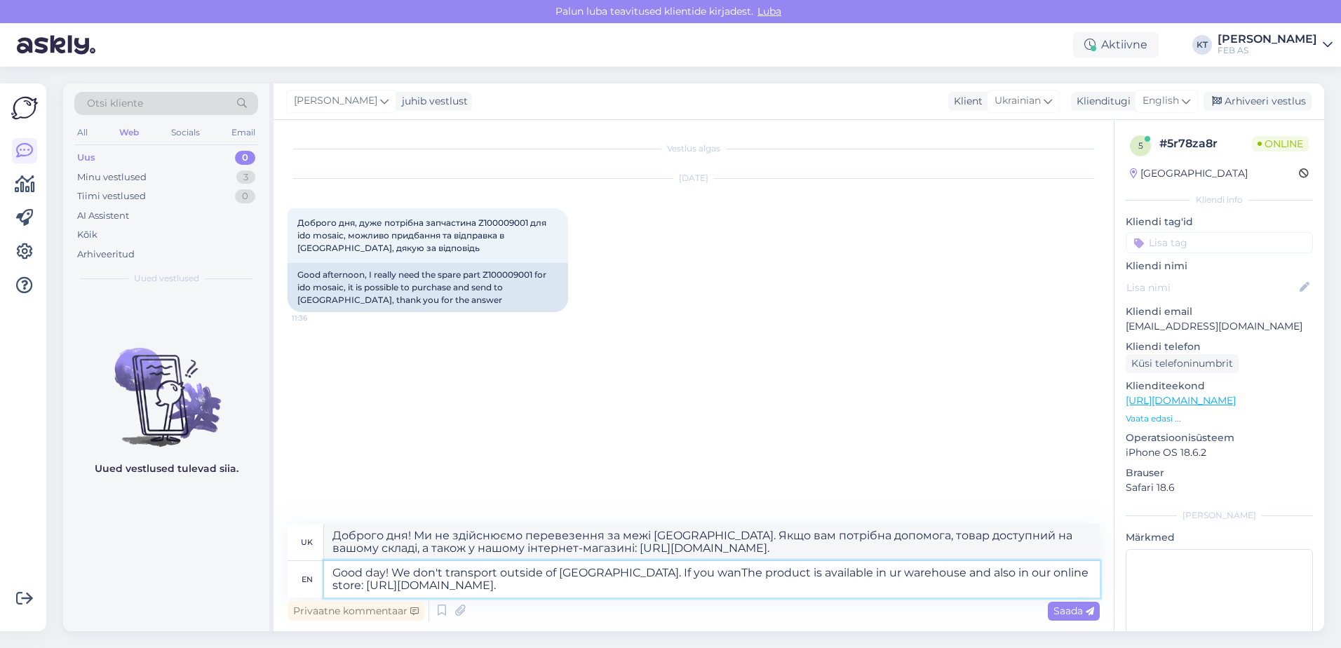
type textarea "Доброго дня! Ми не здійснюємо перевезення за межі [GEOGRAPHIC_DATA]. Якщо ви ба…"
type textarea "Good day! We don't transport outside of [GEOGRAPHIC_DATA]. If you wantThe produ…"
type textarea "Доброго дня! Ми не здійснюємо перевезення за межі [GEOGRAPHIC_DATA]. Якщо вам п…"
click at [668, 570] on textarea "Good day! We don't transport outside of [GEOGRAPHIC_DATA]. If you want The prod…" at bounding box center [712, 579] width 776 height 36
type textarea "Good day! We don't transport outside of [GEOGRAPHIC_DATA]. If you want to The p…"
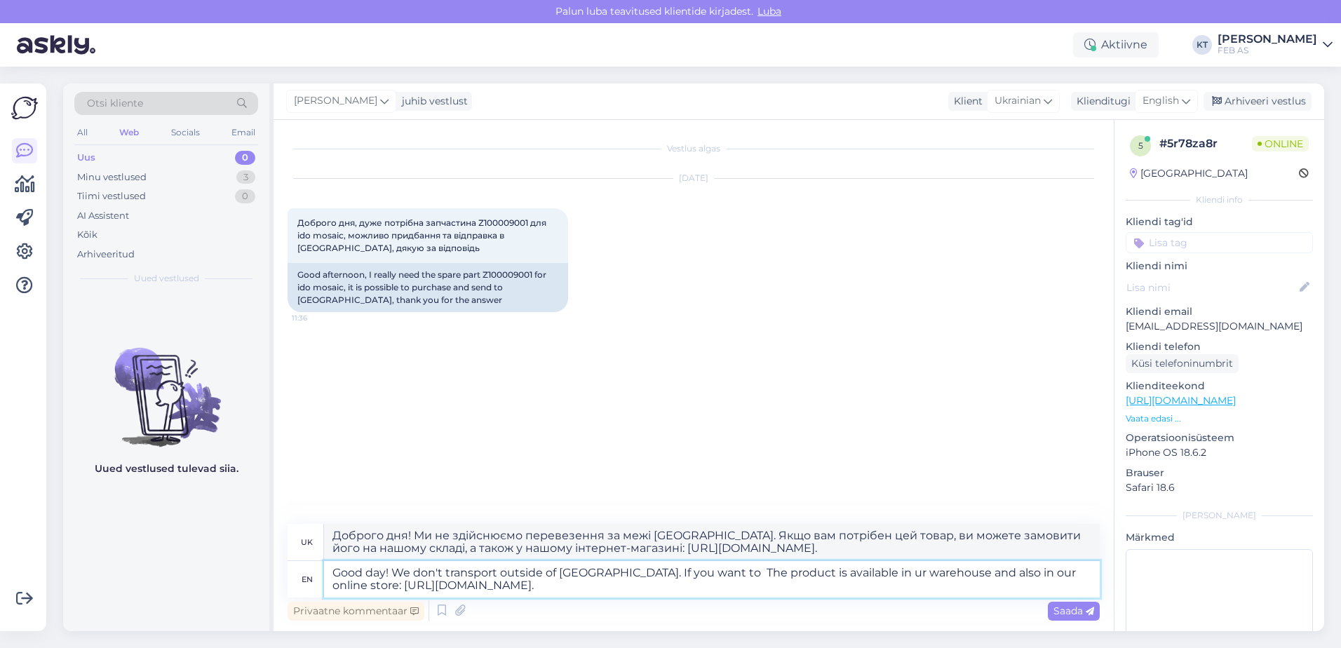
type textarea "Доброго дня! Ми не здійснюємо перевезення за межі [GEOGRAPHIC_DATA]. Якщо бажає…"
type textarea "Good day! We don't transport outside of [GEOGRAPHIC_DATA]. If you want to ord T…"
type textarea "Доброго дня! Ми не здійснюємо перевезення за межі [GEOGRAPHIC_DATA]. Якщо ви ба…"
type textarea "Good day! We don't transport outside of [GEOGRAPHIC_DATA]. If you want to orde …"
type textarea "Доброго дня! Ми не здійснюємо перевезення за межі [GEOGRAPHIC_DATA]. Якщо бажає…"
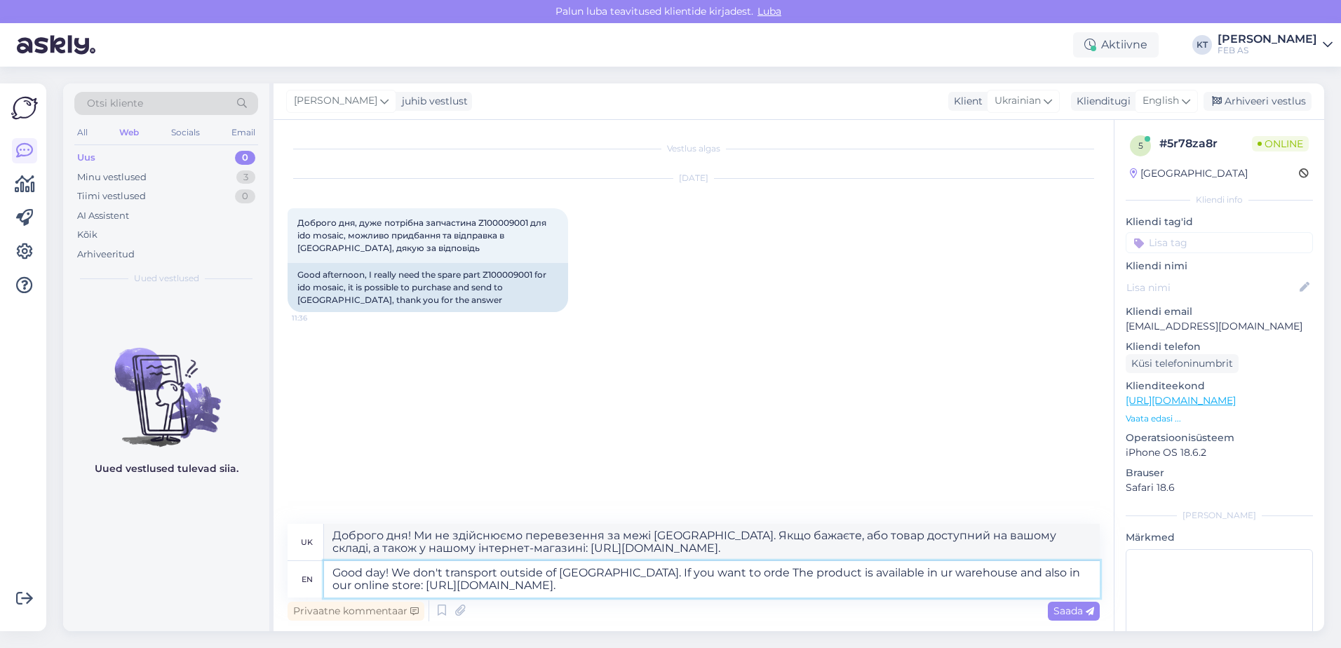
type textarea "Good day! We don't transport outside of [GEOGRAPHIC_DATA]. If you want to order…"
type textarea "Доброго дня! Ми не здійснюємо перевезення за межі [GEOGRAPHIC_DATA]. Якщо ви хо…"
type textarea "Good day! We don't transport outside of [GEOGRAPHIC_DATA]. If you want to order…"
type textarea "Доброго дня! Ми не здійснюємо перевезення за межі [GEOGRAPHIC_DATA]. Якщо ви хо…"
type textarea "Good day! We don't transport outside of [GEOGRAPHIC_DATA]. If you want to order…"
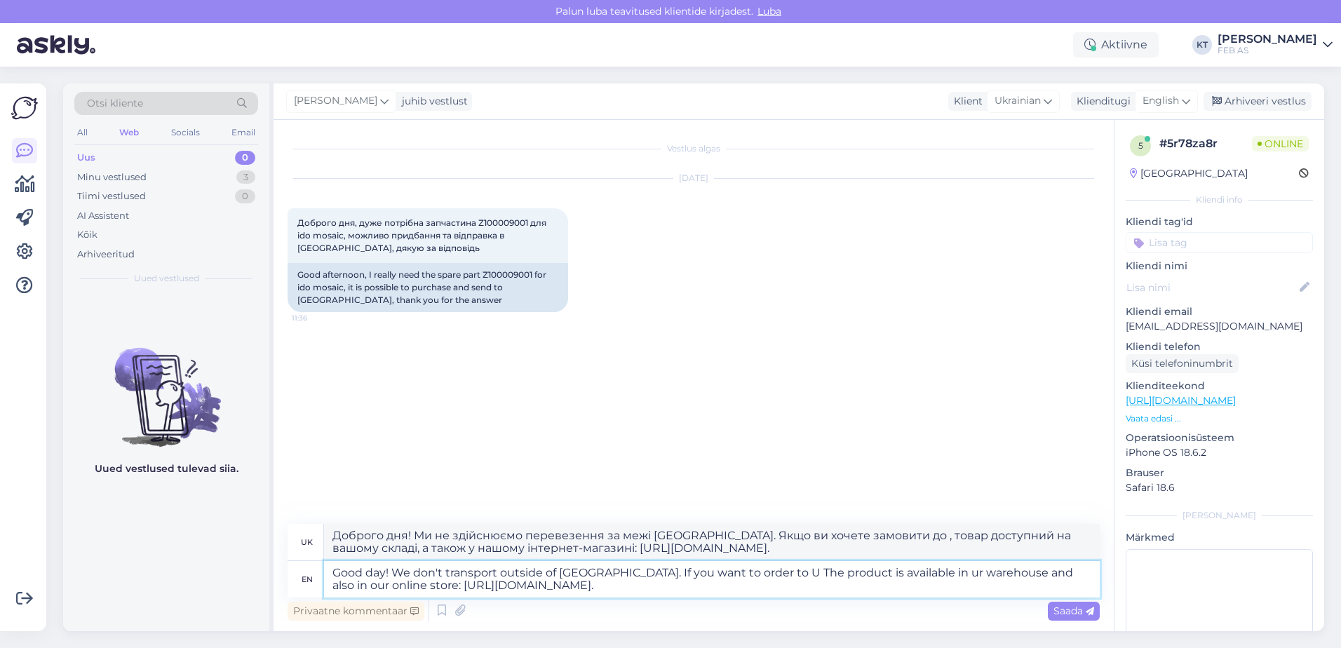
type textarea "Доброго дня! Ми не здійснюємо перевезення за межі [GEOGRAPHIC_DATA]. Якщо ви хо…"
type textarea "Good day! We don't transport outside of [GEOGRAPHIC_DATA]. If you want to order…"
type textarea "Доброго дня! Ми не здійснюємо перевезення за межі [GEOGRAPHIC_DATA]. Якщо ви хо…"
type textarea "Good day! We don't transport outside of [GEOGRAPHIC_DATA]. If you want to order…"
type textarea "Доброго дня! Ми не здійснюємо перевезення за межі [GEOGRAPHIC_DATA]. Якщо ви хо…"
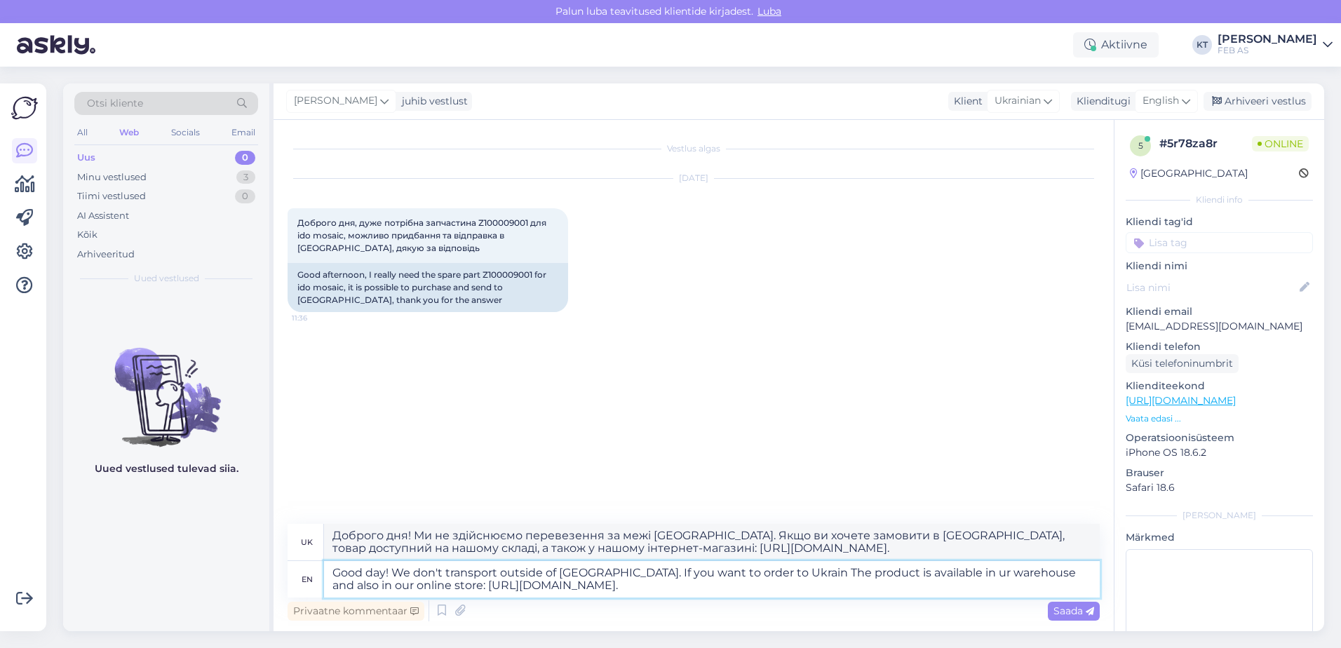
type textarea "Good day! We don't transport outside of [GEOGRAPHIC_DATA]. If you want to order…"
type textarea "Доброго дня! Ми не здійснюємо перевезення за межі [GEOGRAPHIC_DATA]. Якщо ви хо…"
type textarea "Good day! We don't transport outside of [GEOGRAPHIC_DATA]. If you want to order…"
type textarea "Доброго дня! Ми не здійснюємо перевезення за межі [GEOGRAPHIC_DATA]. Якщо ви хо…"
type textarea "Good day! We don't transport outside of [GEOGRAPHIC_DATA]. If you want to order…"
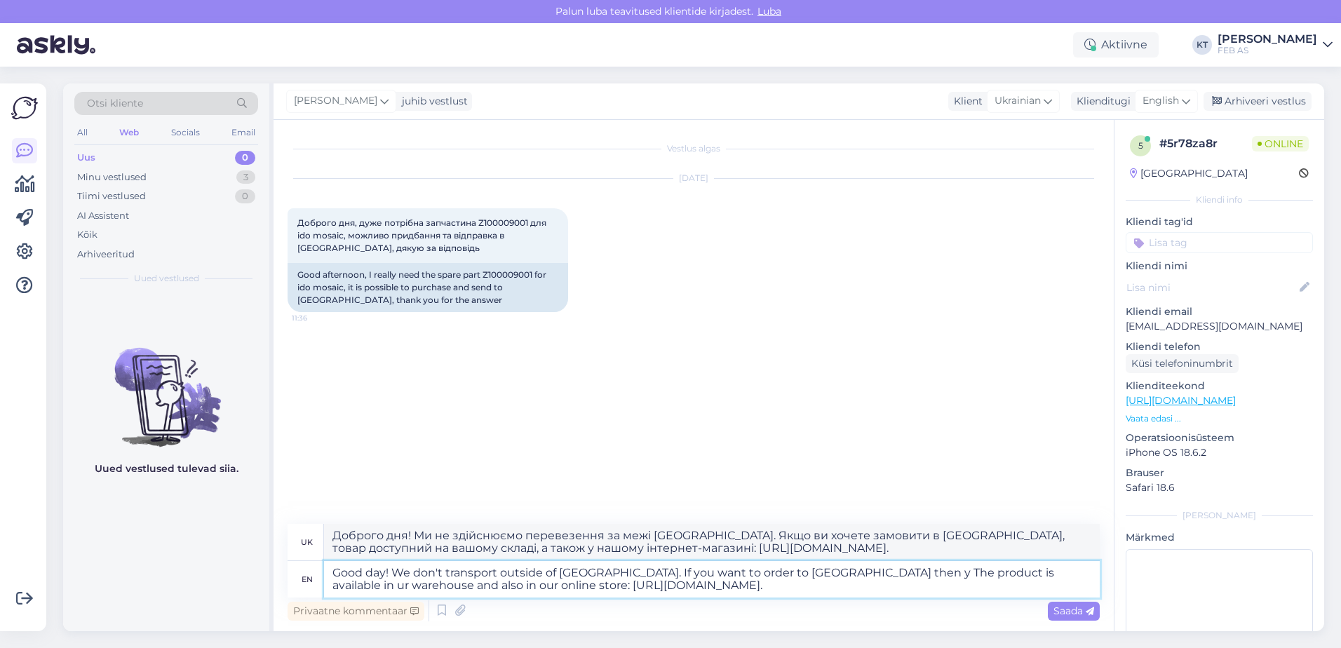
type textarea "Доброго дня! Ми не здійснюємо перевезення за межі [GEOGRAPHIC_DATA]. Якщо ви хо…"
type textarea "Good day! We don't transport outside of [GEOGRAPHIC_DATA]. If you want to order…"
type textarea "Доброго дня! Ми не здійснюємо перевезення за межі [GEOGRAPHIC_DATA]. Якщо ви хо…"
type textarea "Good day! We don't transport outside of [GEOGRAPHIC_DATA]. If you want to order…"
type textarea "Доброго дня! Ми не здійснюємо перевезення за межі [GEOGRAPHIC_DATA]. Якщо ви хо…"
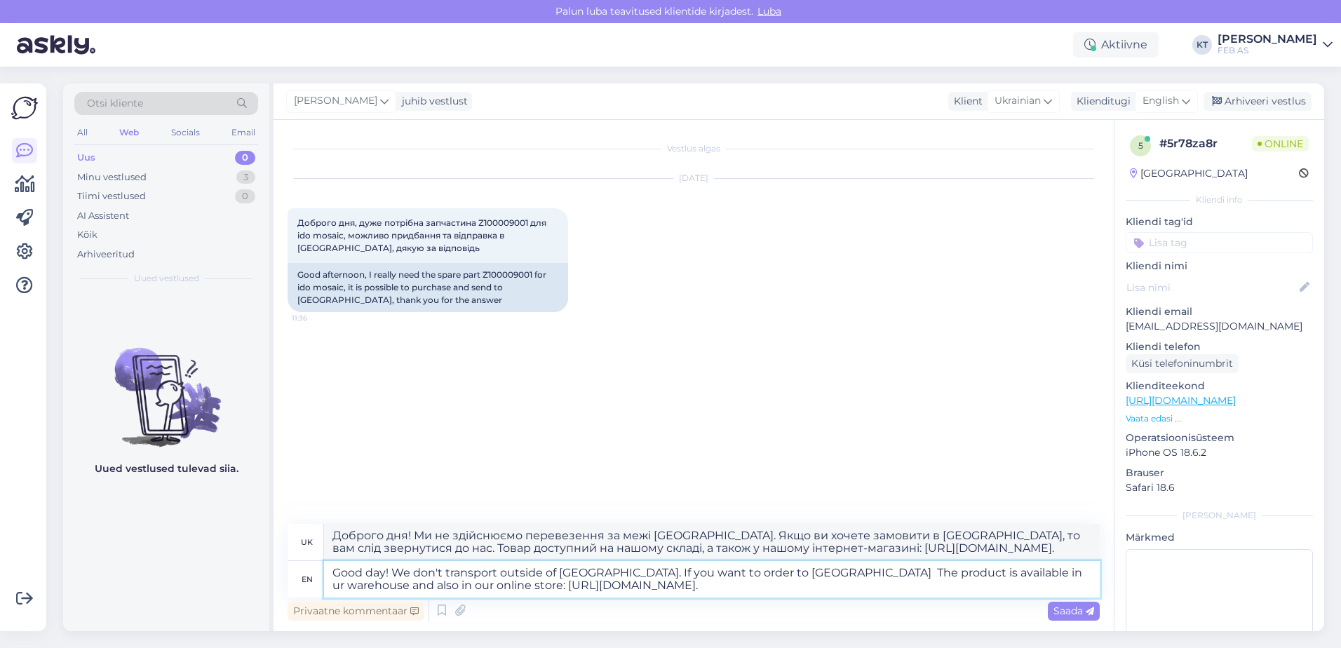
type textarea "Good day! We don't transport outside of [GEOGRAPHIC_DATA]. If you want to order…"
type textarea "Доброго дня! Ми не здійснюємо перевезення за межі [GEOGRAPHIC_DATA]. Якщо ви хо…"
type textarea "Good day! We don't transport outside of [GEOGRAPHIC_DATA]. If you want to order…"
type textarea "Доброго дня! Ми не здійснюємо перевезення за межі [GEOGRAPHIC_DATA]. Якщо ви хо…"
type textarea "Good day! We don't transport outside of [GEOGRAPHIC_DATA]. If you want to order…"
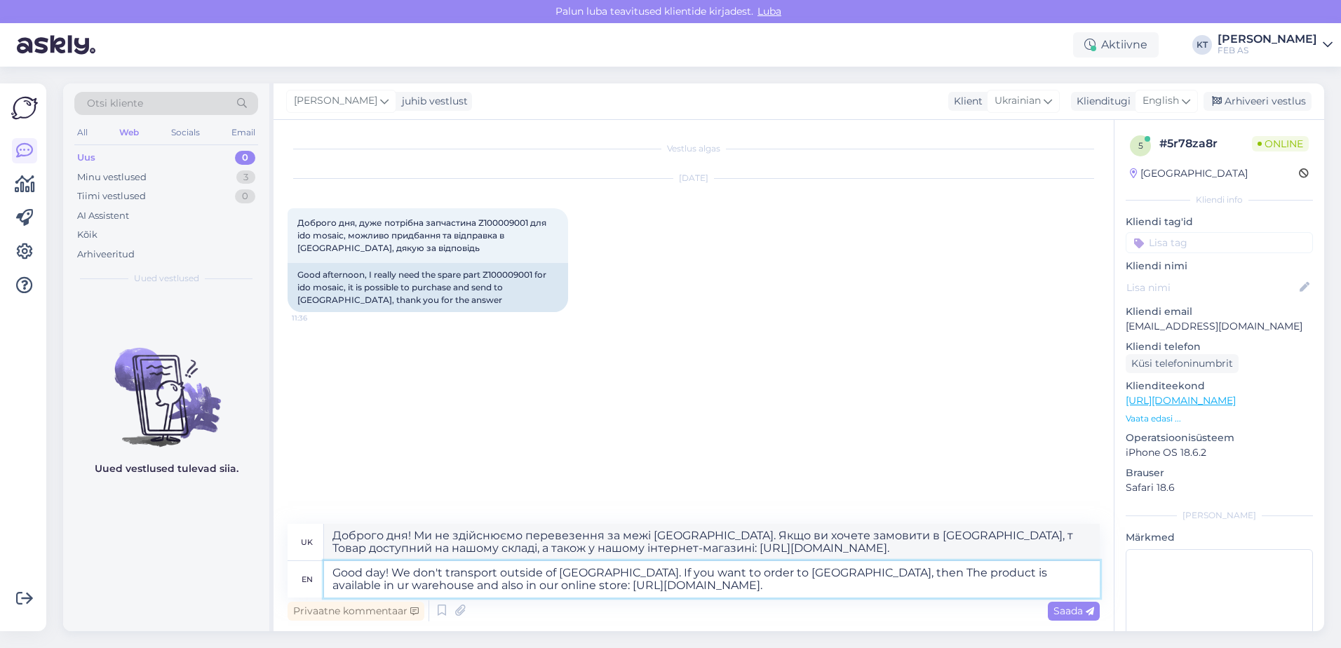
type textarea "Доброго дня! Ми не здійснюємо перевезення за межі [GEOGRAPHIC_DATA]. Якщо ви хо…"
type textarea "Good day! We don't transport outside of [GEOGRAPHIC_DATA]. If you want to order…"
type textarea "Доброго дня! Ми не здійснюємо перевезення за межі [GEOGRAPHIC_DATA]. Якщо ви хо…"
type textarea "Good day! We don't transport outside of [GEOGRAPHIC_DATA]. If you want to order…"
type textarea "Доброго дня! Ми не здійснюємо перевезення за межі [GEOGRAPHIC_DATA]. Якщо ви хо…"
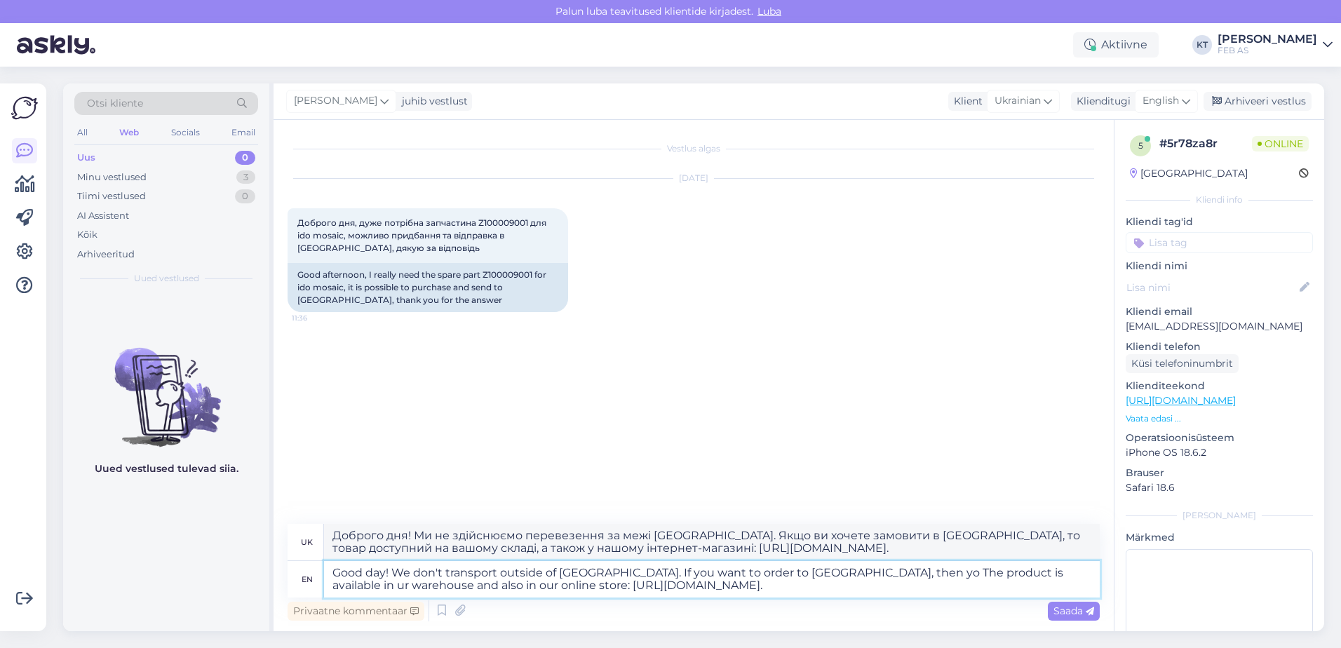
type textarea "Good day! We don't transport outside of [GEOGRAPHIC_DATA]. If you want to order…"
type textarea "Доброго дня! Ми не здійснюємо перевезення за межі [GEOGRAPHIC_DATA]. Якщо ви хо…"
type textarea "Good day! We don't transport outside of [GEOGRAPHIC_DATA]. If you want to order…"
type textarea "Доброго дня! Ми не здійснюємо перевезення за межі [GEOGRAPHIC_DATA]. Якщо ви хо…"
type textarea "Good day! We don't transport outside of [GEOGRAPHIC_DATA]. If you want to order…"
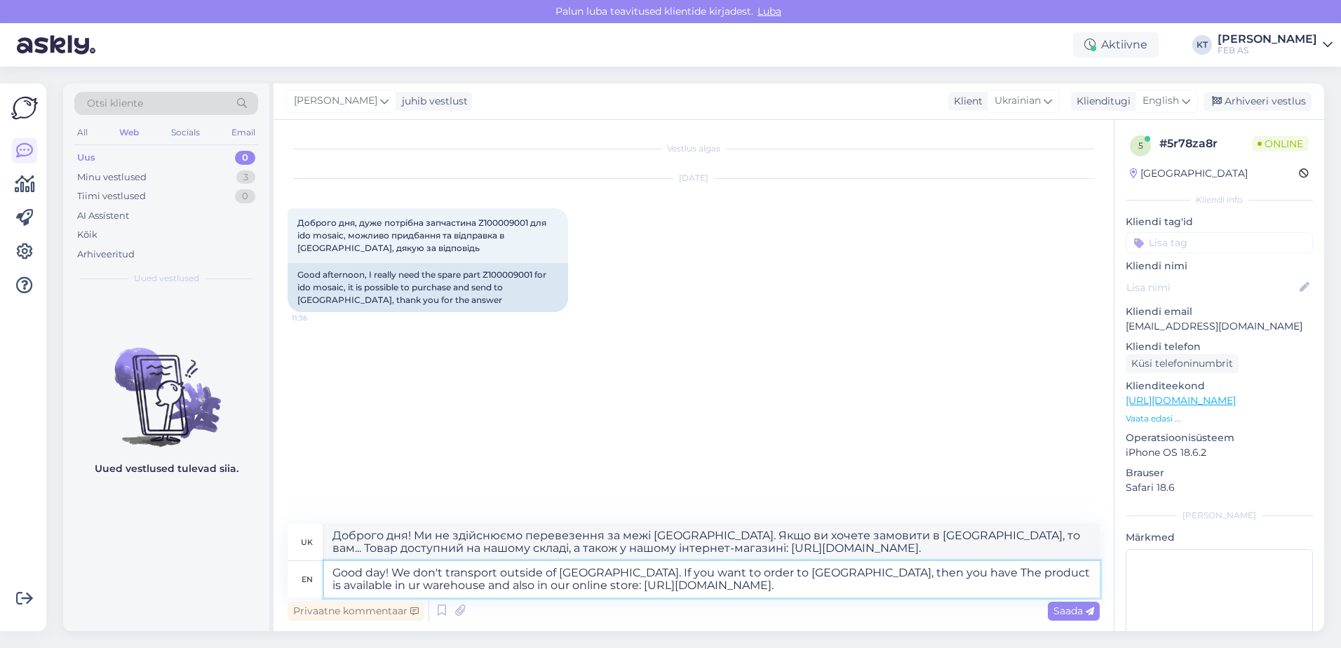
type textarea "Доброго дня! Ми не здійснюємо перевезення за межі [GEOGRAPHIC_DATA]. Якщо ви хо…"
type textarea "Good day! We don't transport outside of [GEOGRAPHIC_DATA]. If you want to order…"
type textarea "Доброго дня! Ми не здійснюємо перевезення за межі [GEOGRAPHIC_DATA]. Якщо ви хо…"
type textarea "Good day! We don't transport outside of [GEOGRAPHIC_DATA]. If you want to order…"
type textarea "Доброго дня! Ми не здійснюємо перевезення за межі [GEOGRAPHIC_DATA]. Якщо ви хо…"
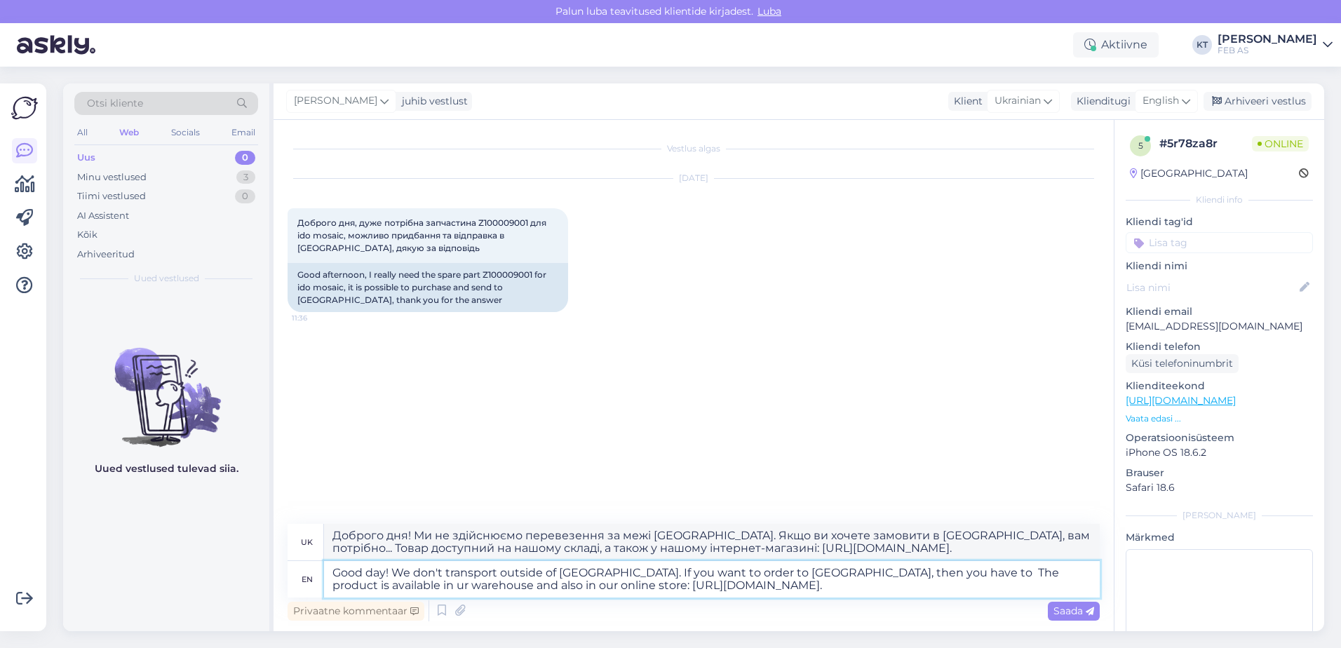
type textarea "Good day! We don't transport outside of [GEOGRAPHIC_DATA]. If you want to order…"
type textarea "Доброго дня! Ми не здійснюємо перевезення за межі [GEOGRAPHIC_DATA]. Якщо ви хо…"
type textarea "Good day! We don't transport outside of [GEOGRAPHIC_DATA]. If you want to order…"
type textarea "Доброго дня! Ми не здійснюємо перевезення за межі [GEOGRAPHIC_DATA]. Якщо ви хо…"
type textarea "Good day! We don't transport outside of [GEOGRAPHIC_DATA]. If you want to order…"
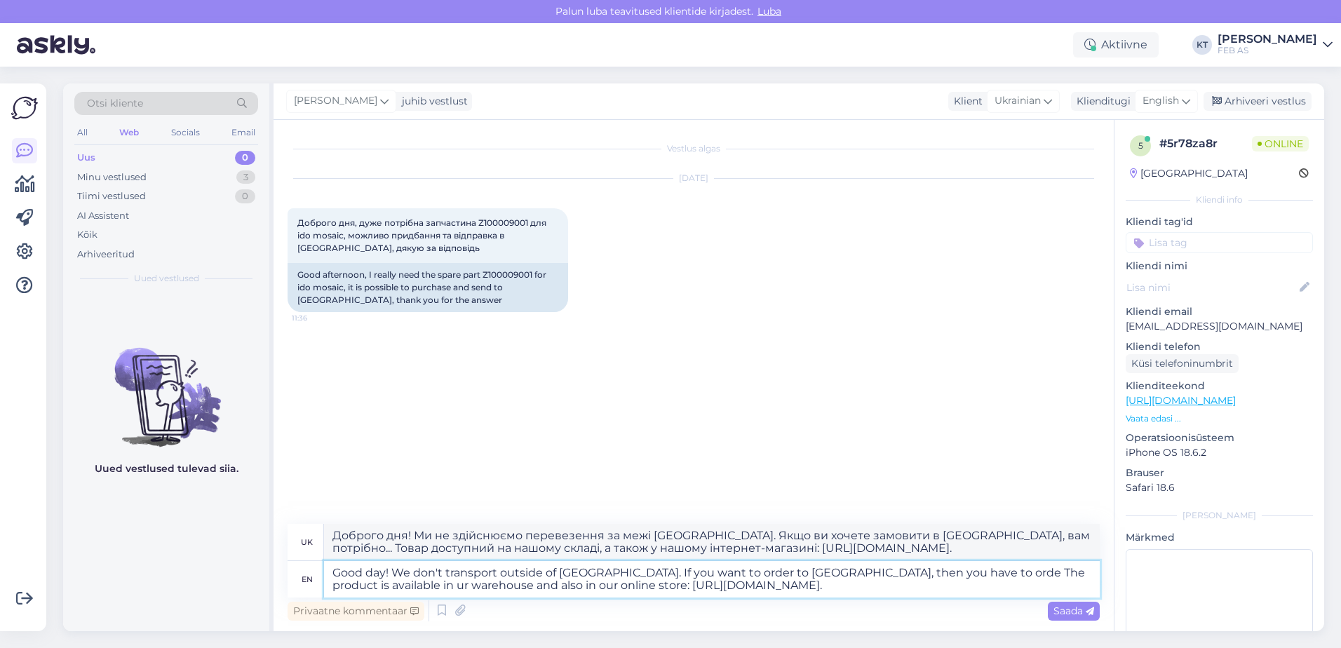
type textarea "Доброго дня! Ми не здійснюємо перевезення за межі [GEOGRAPHIC_DATA]. Якщо ви хо…"
type textarea "Good day! We don't transport outside of [GEOGRAPHIC_DATA]. If you want to order…"
type textarea "Доброго дня! Ми не здійснюємо перевезення за межі [GEOGRAPHIC_DATA]. Якщо ви хо…"
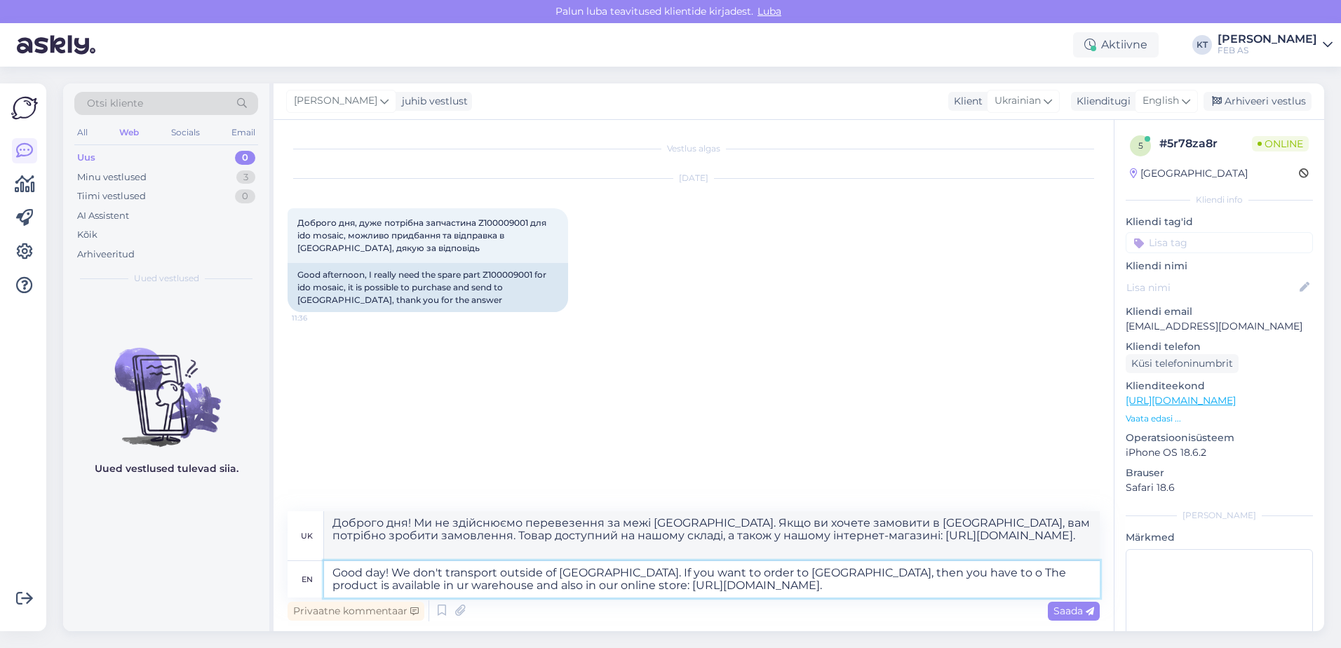
type textarea "Good day! We don't transport outside of [GEOGRAPHIC_DATA]. If you want to order…"
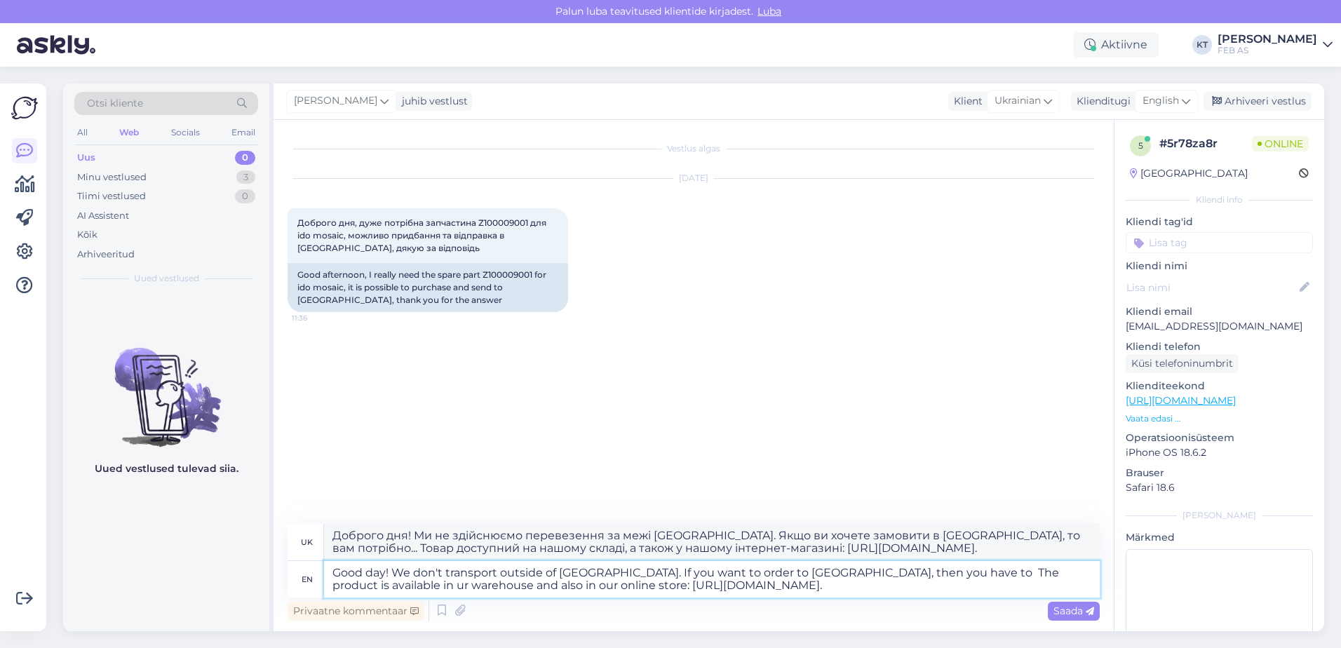
type textarea "Доброго дня! Ми не здійснюємо перевезення за межі [GEOGRAPHIC_DATA]. Якщо ви хо…"
click at [867, 577] on textarea "Good day! We don't transport outside of [GEOGRAPHIC_DATA]. If you want to order…" at bounding box center [712, 579] width 776 height 36
drag, startPoint x: 873, startPoint y: 573, endPoint x: 836, endPoint y: 574, distance: 37.2
click at [836, 574] on textarea "Good day! We don't transport outside of [GEOGRAPHIC_DATA]. If you want to order…" at bounding box center [712, 579] width 776 height 36
type textarea "Good day! We don't transport outside of [GEOGRAPHIC_DATA]. If you want to order…"
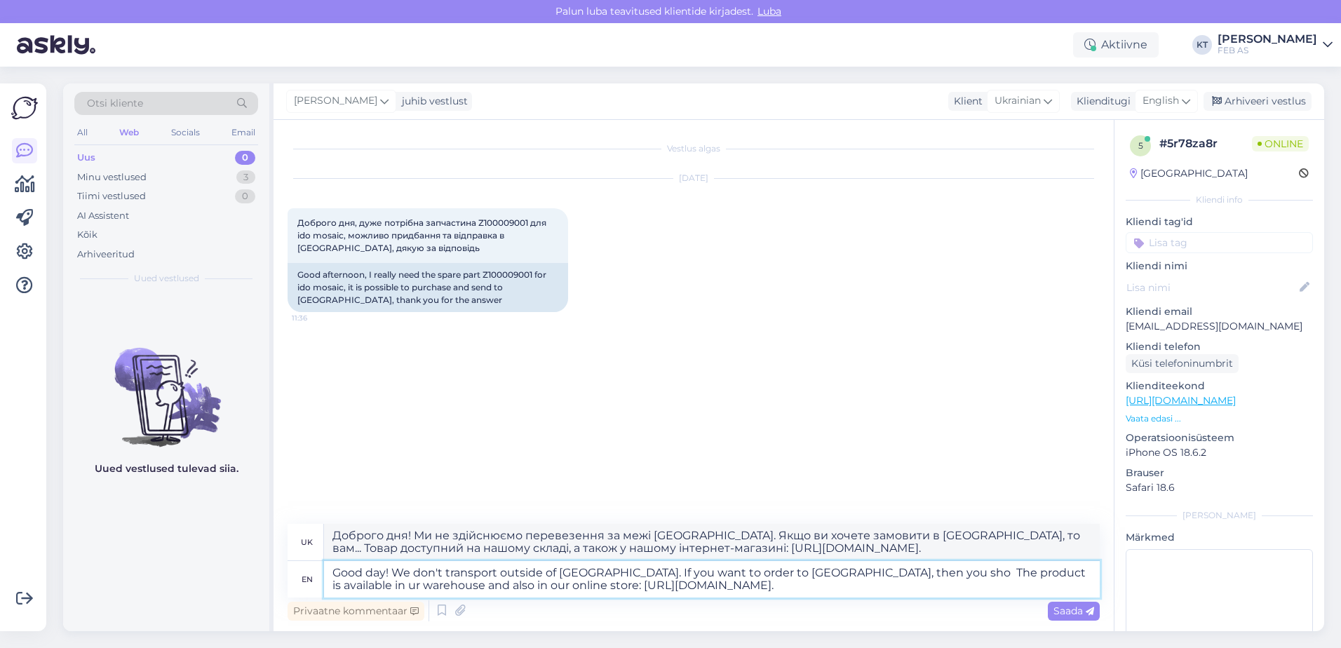
type textarea "Доброго дня! Ми не здійснюємо перевезення за межі [GEOGRAPHIC_DATA]. Якщо ви хо…"
type textarea "Good day! We don't transport outside of [GEOGRAPHIC_DATA]. If you want to order…"
type textarea "Доброго дня! Ми не здійснюємо перевезення за межі [GEOGRAPHIC_DATA]. Якщо ви хо…"
type textarea "Good day! We don't transport outside of [GEOGRAPHIC_DATA]. If you want to order…"
type textarea "Доброго дня! Ми не здійснюємо перевезення за межі [GEOGRAPHIC_DATA]. Якщо ви хо…"
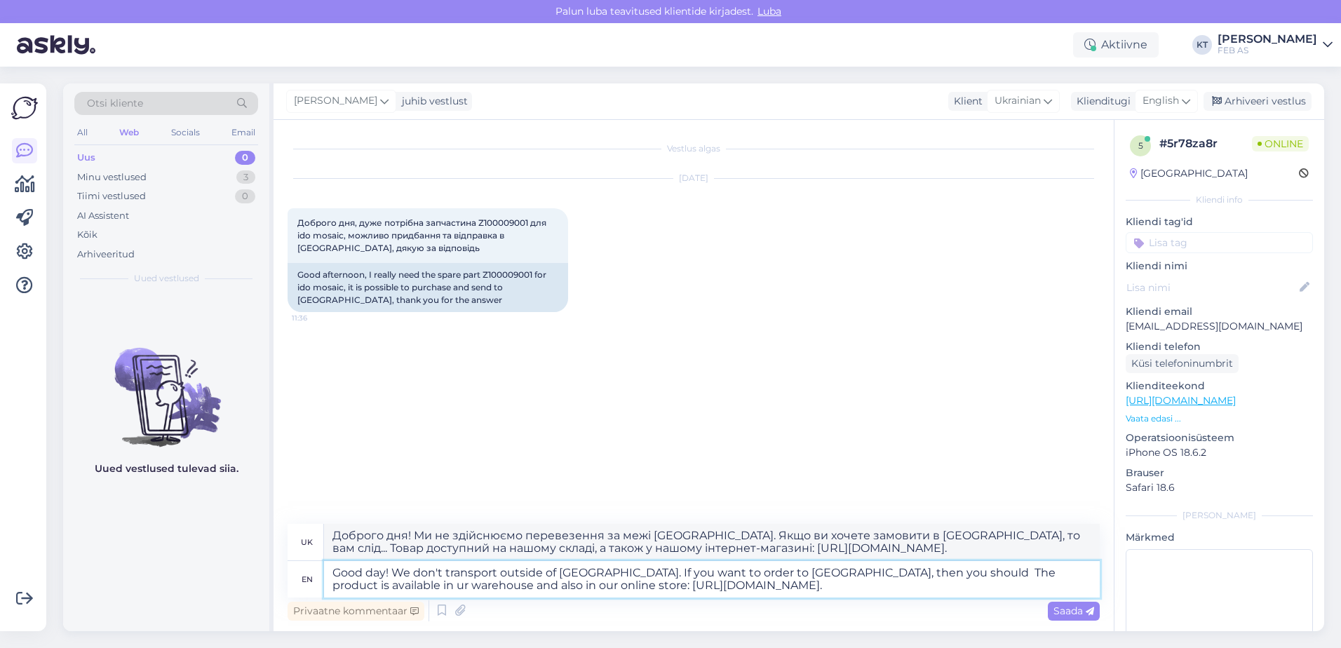
type textarea "Good day! We don't transport outside of [GEOGRAPHIC_DATA]. If you want to order…"
type textarea "Доброго дня! Ми не здійснюємо перевезення за межі [GEOGRAPHIC_DATA]. Якщо ви хо…"
type textarea "Good day! We don't transport outside of [GEOGRAPHIC_DATA]. If you want to order…"
type textarea "Доброго дня! Ми не здійснюємо перевезення за межі [GEOGRAPHIC_DATA]. Якщо ви хо…"
type textarea "Good day! We don't transport outside of [GEOGRAPHIC_DATA]. If you want to order…"
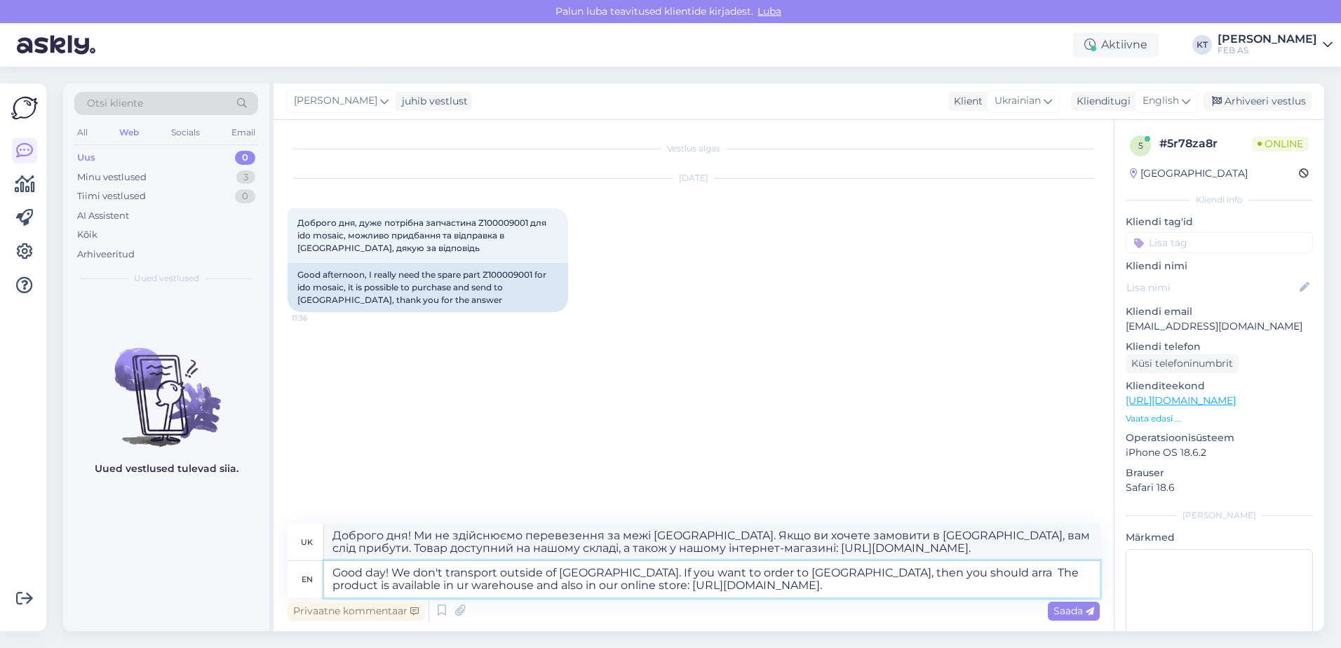
type textarea "Доброго дня! Ми не здійснюємо перевезення за межі [GEOGRAPHIC_DATA]. Якщо ви хо…"
type textarea "Good day! We don't transport outside of [GEOGRAPHIC_DATA]. If you want to order…"
type textarea "Доброго дня! Ми не здійснюємо перевезення за межі [GEOGRAPHIC_DATA]. Якщо ви хо…"
type textarea "Good day! We don't transport outside of [GEOGRAPHIC_DATA]. If you want to order…"
type textarea "Доброго дня! Ми не здійснюємо перевезення за межі [GEOGRAPHIC_DATA]. Якщо ви хо…"
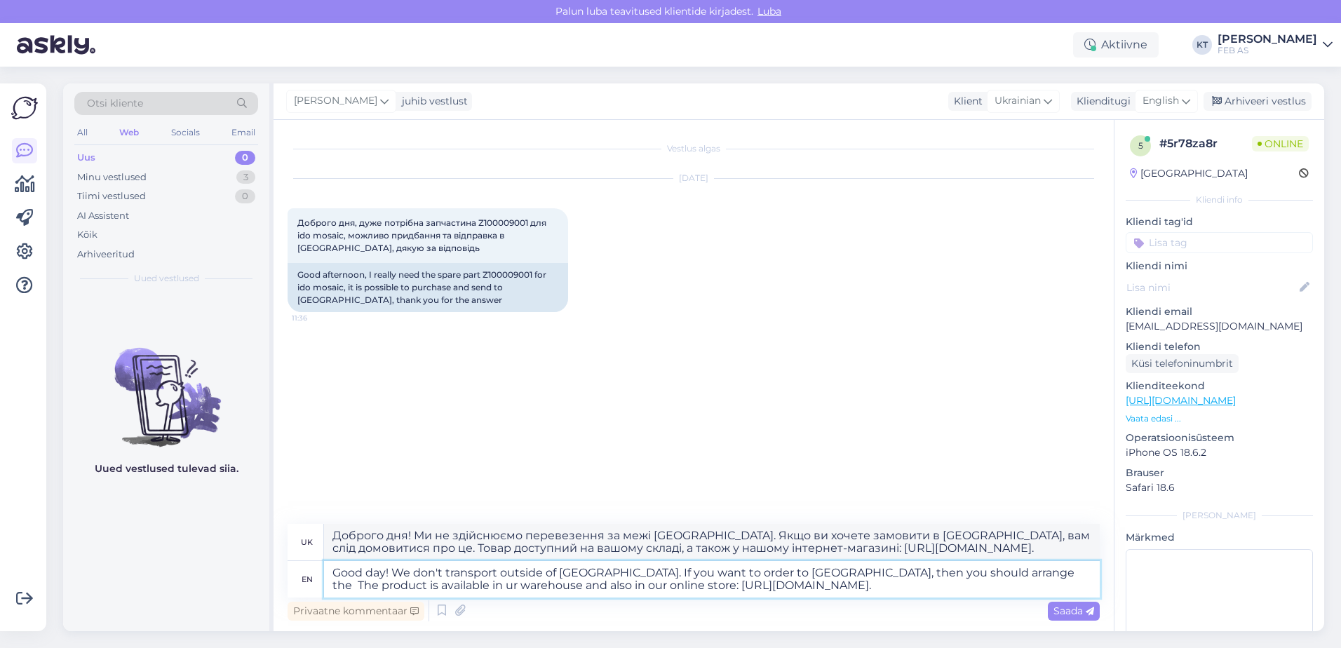
type textarea "Good day! We don't transport outside of [GEOGRAPHIC_DATA]. If you want to order…"
type textarea "Доброго дня! Ми не здійснюємо перевезення за межі [GEOGRAPHIC_DATA]. Якщо ви хо…"
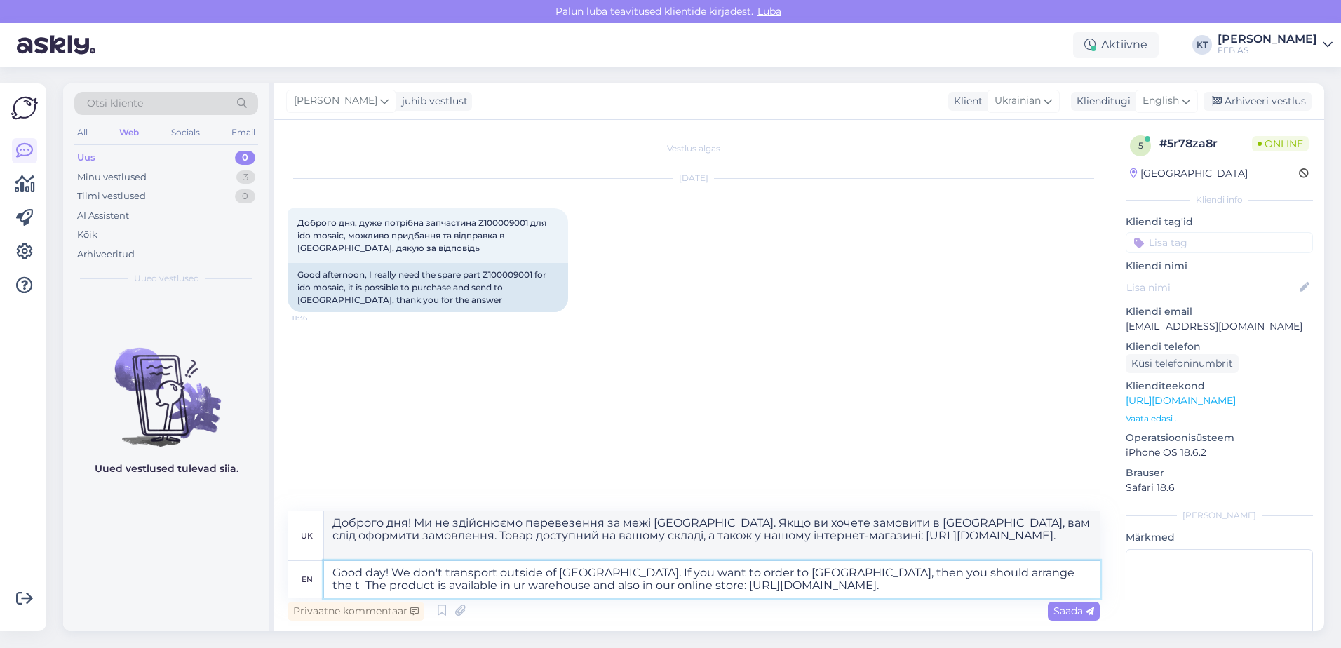
type textarea "Good day! We don't transport outside of [GEOGRAPHIC_DATA]. If you want to order…"
type textarea "Доброго дня! Ми не здійснюємо перевезення за межі [GEOGRAPHIC_DATA]. Якщо ви хо…"
type textarea "Good day! We don't transport outside of [GEOGRAPHIC_DATA]. If you want to order…"
type textarea "Доброго дня! Ми не здійснюємо перевезення за межі [GEOGRAPHIC_DATA]. Якщо ви хо…"
type textarea "Good day! We don't transport outside of [GEOGRAPHIC_DATA]. If you want to order…"
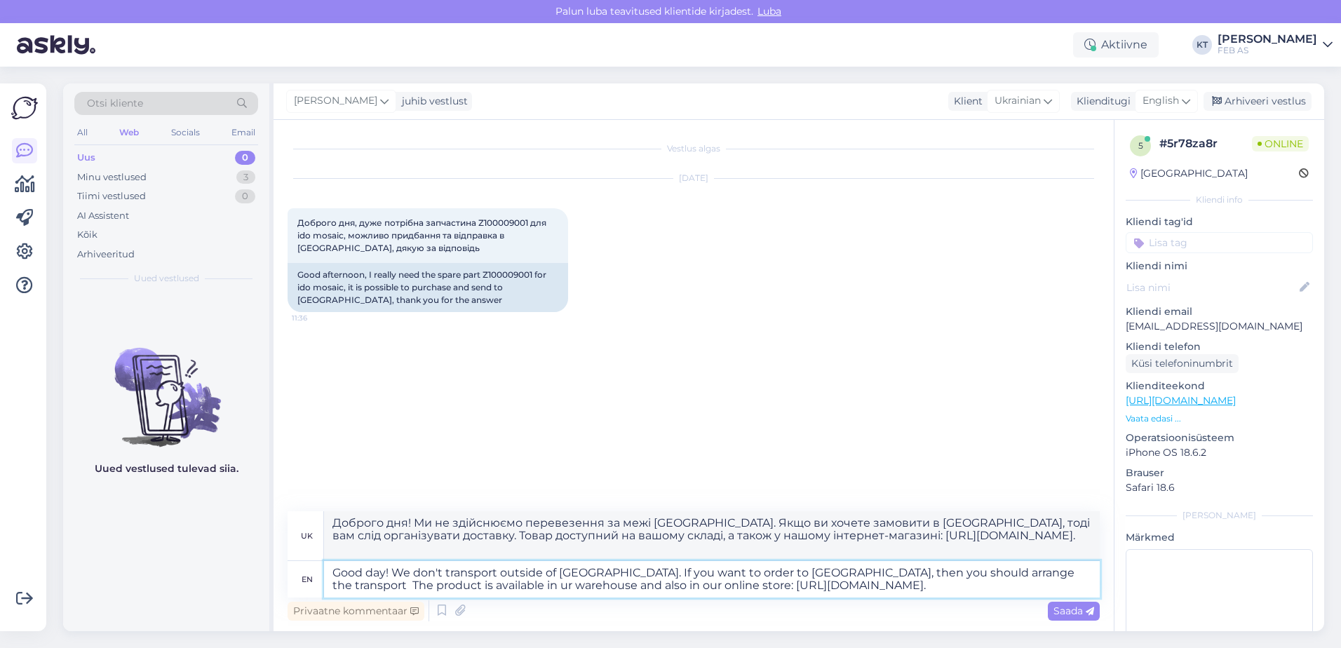
type textarea "Доброго дня! Ми не здійснюємо перевезення за межі [GEOGRAPHIC_DATA]. Якщо ви хо…"
type textarea "Good day! We don't transport outside of [GEOGRAPHIC_DATA]. If you want to order…"
type textarea "Доброго дня! Ми не здійснюємо перевезення за межі [GEOGRAPHIC_DATA]. Якщо ви хо…"
type textarea "Good day! We don't transport outside of [GEOGRAPHIC_DATA]. If you want to order…"
type textarea "Доброго дня! Ми не здійснюємо перевезення за межі [GEOGRAPHIC_DATA]. Якщо ви хо…"
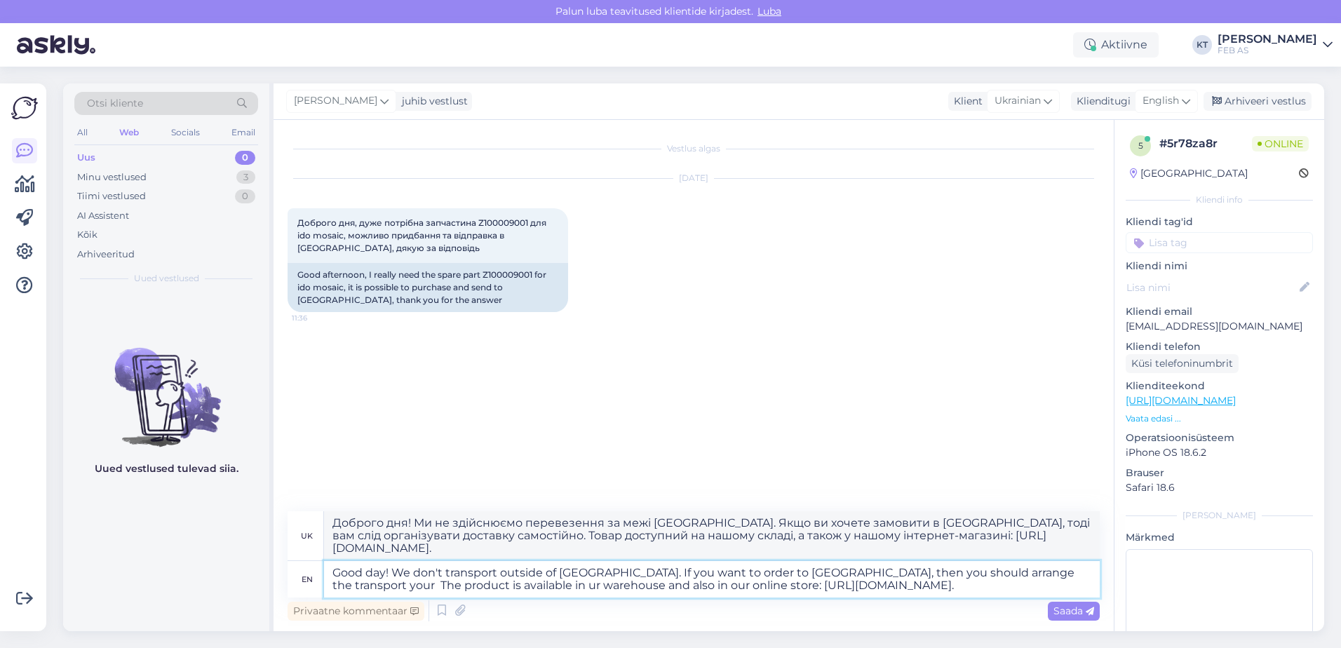
type textarea "Good day! We don't transport outside of [GEOGRAPHIC_DATA]. If you want to order…"
type textarea "Доброго дня! Ми не здійснюємо перевезення за межі [GEOGRAPHIC_DATA]. Якщо ви хо…"
type textarea "Good day! We don't transport outside of [GEOGRAPHIC_DATA]. If you want to order…"
type textarea "Доброго дня! Ми не здійснюємо перевезення за межі [GEOGRAPHIC_DATA]. Якщо ви хо…"
type textarea "Good day! We don't transport outside of [GEOGRAPHIC_DATA]. If you want to order…"
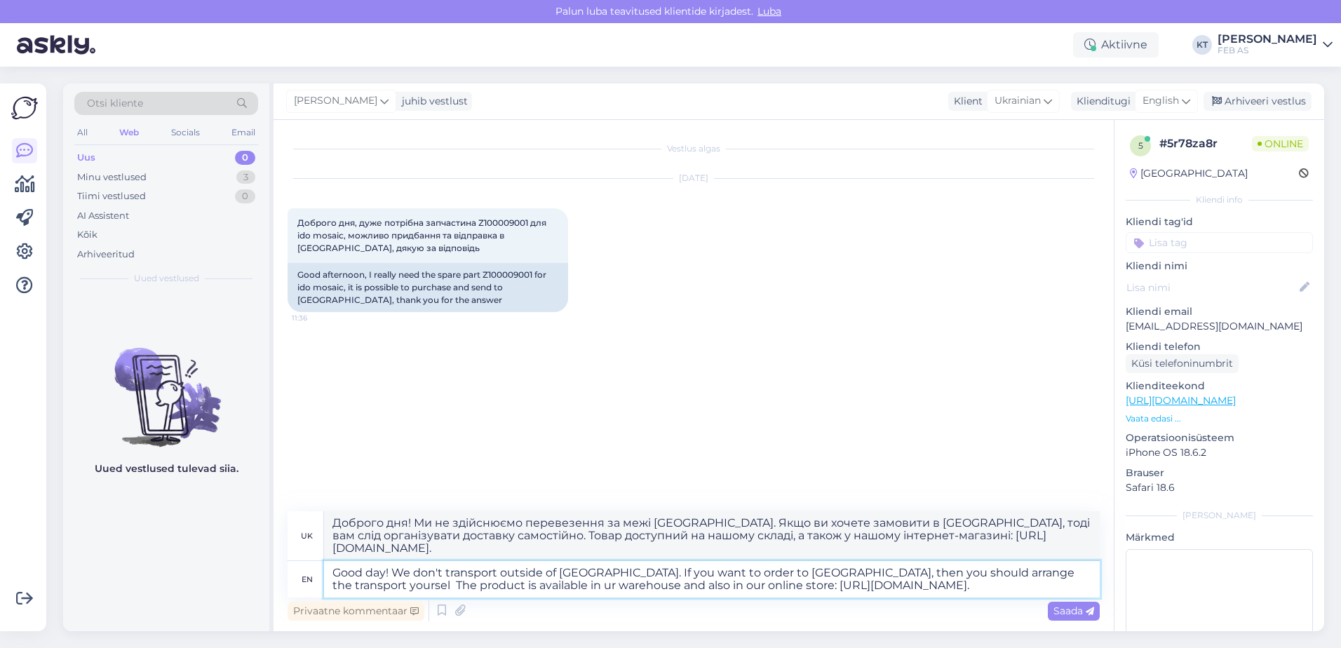
type textarea "Доброго дня! Ми не здійснюємо перевезення за межі [GEOGRAPHIC_DATA]. Якщо ви хо…"
type textarea "Good day! We don't transport outside of [GEOGRAPHIC_DATA]. If you want to order…"
type textarea "Доброго дня! Ми не здійснюємо перевезення за межі [GEOGRAPHIC_DATA]. Якщо ви хо…"
click at [1001, 583] on textarea "Good day! We don't transport outside of [GEOGRAPHIC_DATA]. If you want to order…" at bounding box center [712, 579] width 776 height 36
click at [993, 585] on textarea "Good day! We don't transport outside of [GEOGRAPHIC_DATA]. If you want to order…" at bounding box center [712, 579] width 776 height 36
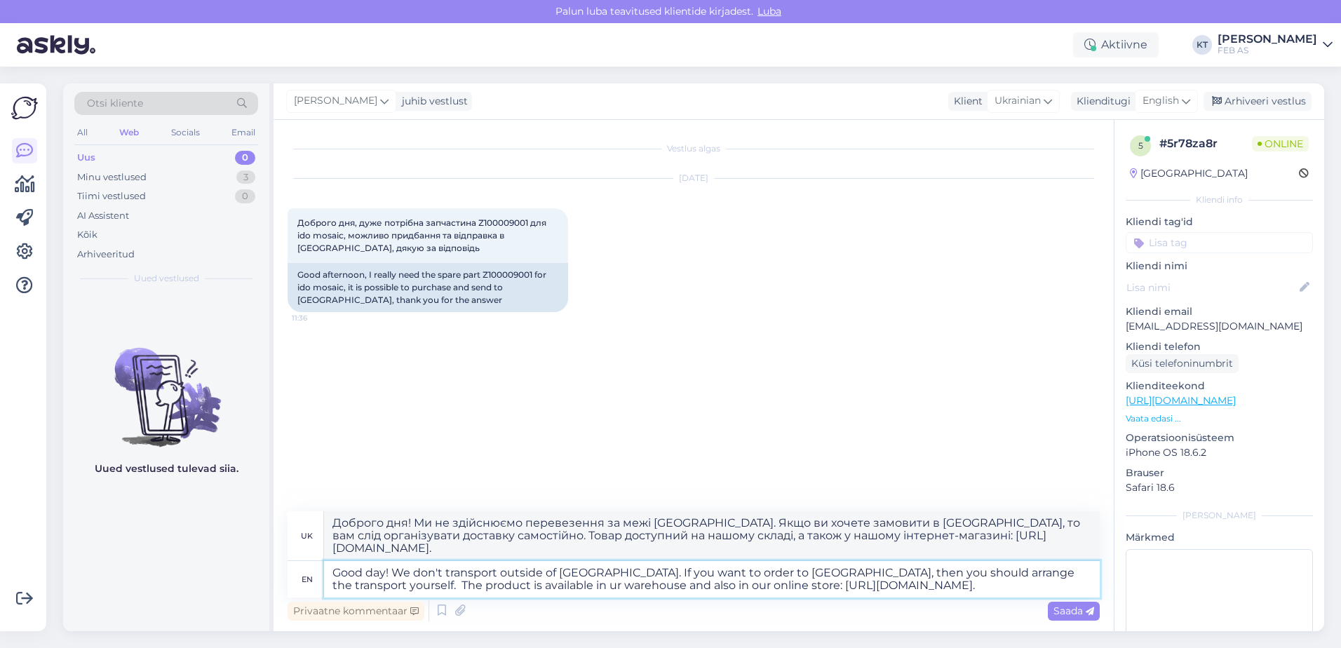
click at [459, 580] on textarea "Good day! We don't transport outside of [GEOGRAPHIC_DATA]. If you want to order…" at bounding box center [712, 579] width 776 height 36
click at [992, 591] on textarea "Good day! We don't transport outside of [GEOGRAPHIC_DATA]. If you want to order…" at bounding box center [712, 579] width 776 height 36
type textarea "Good day! We don't transport outside of [GEOGRAPHIC_DATA]. If you want to order…"
click at [1062, 618] on div "Saada" at bounding box center [1074, 611] width 52 height 19
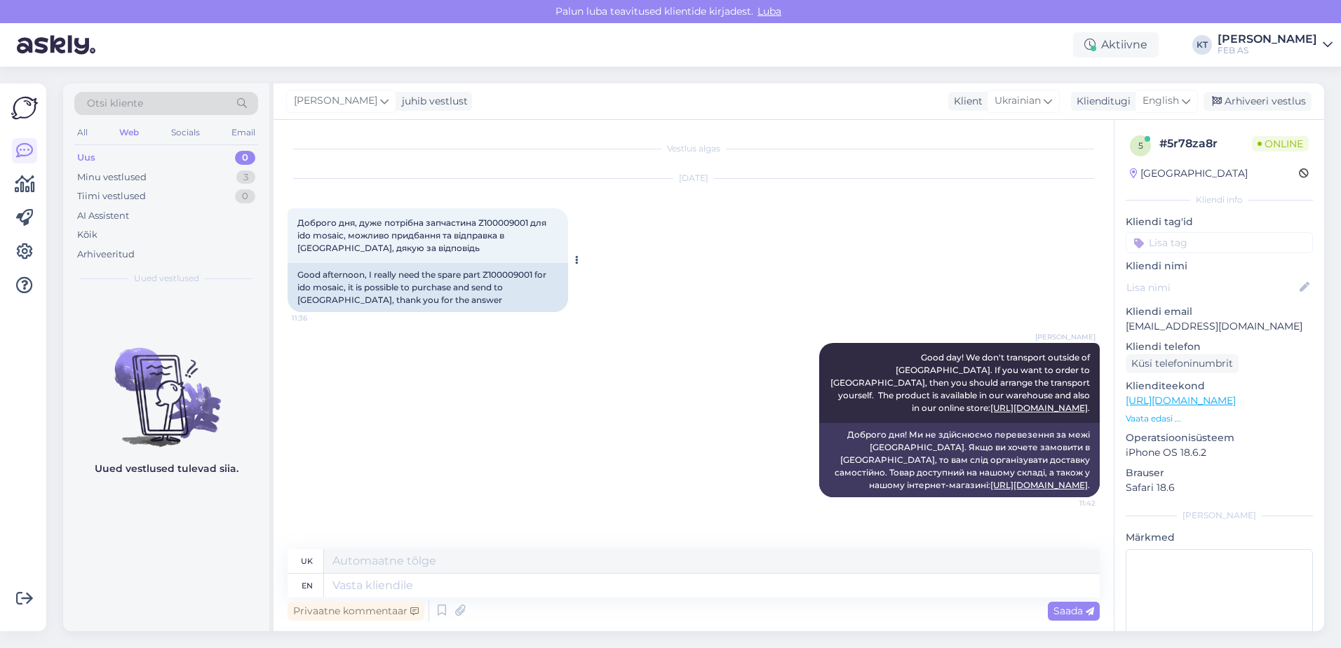
click at [535, 273] on div "Good afternoon, I really need the spare part Z100009001 for ido mosaic, it is p…" at bounding box center [428, 287] width 281 height 49
click at [109, 181] on div "Minu vestlused" at bounding box center [111, 177] width 69 height 14
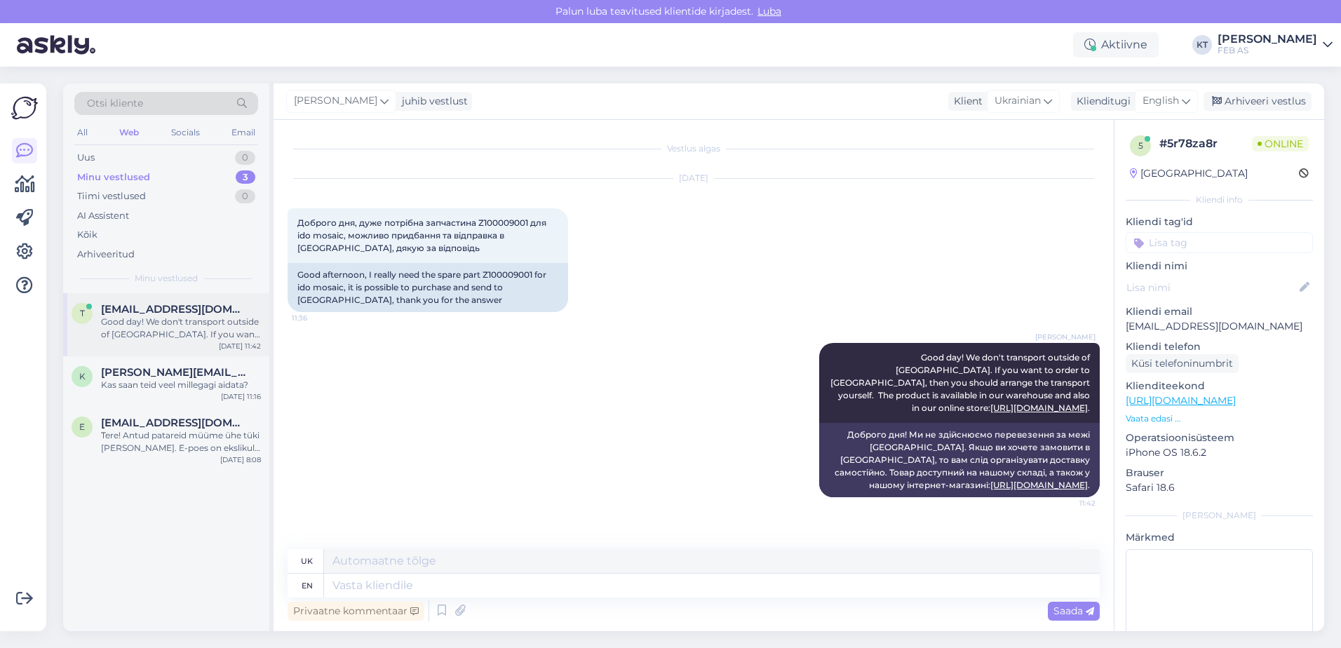
click at [125, 309] on span "[EMAIL_ADDRESS][DOMAIN_NAME]" at bounding box center [174, 309] width 146 height 13
click at [126, 361] on div "k [PERSON_NAME][EMAIL_ADDRESS][DOMAIN_NAME] Kas saan teid veel millegagi aidata…" at bounding box center [166, 381] width 206 height 51
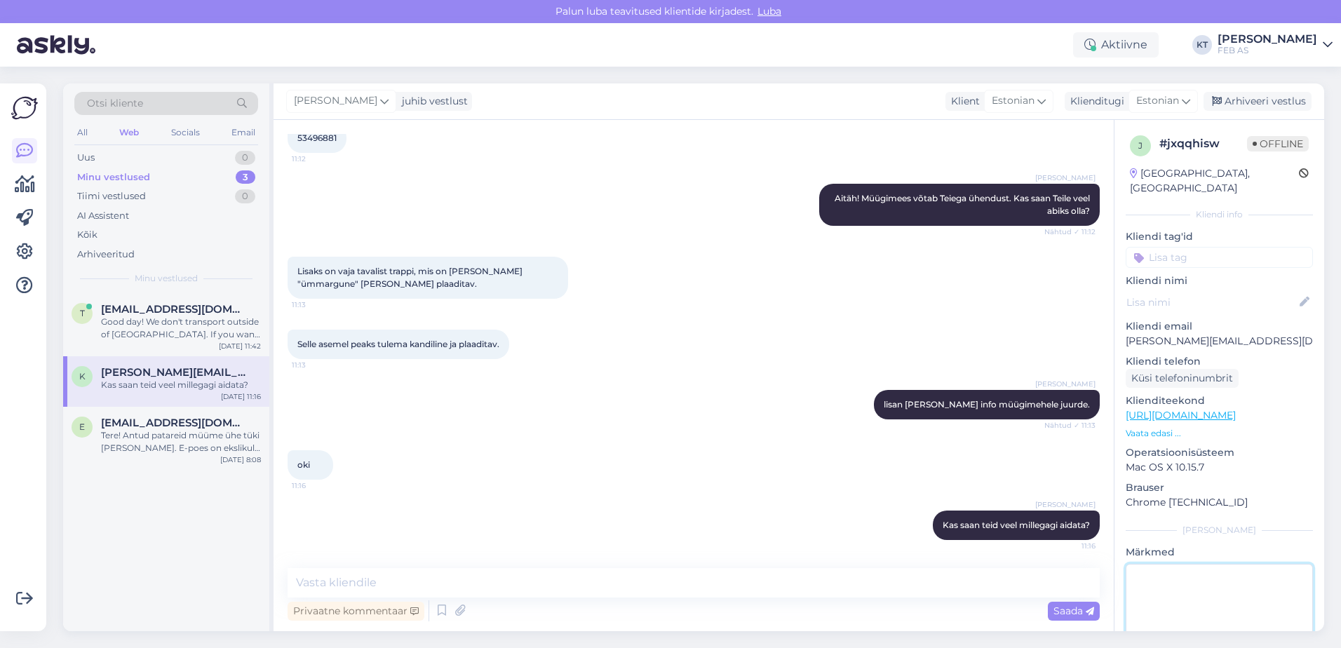
click at [1070, 596] on textarea at bounding box center [1219, 627] width 187 height 126
click at [1070, 597] on textarea at bounding box center [1219, 627] width 187 height 126
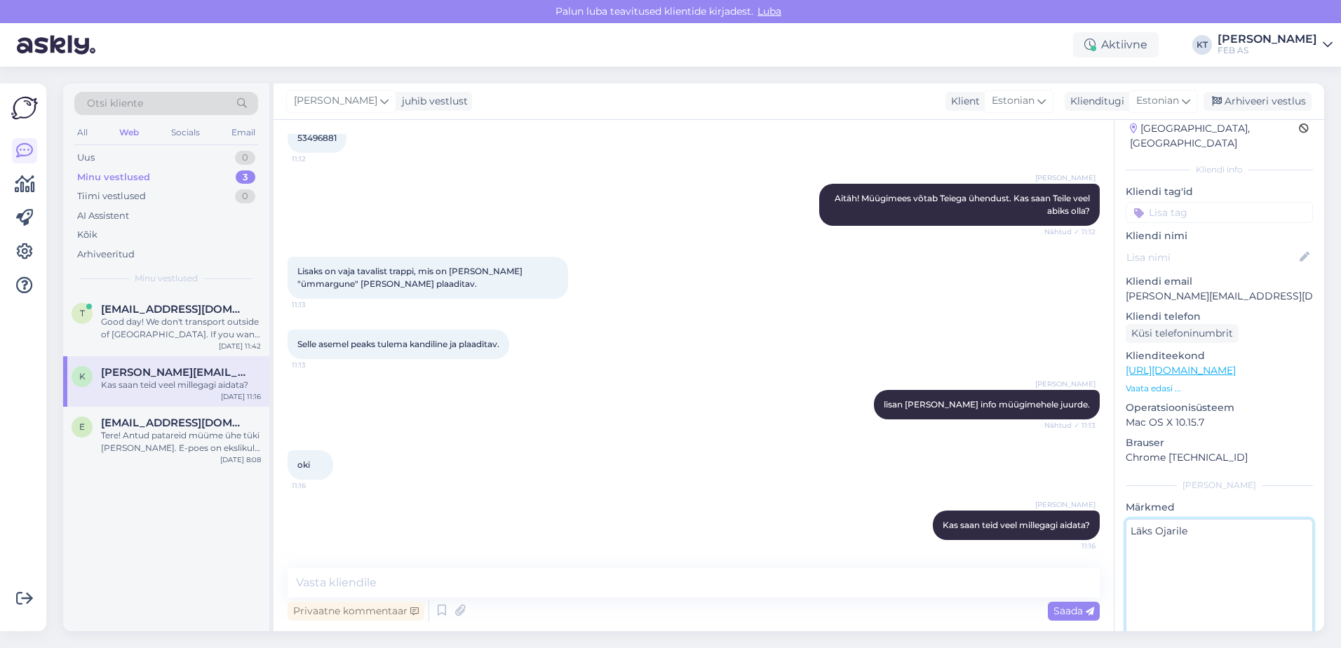
scroll to position [65, 0]
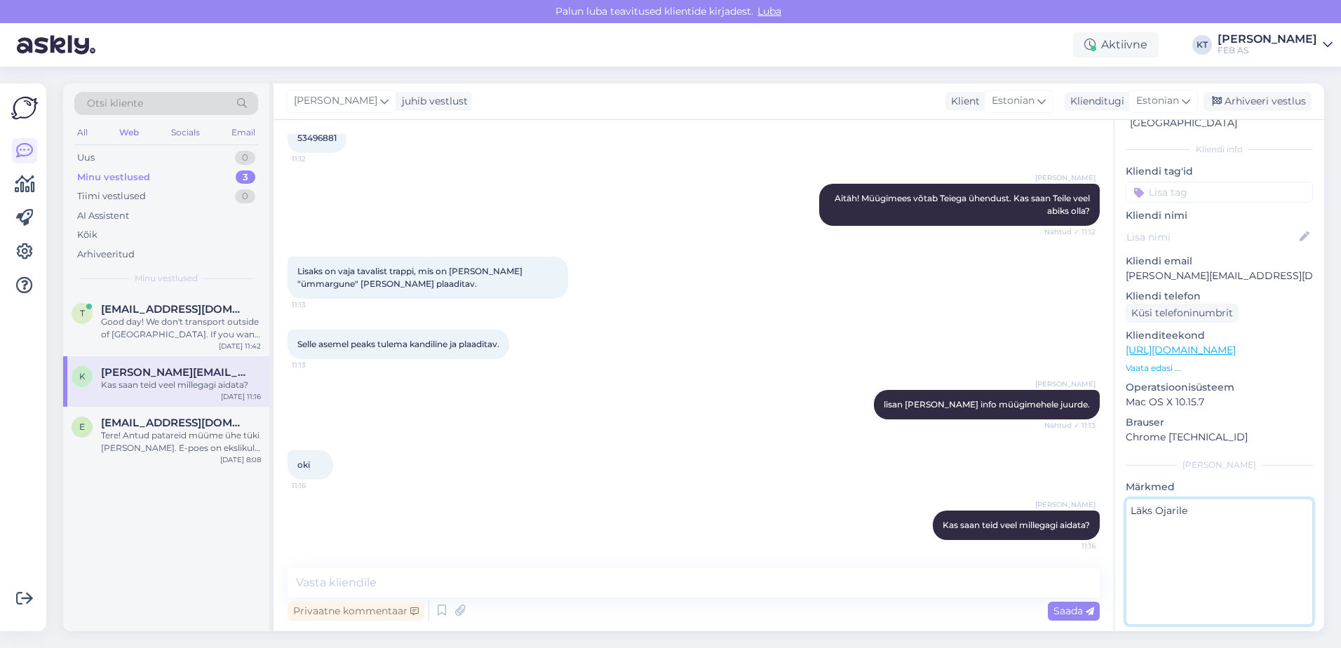
type textarea "Läks Ojarile"
click at [1070, 395] on p "Mac OS X 10.15.7" at bounding box center [1219, 402] width 187 height 15
click at [224, 322] on div "Good day! We don't transport outside of [GEOGRAPHIC_DATA]. If you want to order…" at bounding box center [181, 328] width 160 height 25
